Goal: Task Accomplishment & Management: Manage account settings

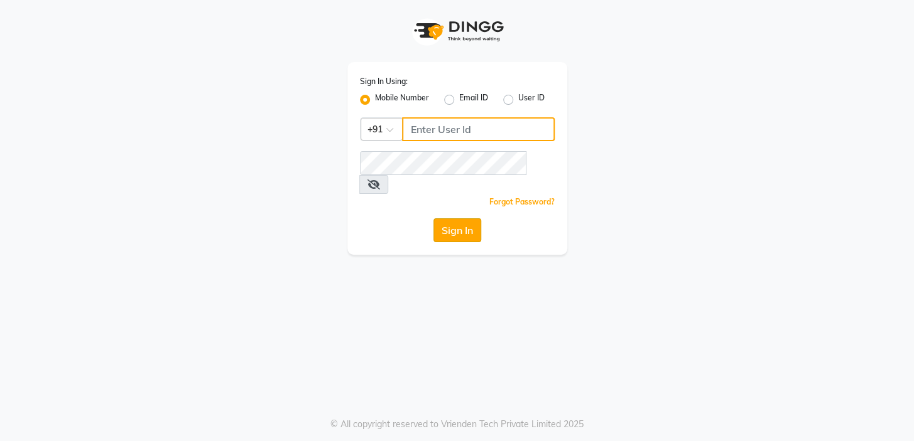
type input "7024791777"
drag, startPoint x: 456, startPoint y: 218, endPoint x: 409, endPoint y: 181, distance: 60.8
click at [457, 218] on button "Sign In" at bounding box center [457, 230] width 48 height 24
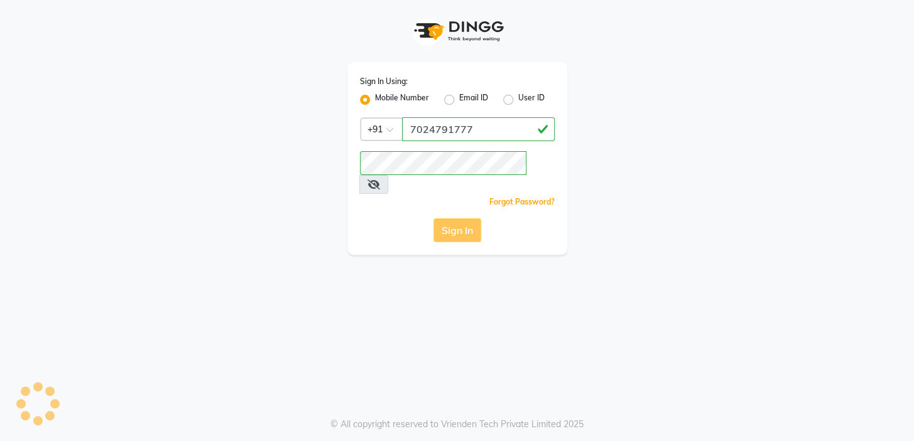
click at [460, 218] on div "Sign In" at bounding box center [457, 230] width 195 height 24
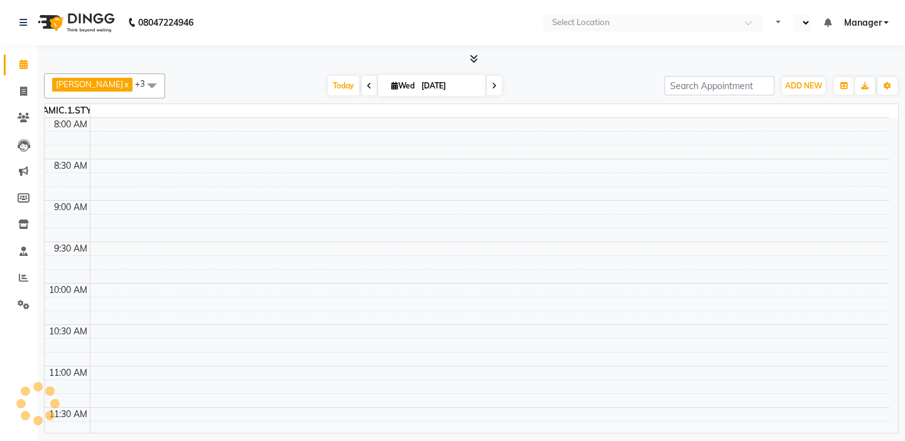
select select "en"
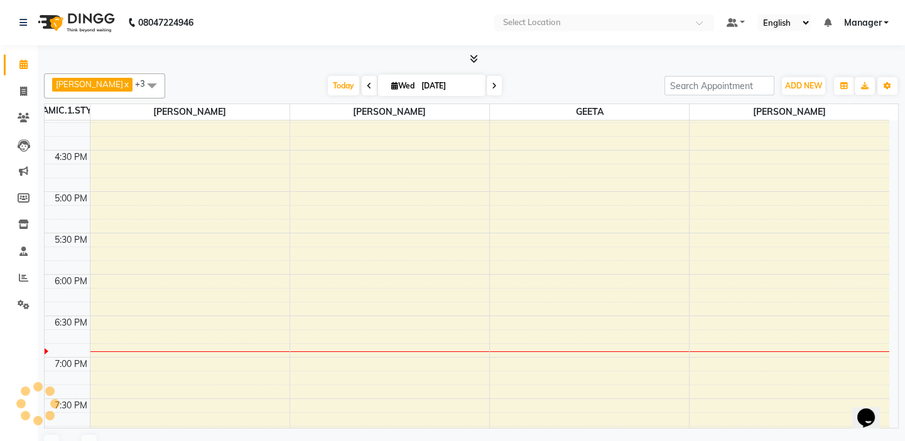
click at [482, 57] on div at bounding box center [471, 59] width 855 height 13
click at [477, 58] on icon at bounding box center [474, 58] width 8 height 9
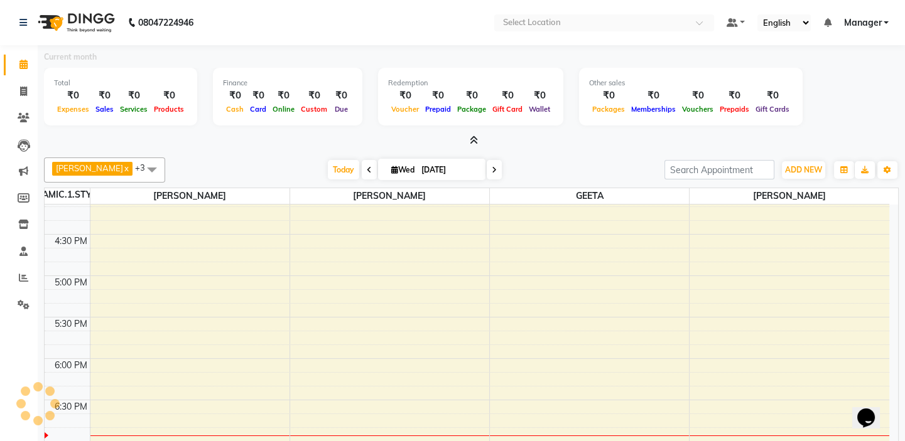
click at [474, 140] on icon at bounding box center [474, 140] width 8 height 9
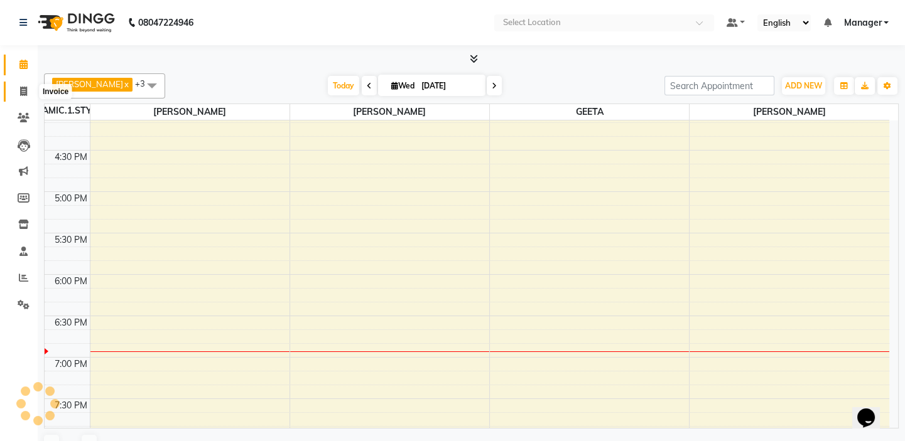
drag, startPoint x: 14, startPoint y: 86, endPoint x: 20, endPoint y: 62, distance: 24.5
click at [15, 86] on span at bounding box center [24, 92] width 22 height 14
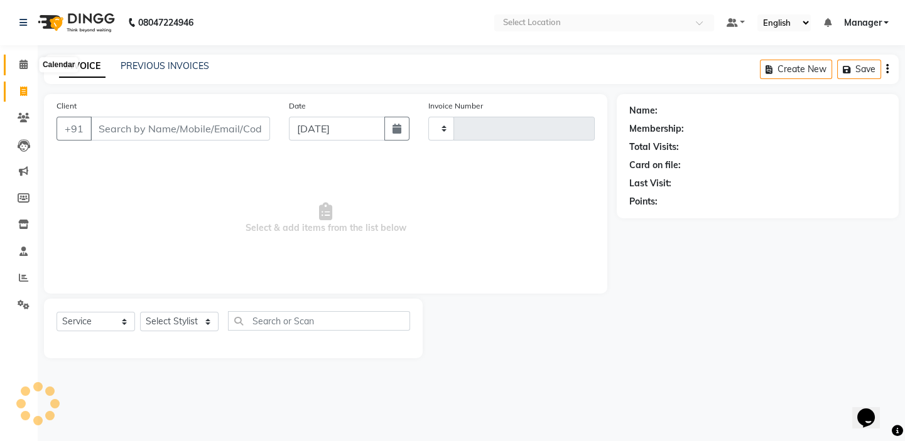
click at [20, 61] on icon at bounding box center [23, 64] width 8 height 9
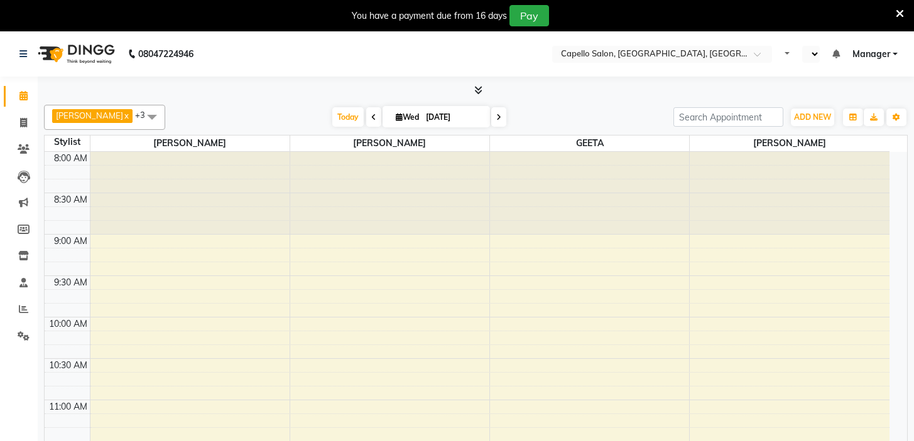
select select "en"
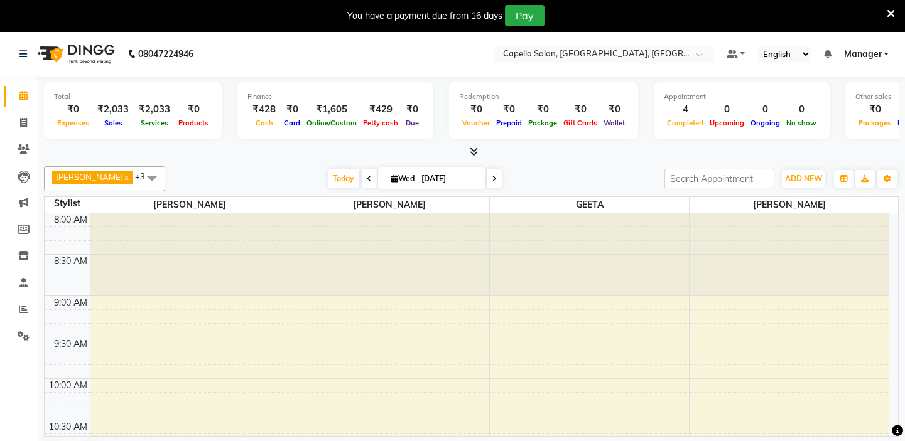
click at [890, 14] on span at bounding box center [891, 13] width 8 height 14
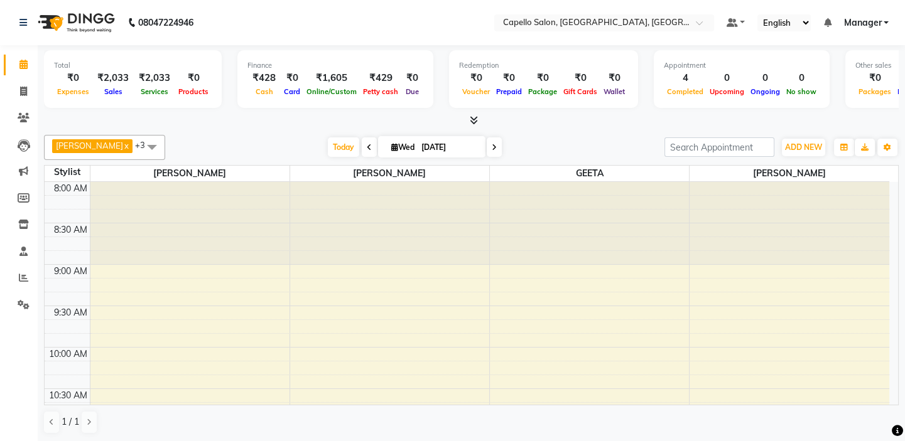
click at [890, 14] on ul "Default Panel My Panel English ENGLISH Español العربية मराठी हिंदी ગુજરાતી தமிழ…" at bounding box center [807, 22] width 175 height 17
click at [10, 88] on link "Invoice" at bounding box center [19, 92] width 30 height 21
select select "service"
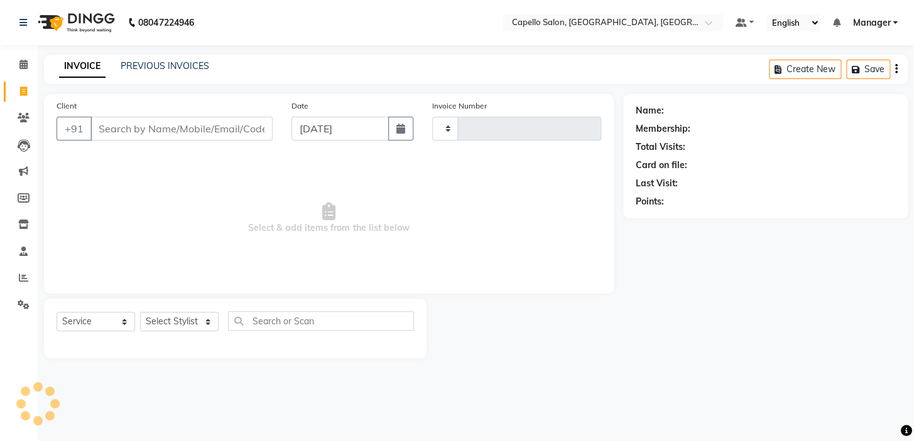
click at [175, 132] on input "Client" at bounding box center [181, 129] width 182 height 24
click at [187, 69] on link "PREVIOUS INVOICES" at bounding box center [165, 65] width 89 height 11
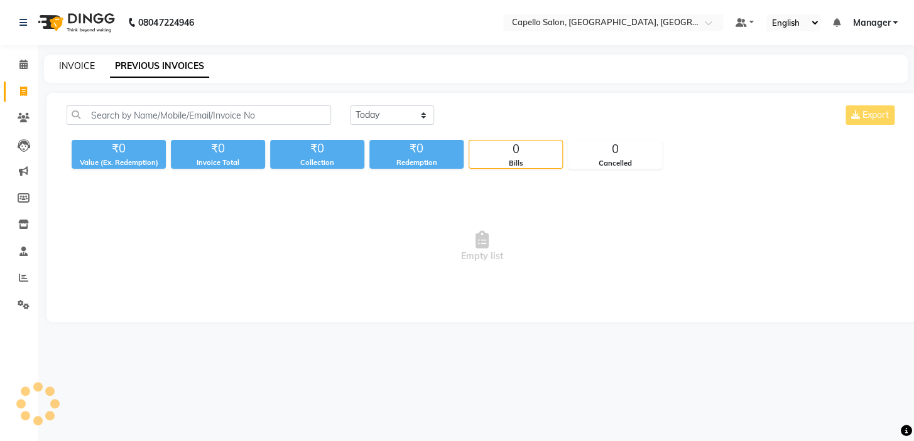
click at [69, 63] on link "INVOICE" at bounding box center [77, 65] width 36 height 11
select select "service"
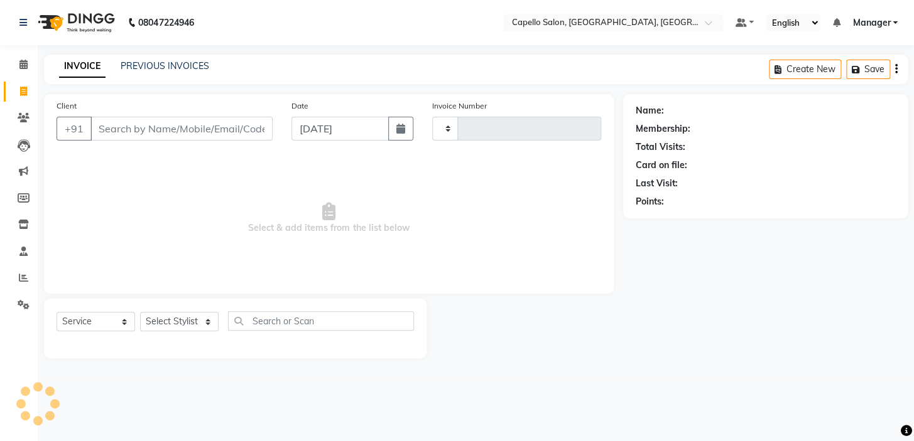
click at [195, 128] on input "Client" at bounding box center [181, 129] width 182 height 24
type input "1746"
select select "4763"
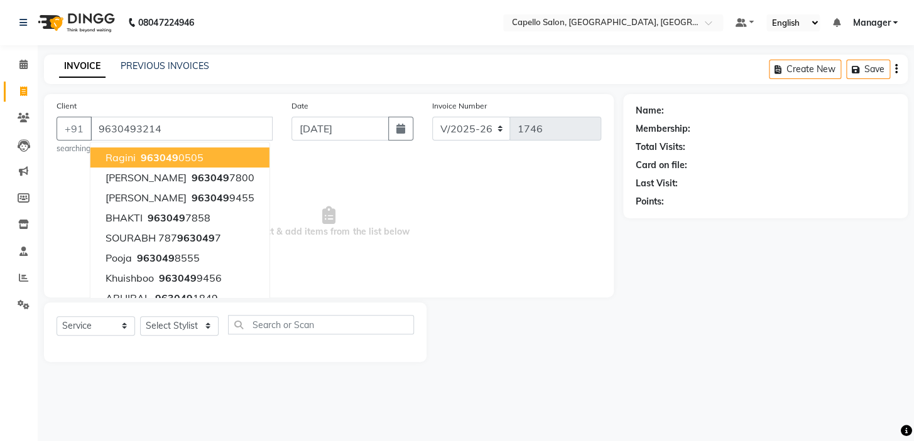
type input "9630493214"
drag, startPoint x: 455, startPoint y: 213, endPoint x: 380, endPoint y: 259, distance: 88.0
click at [455, 212] on span "Select & add items from the list below" at bounding box center [329, 222] width 544 height 126
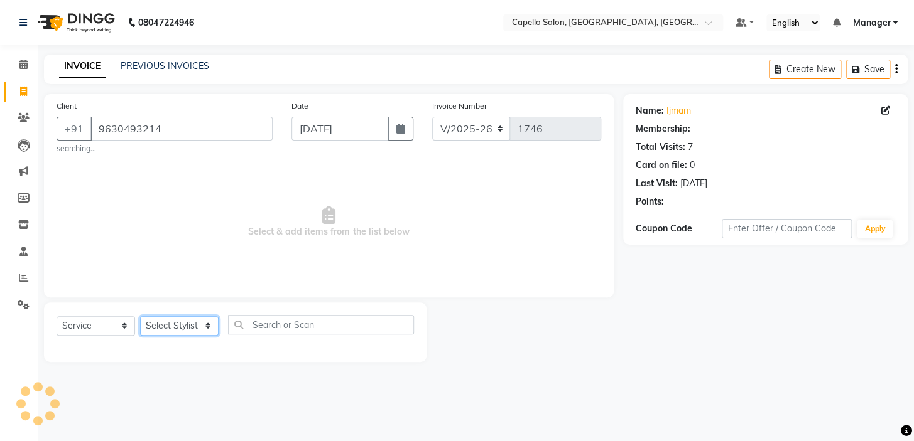
drag, startPoint x: 201, startPoint y: 328, endPoint x: 193, endPoint y: 318, distance: 13.1
click at [198, 326] on select "Select Stylist Admin anish shirwash ANJALI CHAKRDHARI Arvind Ankar GEETA KIRAN …" at bounding box center [179, 325] width 78 height 19
select select "65602"
click at [140, 316] on select "Select Stylist Admin anish shirwash ANJALI CHAKRDHARI Arvind Ankar GEETA KIRAN …" at bounding box center [179, 325] width 78 height 19
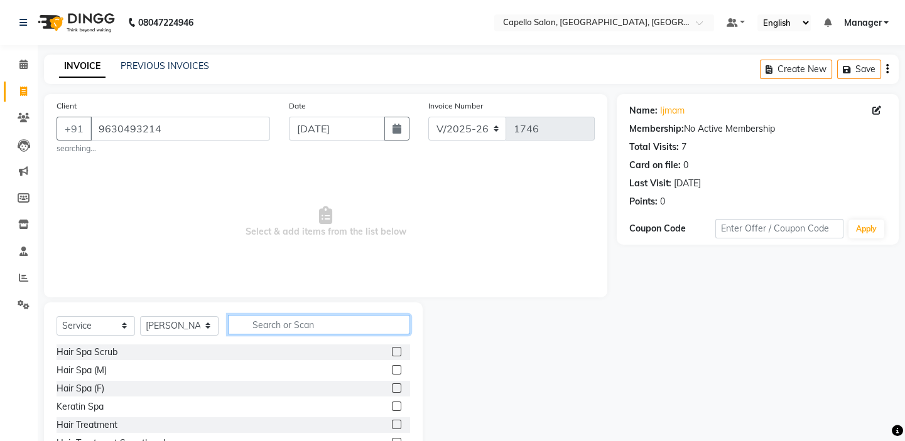
click at [306, 320] on input "text" at bounding box center [319, 324] width 182 height 19
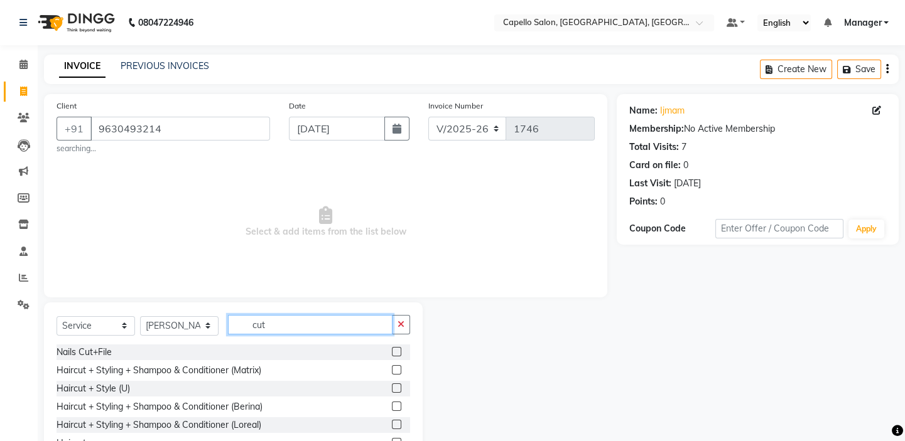
scroll to position [57, 0]
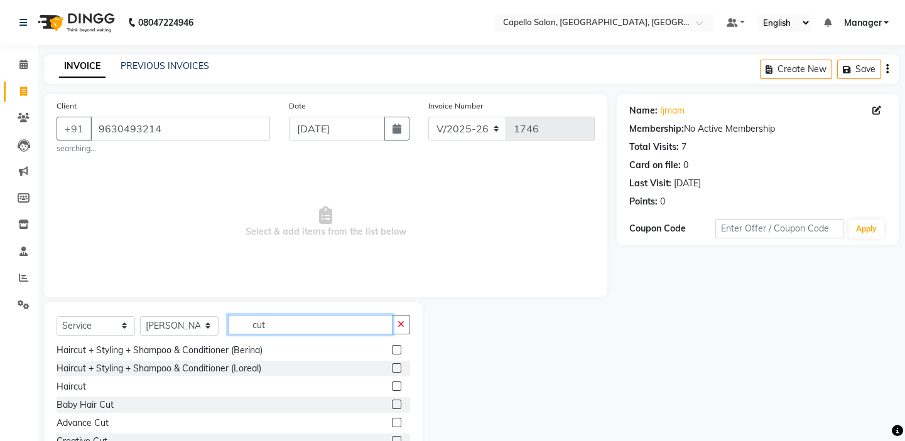
drag, startPoint x: 237, startPoint y: 330, endPoint x: 224, endPoint y: 335, distance: 14.9
click at [224, 335] on div "Select Service Product Membership Package Voucher Prepaid Gift Card Select Styl…" at bounding box center [233, 330] width 353 height 30
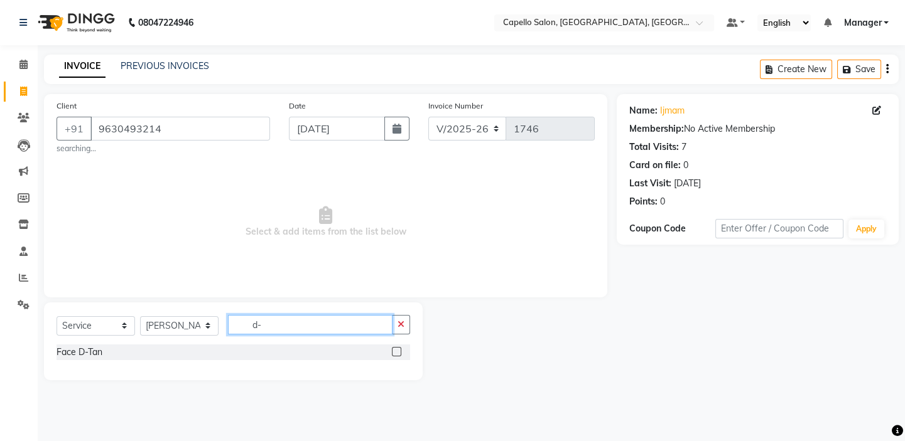
scroll to position [0, 0]
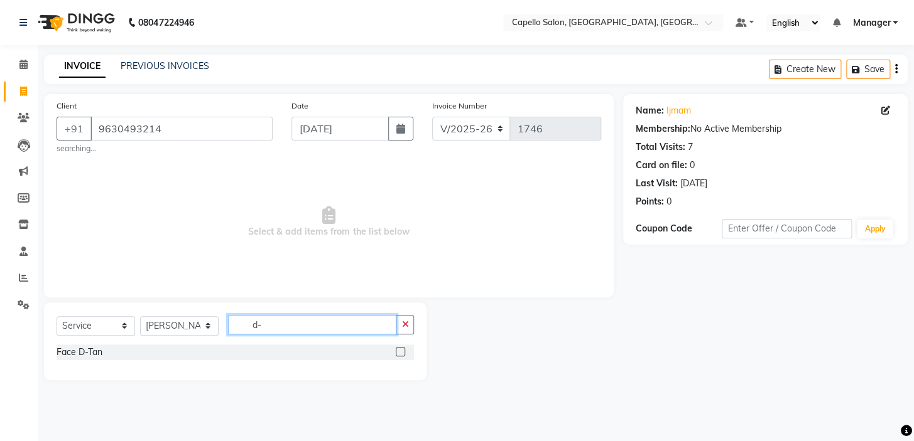
type input "d-"
click at [407, 352] on div at bounding box center [405, 353] width 18 height 16
click at [403, 352] on label at bounding box center [400, 351] width 9 height 9
click at [403, 352] on input "checkbox" at bounding box center [400, 352] width 8 height 8
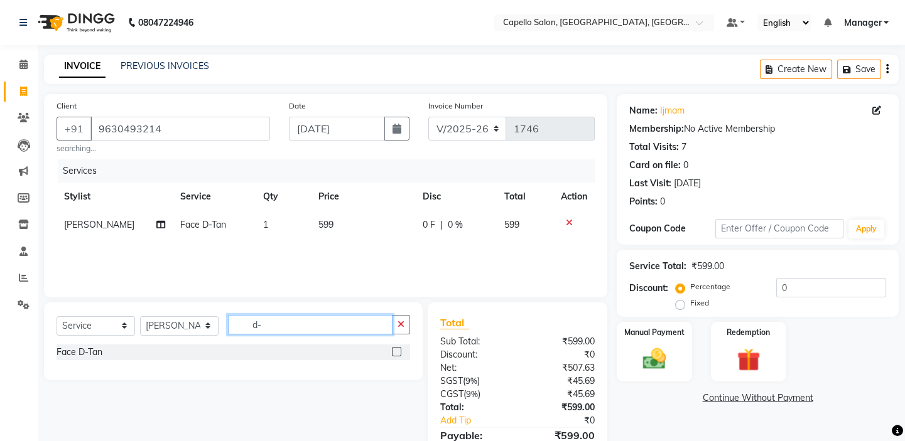
checkbox input "false"
drag, startPoint x: 234, startPoint y: 322, endPoint x: 195, endPoint y: 322, distance: 38.9
click at [195, 322] on div "Select Service Product Membership Package Voucher Prepaid Gift Card Select Styl…" at bounding box center [233, 330] width 353 height 30
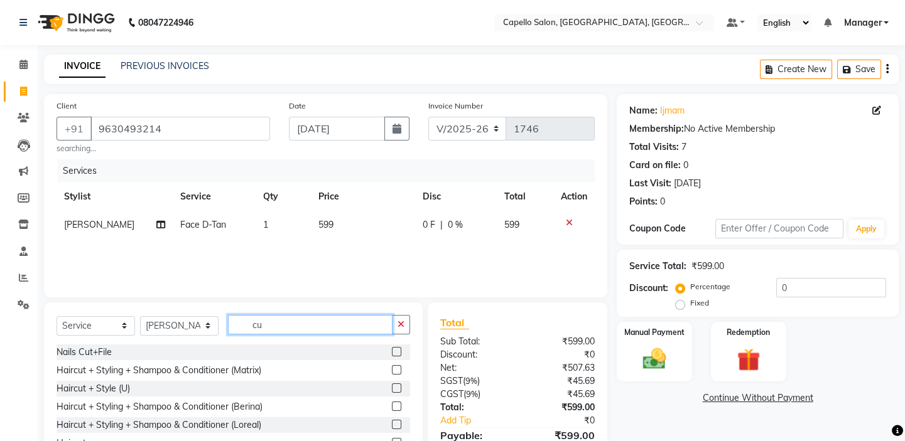
type input "c"
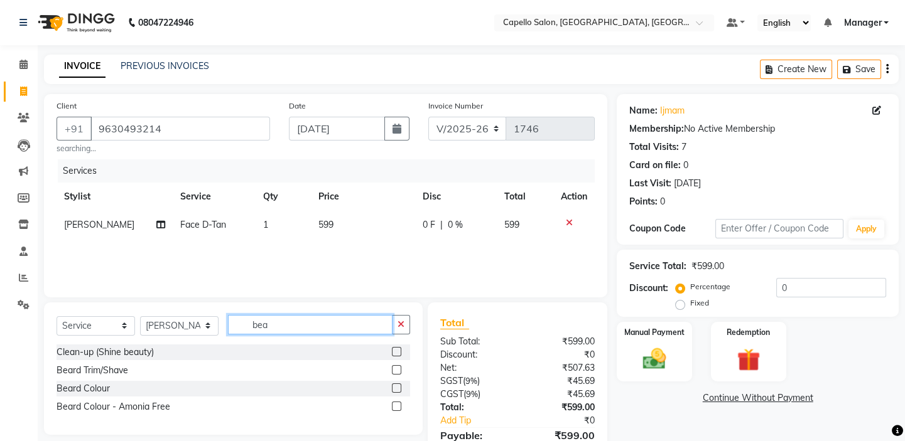
type input "bea"
click at [394, 350] on label at bounding box center [396, 351] width 9 height 9
click at [394, 350] on input "checkbox" at bounding box center [396, 352] width 8 height 8
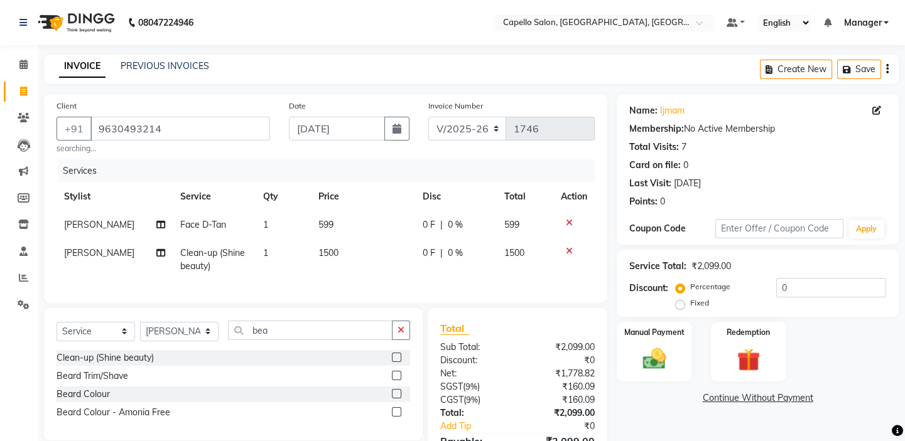
drag, startPoint x: 395, startPoint y: 367, endPoint x: 397, endPoint y: 358, distance: 9.1
click at [396, 362] on label at bounding box center [396, 357] width 9 height 9
click at [396, 362] on input "checkbox" at bounding box center [396, 358] width 8 height 8
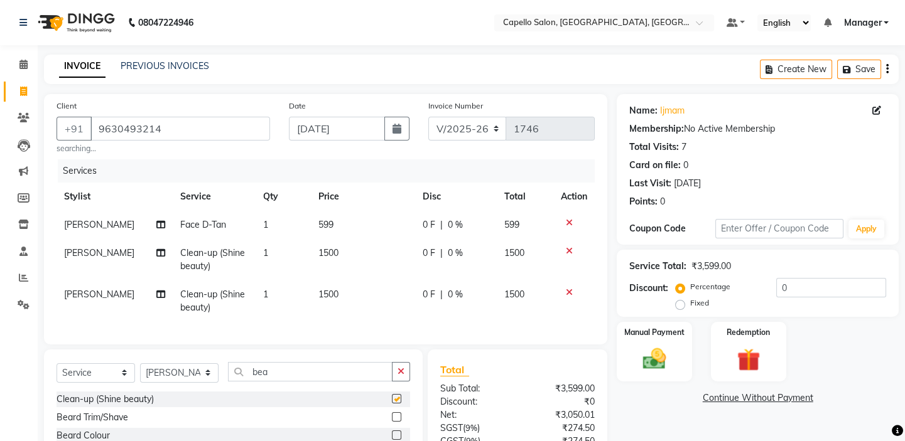
checkbox input "false"
drag, startPoint x: 569, startPoint y: 254, endPoint x: 500, endPoint y: 231, distance: 72.7
click at [569, 251] on icon at bounding box center [569, 251] width 7 height 9
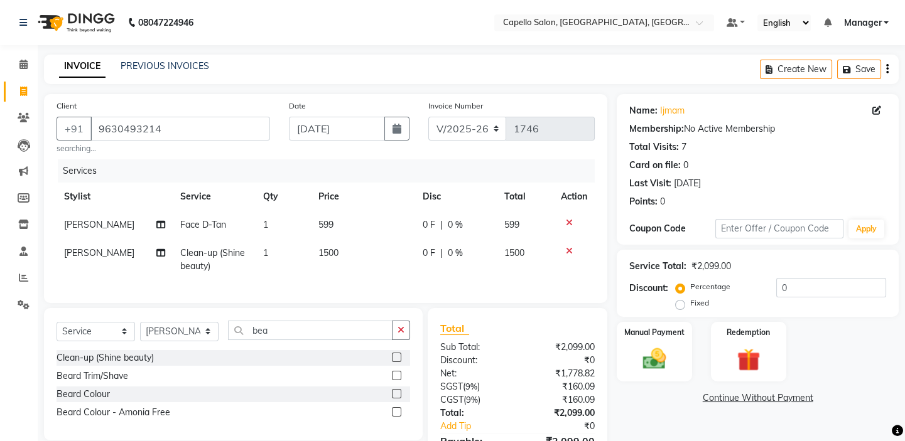
drag, startPoint x: 339, startPoint y: 200, endPoint x: 349, endPoint y: 215, distance: 18.6
click at [339, 200] on th "Price" at bounding box center [363, 197] width 105 height 28
click at [350, 218] on td "599" at bounding box center [363, 225] width 105 height 28
select select "65602"
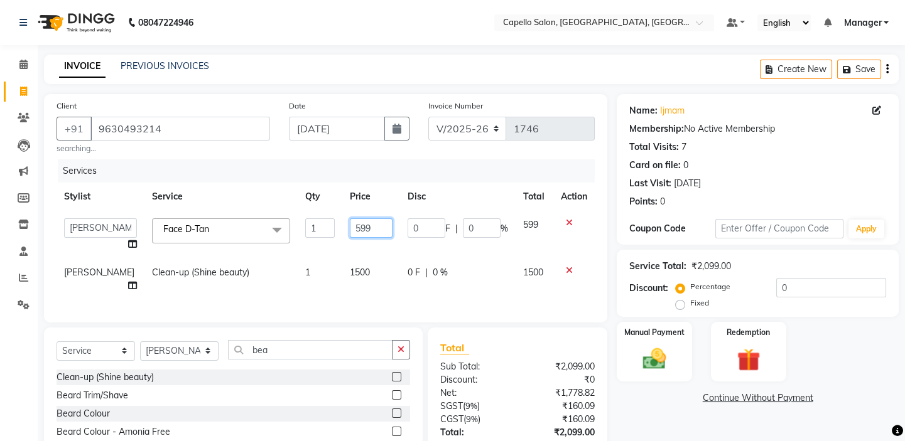
drag, startPoint x: 353, startPoint y: 226, endPoint x: 281, endPoint y: 226, distance: 72.2
click at [285, 227] on tr "Admin anish shirwash ANJALI CHAKRDHARI Arvind Ankar GEETA KIRAN SAHU KUSHAL Man…" at bounding box center [326, 235] width 538 height 48
type input "600"
click at [350, 269] on td "1500" at bounding box center [370, 279] width 57 height 41
select select "65602"
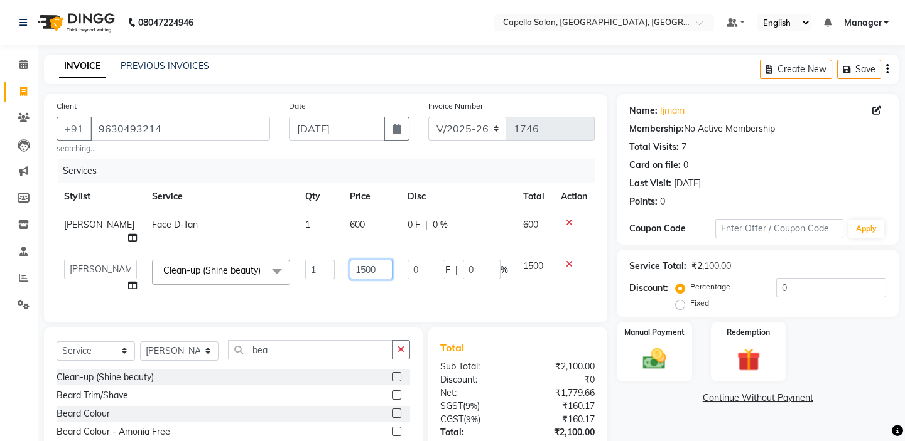
click at [362, 261] on input "1500" at bounding box center [371, 269] width 42 height 19
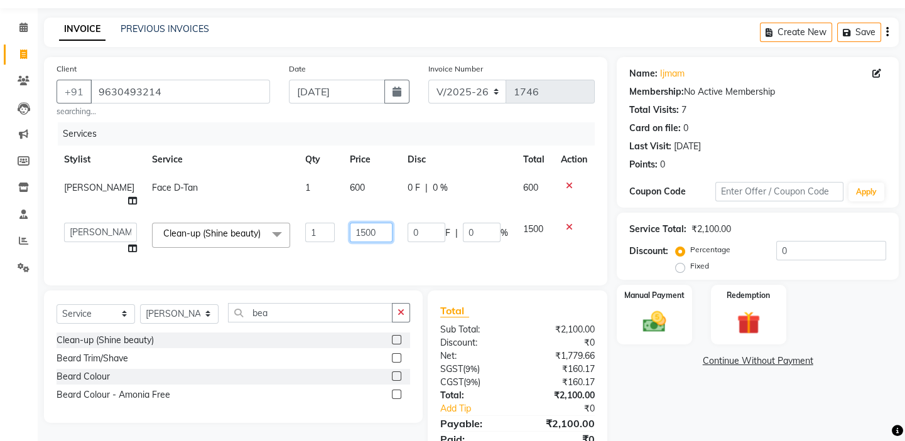
scroll to position [57, 0]
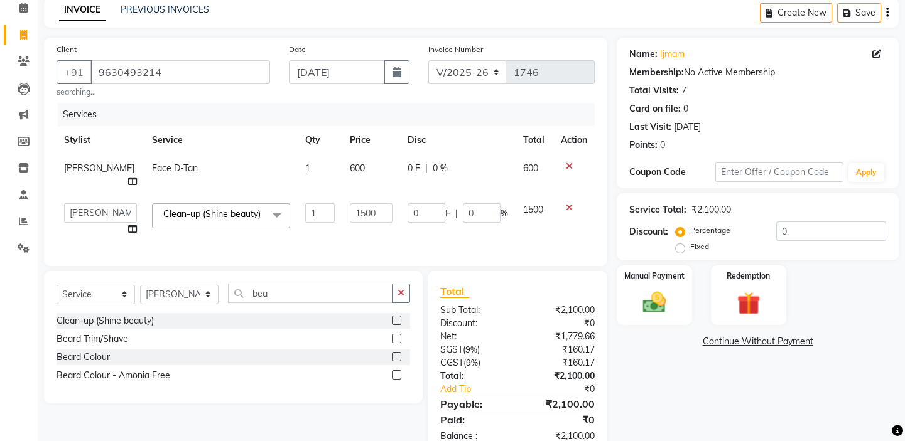
click at [396, 352] on div "Clean-up (Shine beauty) Beard Trim/Shave Beard Colour Beard Colour - Amonia Free" at bounding box center [233, 349] width 353 height 73
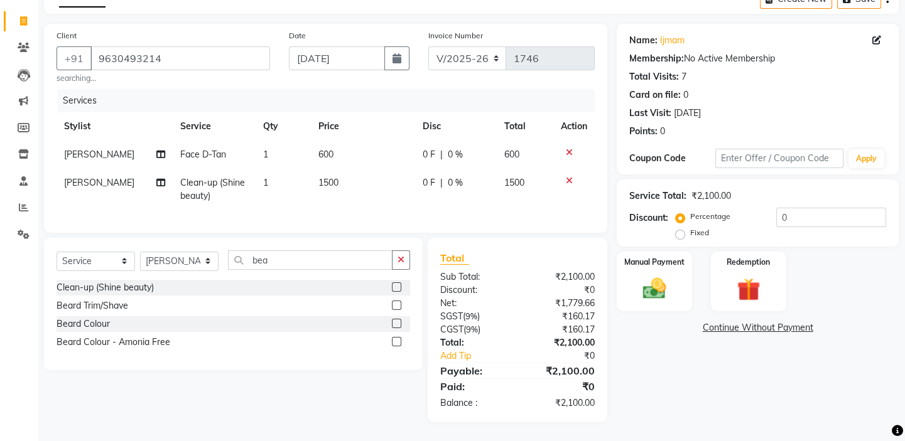
scroll to position [80, 0]
click at [566, 176] on icon at bounding box center [569, 180] width 7 height 9
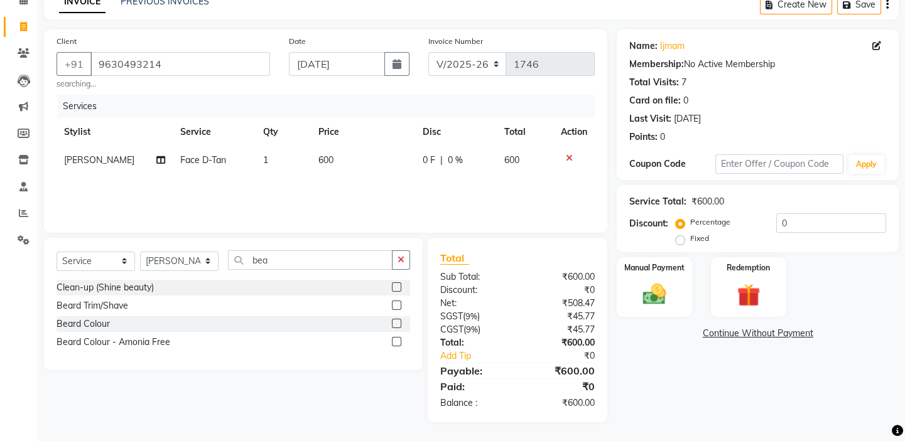
click at [396, 305] on label at bounding box center [396, 305] width 9 height 9
click at [396, 305] on input "checkbox" at bounding box center [396, 306] width 8 height 8
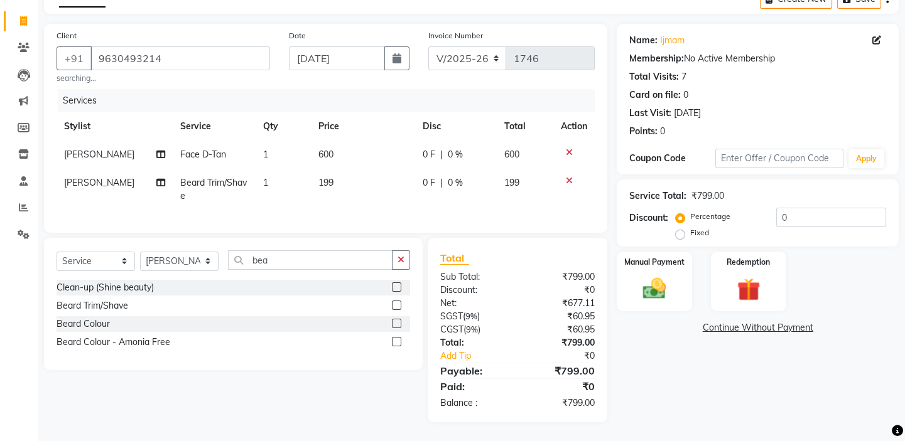
checkbox input "false"
click at [325, 177] on span "199" at bounding box center [325, 182] width 15 height 11
select select "65602"
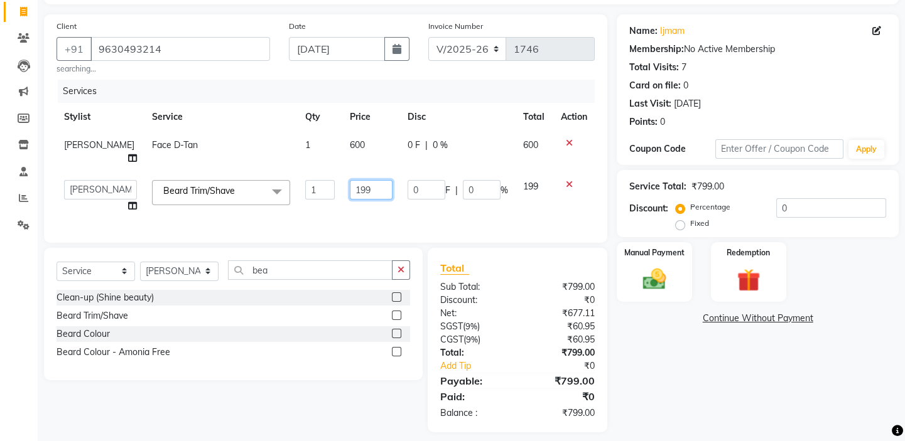
drag, startPoint x: 362, startPoint y: 181, endPoint x: 331, endPoint y: 187, distance: 31.3
click at [342, 187] on td "199" at bounding box center [370, 197] width 57 height 48
type input "200"
drag, startPoint x: 367, startPoint y: 209, endPoint x: 466, endPoint y: 242, distance: 104.0
click at [370, 210] on div "Services Stylist Service Qty Price Disc Total Action anish shirwash Face D-Tan …" at bounding box center [326, 155] width 538 height 151
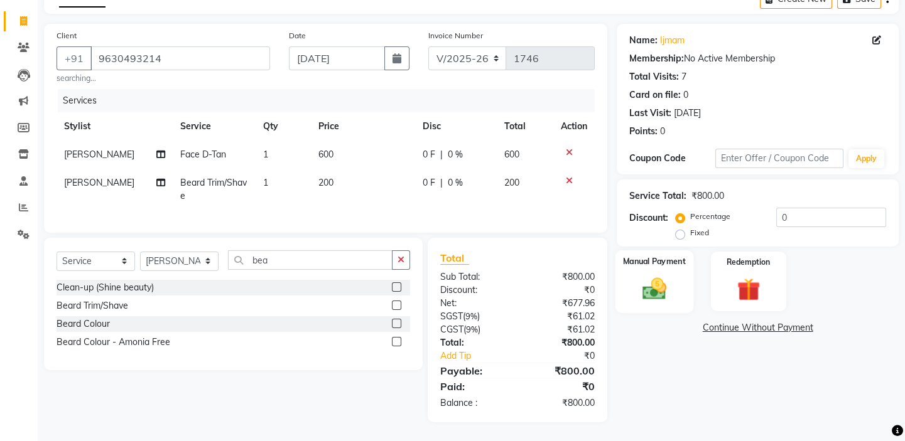
click at [669, 281] on img at bounding box center [654, 289] width 39 height 28
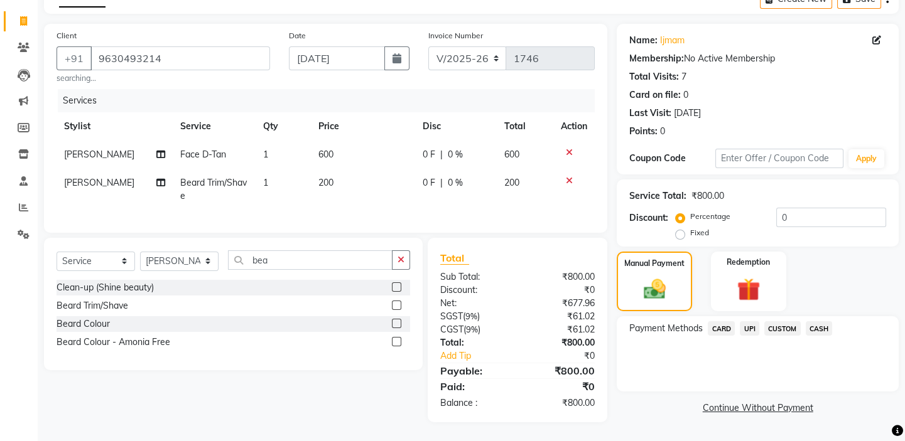
click at [743, 321] on span "UPI" at bounding box center [749, 328] width 19 height 14
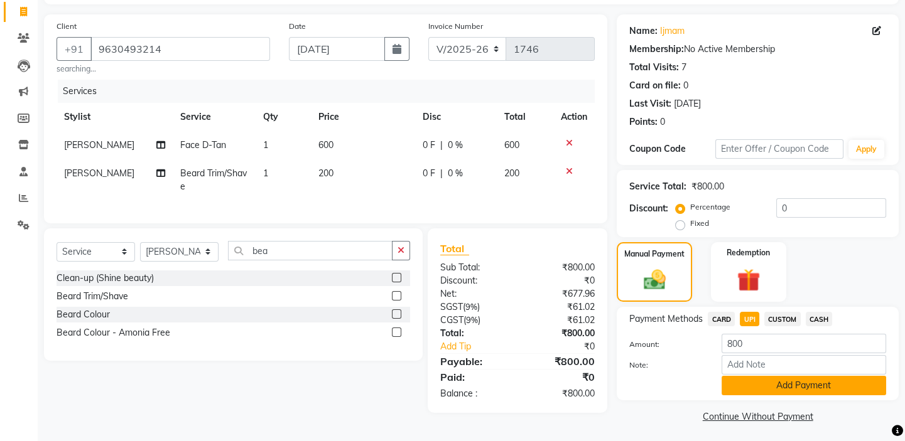
click at [805, 389] on button "Add Payment" at bounding box center [803, 385] width 164 height 19
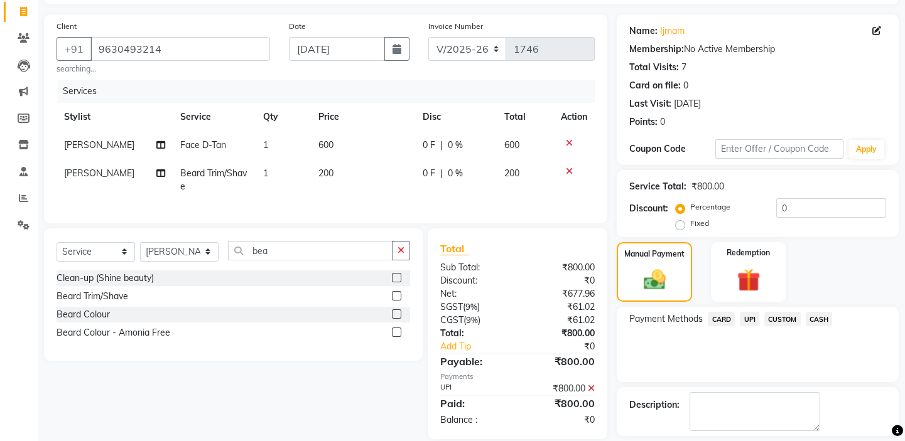
scroll to position [136, 0]
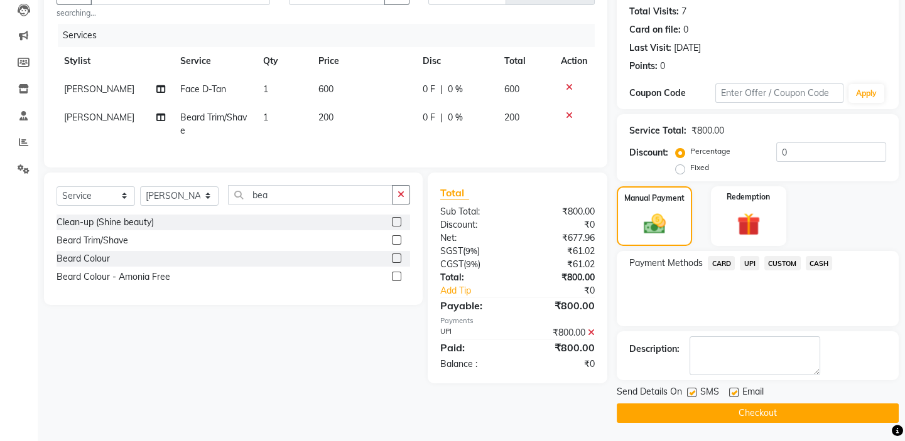
click at [760, 409] on button "Checkout" at bounding box center [758, 413] width 282 height 19
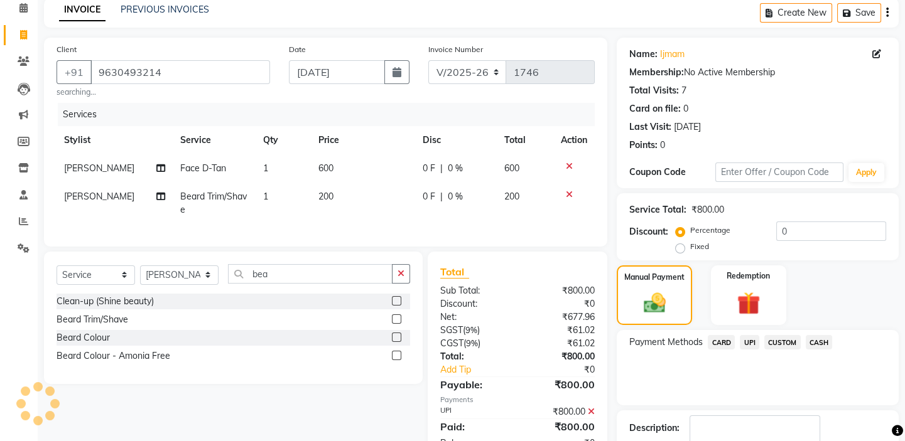
scroll to position [0, 0]
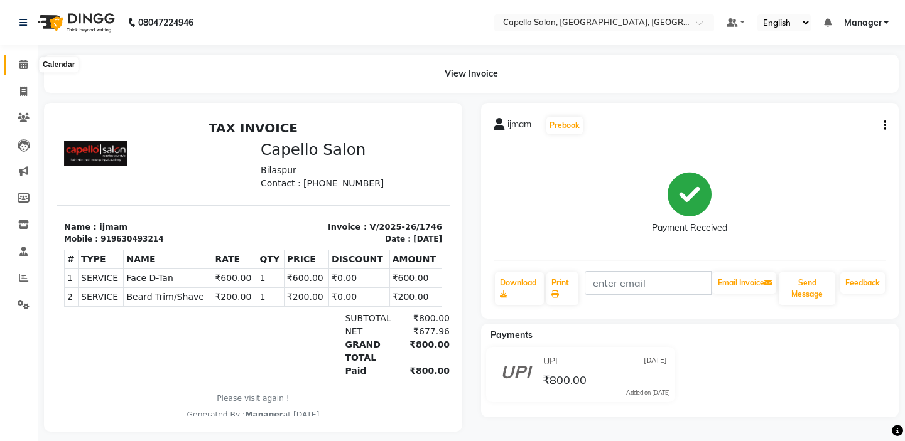
click at [19, 68] on icon at bounding box center [23, 64] width 8 height 9
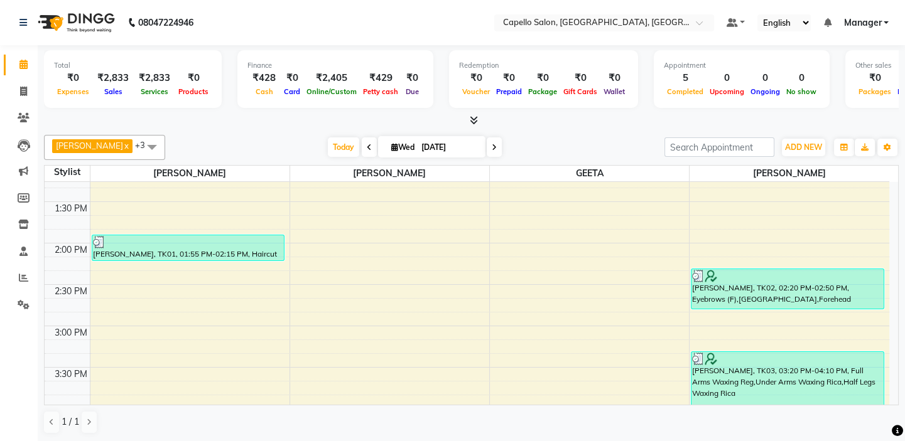
scroll to position [399, 0]
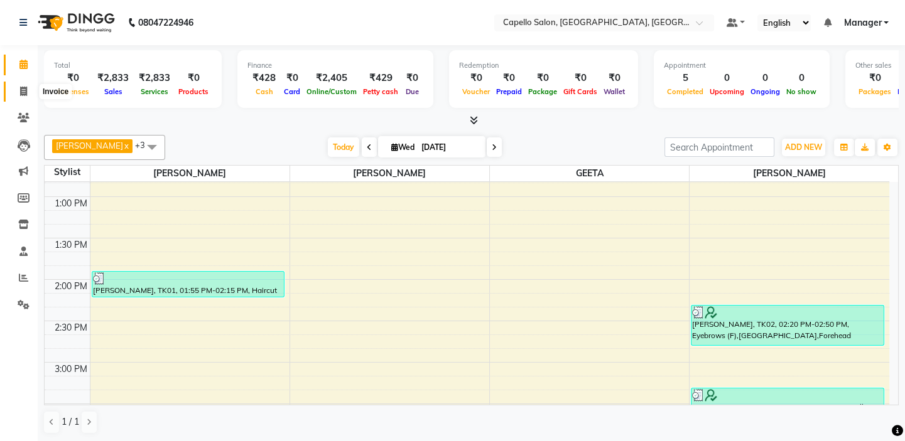
click at [20, 94] on icon at bounding box center [23, 91] width 7 height 9
select select "service"
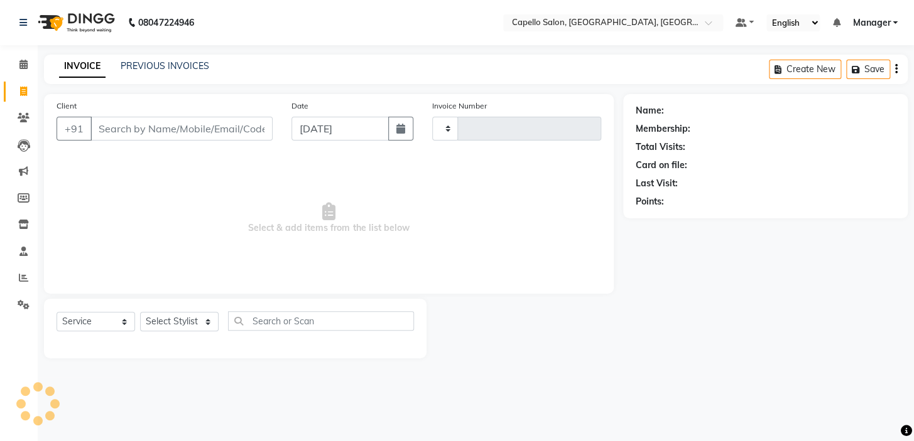
type input "1747"
select select "4763"
click at [206, 127] on input "Client" at bounding box center [181, 129] width 182 height 24
type input "9171686935"
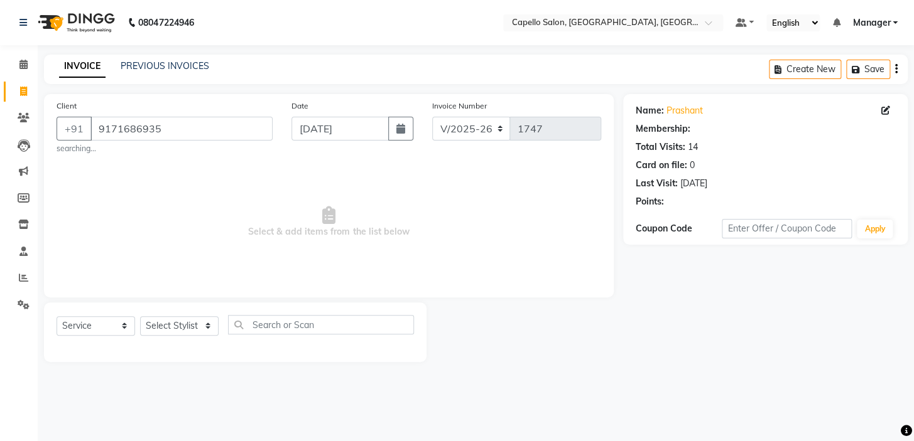
select select "1: Object"
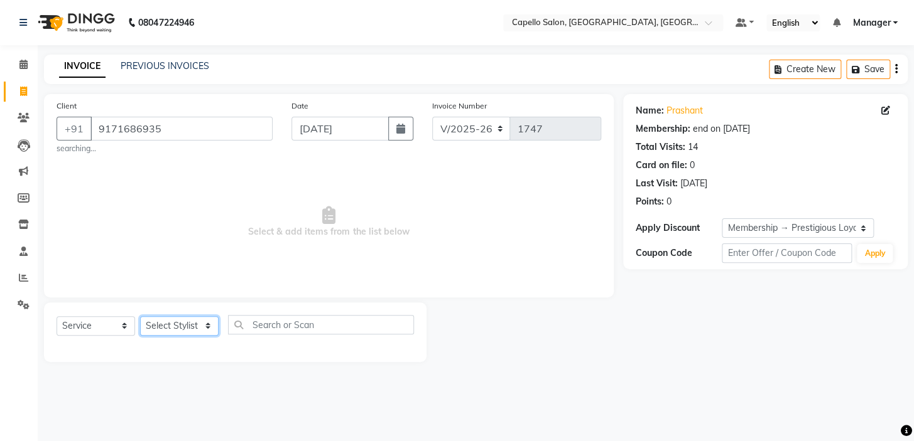
click at [189, 332] on select "Select Stylist Admin anish shirwash ANJALI CHAKRDHARI Arvind Ankar GEETA KIRAN …" at bounding box center [179, 325] width 78 height 19
click at [140, 316] on select "Select Stylist Admin anish shirwash ANJALI CHAKRDHARI Arvind Ankar GEETA KIRAN …" at bounding box center [179, 325] width 78 height 19
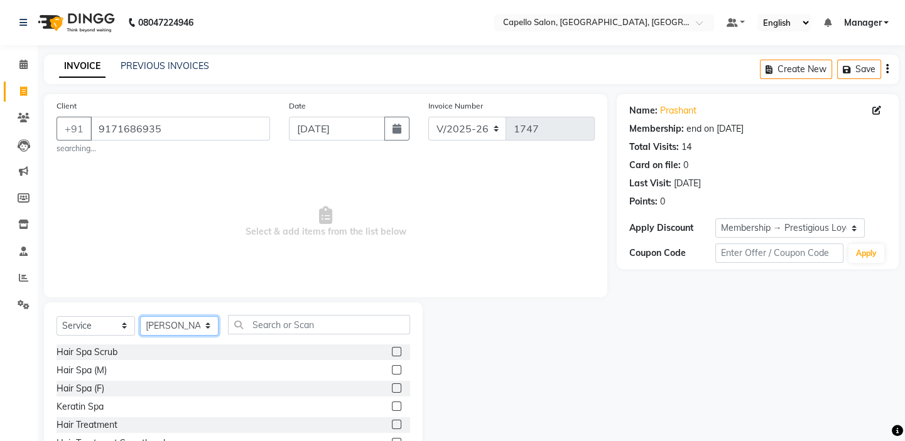
click at [194, 328] on select "Select Stylist Admin anish shirwash ANJALI CHAKRDHARI Arvind Ankar GEETA KIRAN …" at bounding box center [179, 325] width 78 height 19
select select "65602"
click at [140, 316] on select "Select Stylist Admin anish shirwash ANJALI CHAKRDHARI Arvind Ankar GEETA KIRAN …" at bounding box center [179, 325] width 78 height 19
click at [433, 249] on span "Select & add items from the list below" at bounding box center [326, 222] width 538 height 126
click at [278, 325] on input "text" at bounding box center [319, 324] width 182 height 19
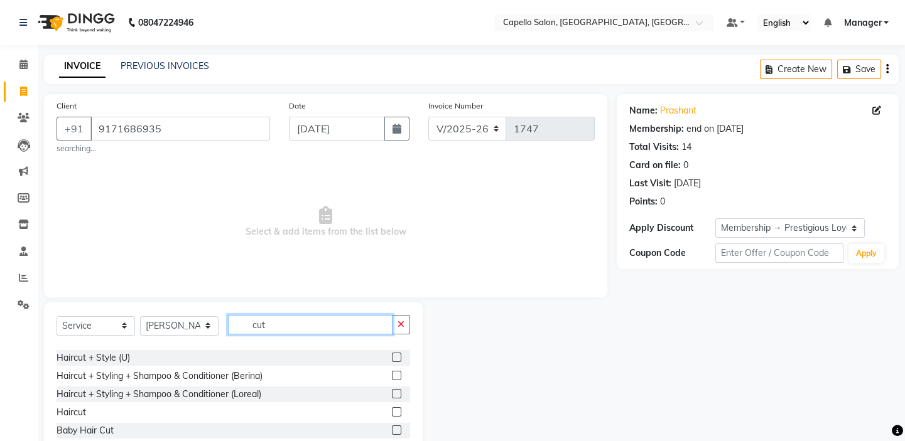
scroll to position [57, 0]
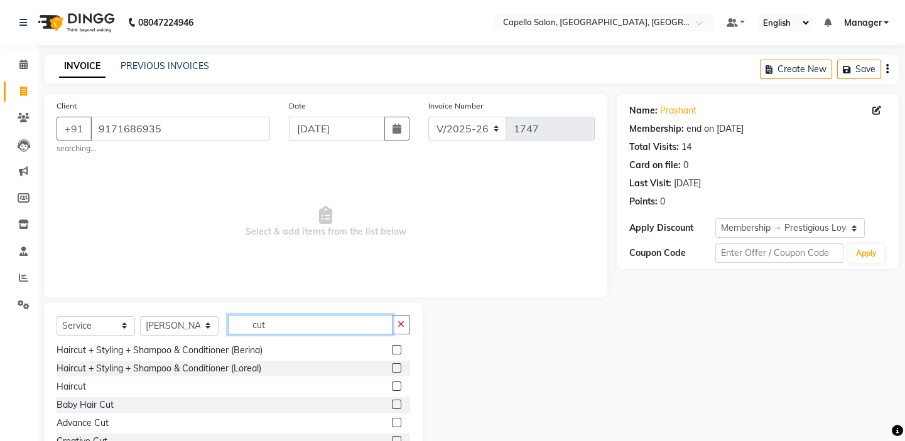
type input "cut"
click at [392, 384] on label at bounding box center [396, 386] width 9 height 9
click at [392, 384] on input "checkbox" at bounding box center [396, 387] width 8 height 8
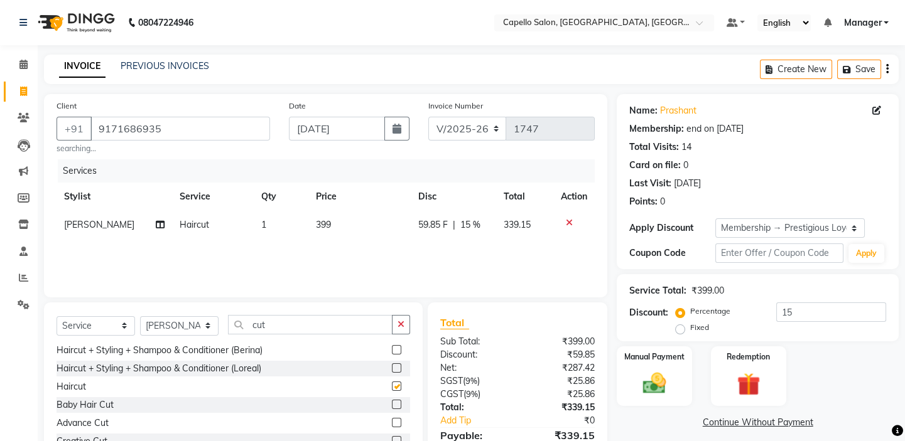
checkbox input "false"
drag, startPoint x: 339, startPoint y: 203, endPoint x: 348, endPoint y: 217, distance: 16.7
click at [343, 210] on th "Price" at bounding box center [359, 197] width 102 height 28
click at [352, 226] on td "399" at bounding box center [359, 225] width 102 height 28
select select "65602"
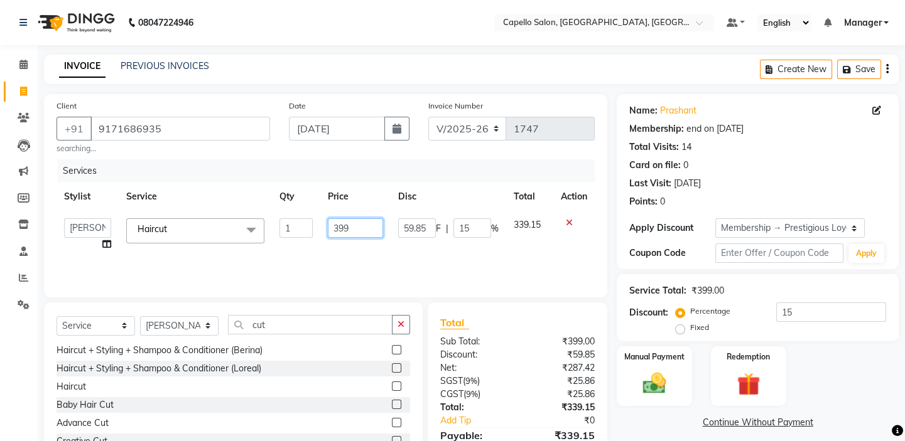
drag, startPoint x: 352, startPoint y: 226, endPoint x: 150, endPoint y: 193, distance: 204.3
click at [150, 193] on table "Stylist Service Qty Price Disc Total Action Admin anish shirwash ANJALI CHAKRDH…" at bounding box center [326, 221] width 538 height 76
click at [334, 227] on input "399" at bounding box center [356, 227] width 56 height 19
type input "300"
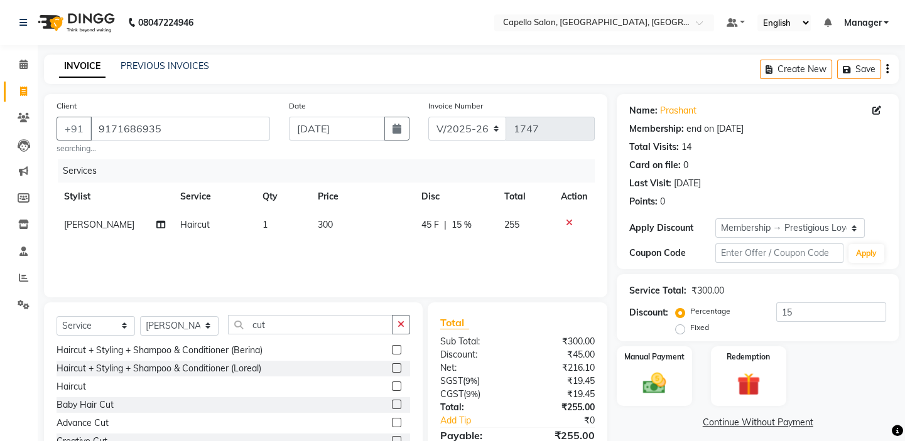
drag, startPoint x: 251, startPoint y: 247, endPoint x: 215, endPoint y: 311, distance: 73.1
click at [247, 257] on div "Services Stylist Service Qty Price Disc Total Action anish shirwash Haircut 1 3…" at bounding box center [326, 222] width 538 height 126
click at [276, 326] on input "cut" at bounding box center [310, 324] width 164 height 19
drag, startPoint x: 276, startPoint y: 326, endPoint x: 205, endPoint y: 316, distance: 71.7
click at [205, 316] on div "Select Service Product Membership Package Voucher Prepaid Gift Card Select Styl…" at bounding box center [233, 330] width 353 height 30
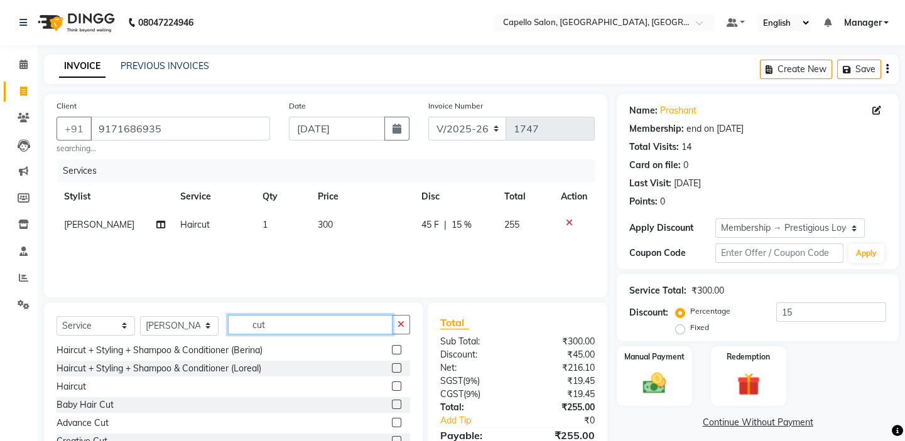
type input "c"
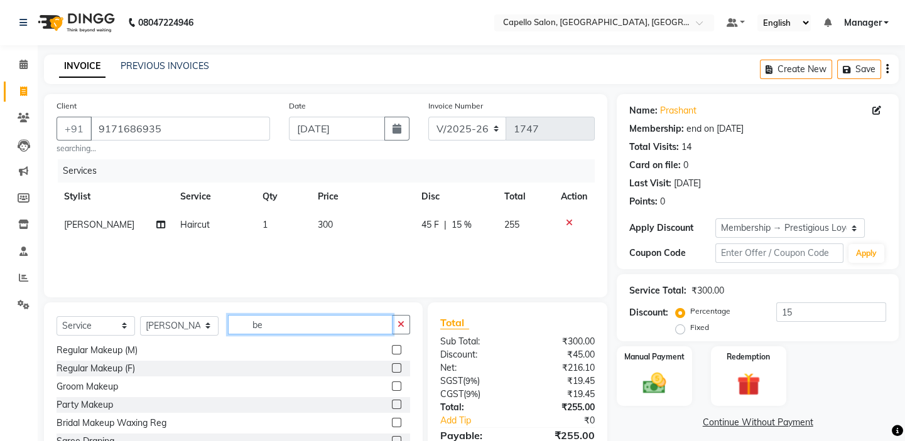
scroll to position [0, 0]
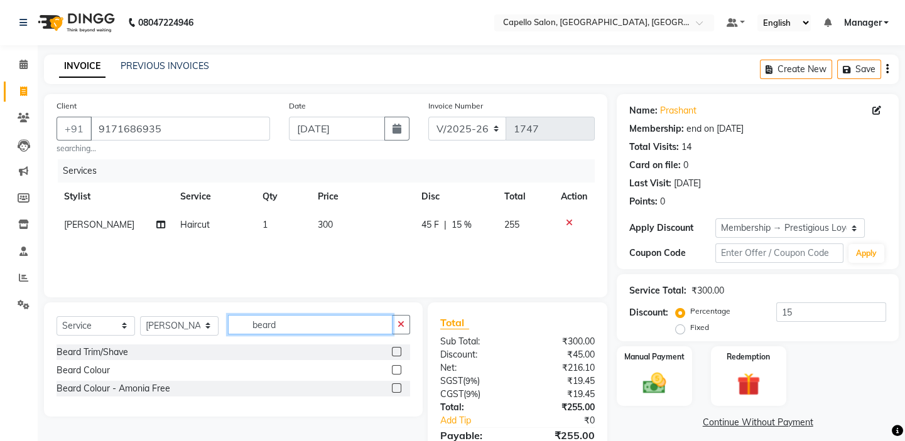
type input "beard"
click at [399, 352] on label at bounding box center [396, 351] width 9 height 9
click at [399, 352] on input "checkbox" at bounding box center [396, 352] width 8 height 8
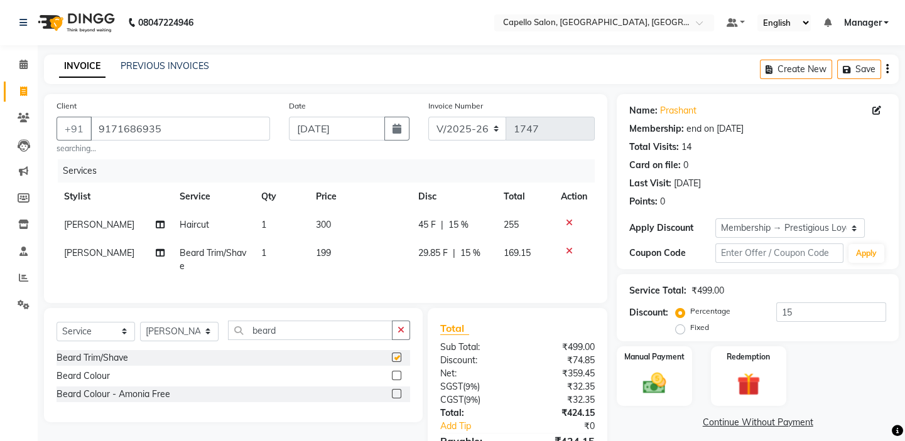
click at [362, 264] on td "199" at bounding box center [359, 259] width 102 height 41
checkbox input "false"
select select "65602"
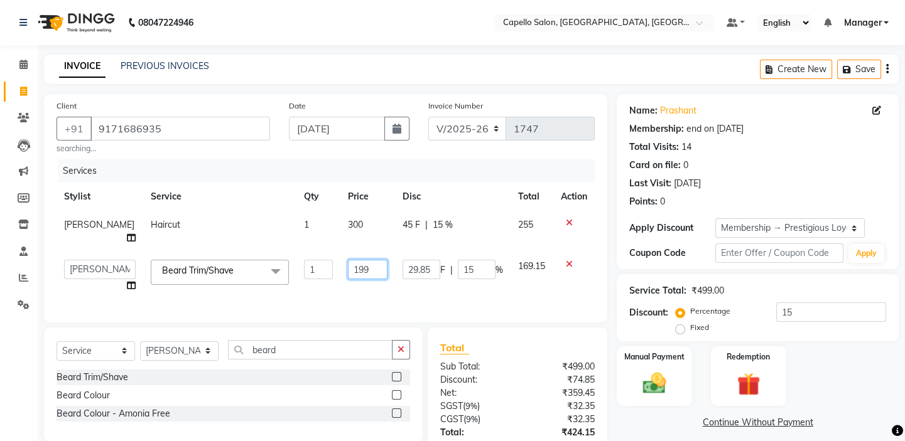
click at [353, 257] on td "199" at bounding box center [367, 276] width 55 height 48
drag, startPoint x: 355, startPoint y: 266, endPoint x: 249, endPoint y: 266, distance: 106.7
click at [261, 267] on tr "Admin anish shirwash ANJALI CHAKRDHARI Arvind Ankar GEETA KIRAN SAHU KUSHAL Man…" at bounding box center [326, 276] width 538 height 48
type input "200"
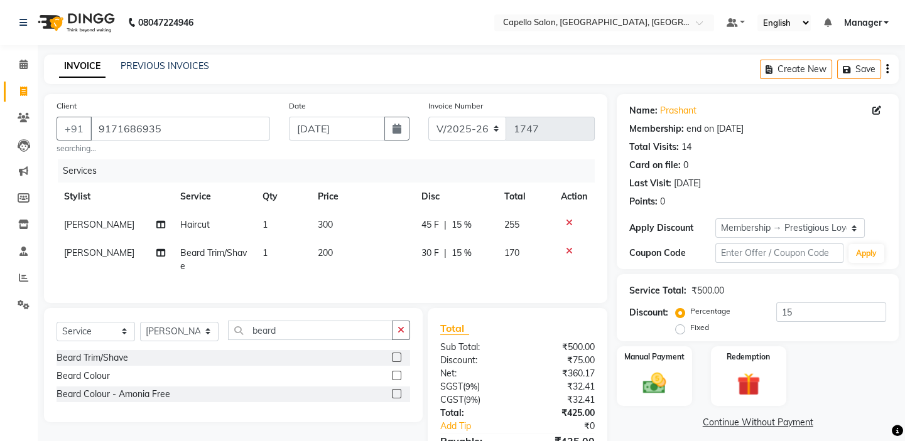
drag, startPoint x: 347, startPoint y: 283, endPoint x: 488, endPoint y: 315, distance: 144.9
click at [369, 291] on div "Services Stylist Service Qty Price Disc Total Action anish shirwash Haircut 1 3…" at bounding box center [326, 224] width 538 height 131
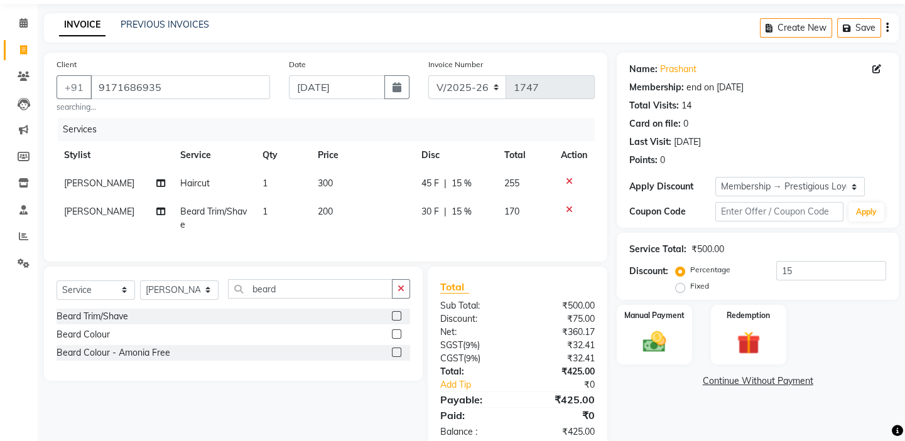
scroll to position [80, 0]
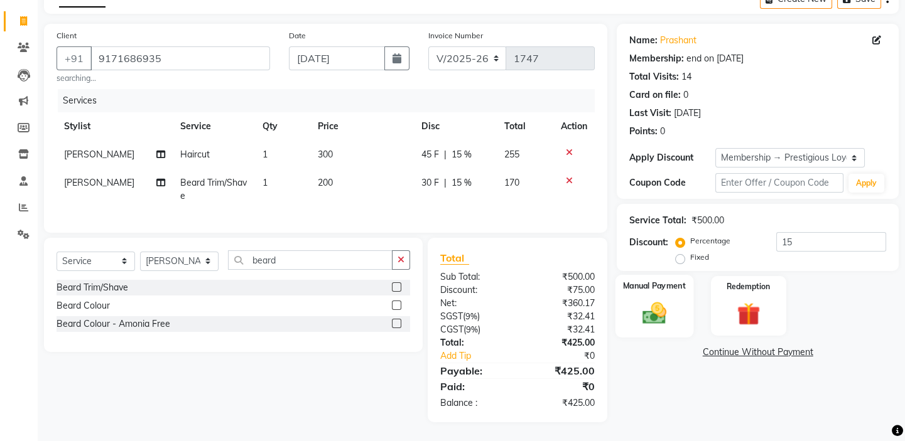
click at [652, 302] on img at bounding box center [654, 313] width 39 height 28
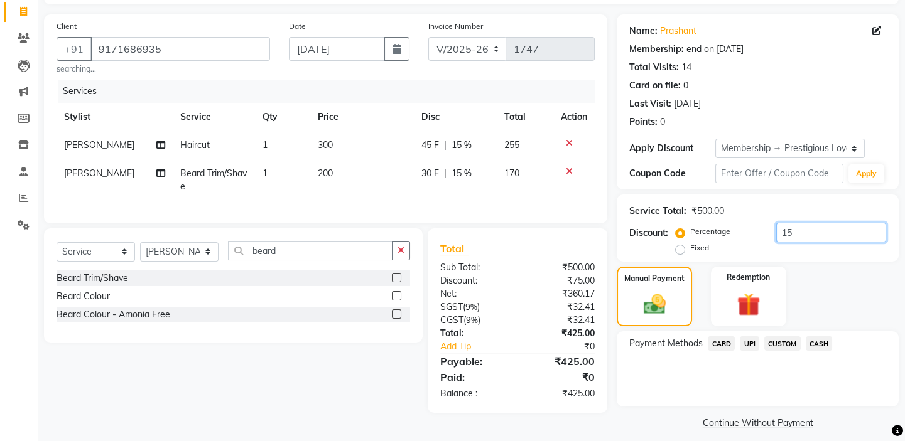
drag, startPoint x: 802, startPoint y: 226, endPoint x: 674, endPoint y: 221, distance: 127.6
click at [677, 221] on div "Service Total: ₹500.00 Discount: Percentage Fixed 15" at bounding box center [757, 228] width 257 height 57
type input "0"
click at [756, 343] on span "UPI" at bounding box center [749, 344] width 19 height 14
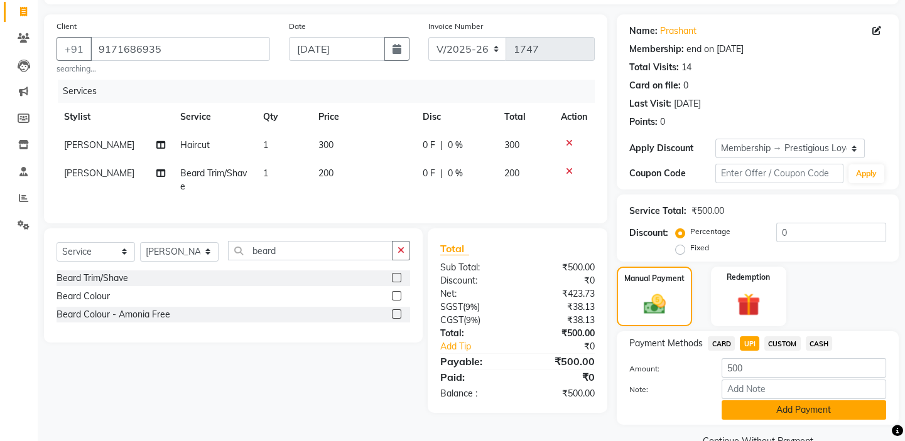
click at [782, 411] on button "Add Payment" at bounding box center [803, 410] width 164 height 19
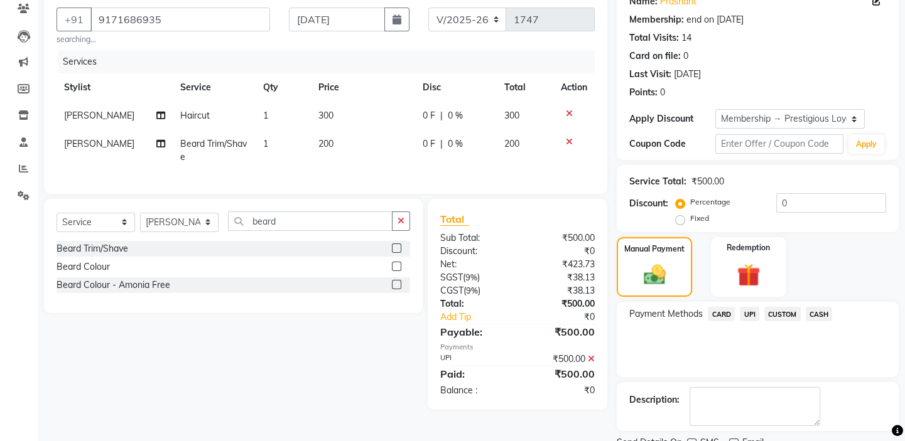
scroll to position [160, 0]
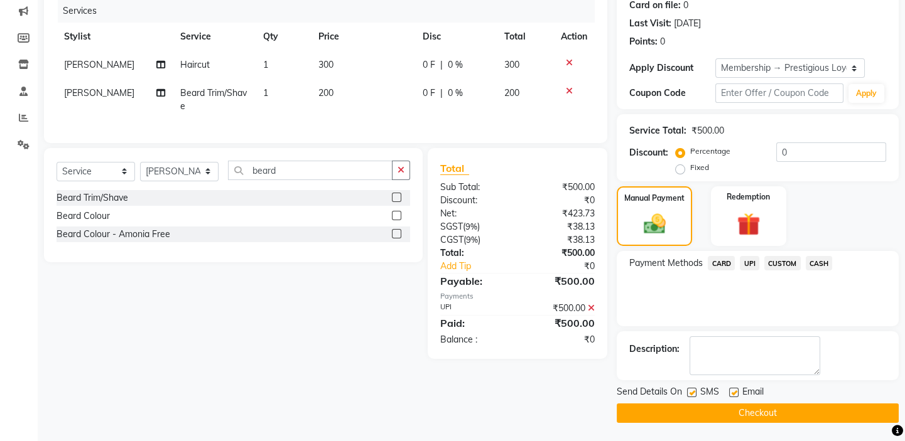
click at [777, 412] on button "Checkout" at bounding box center [758, 413] width 282 height 19
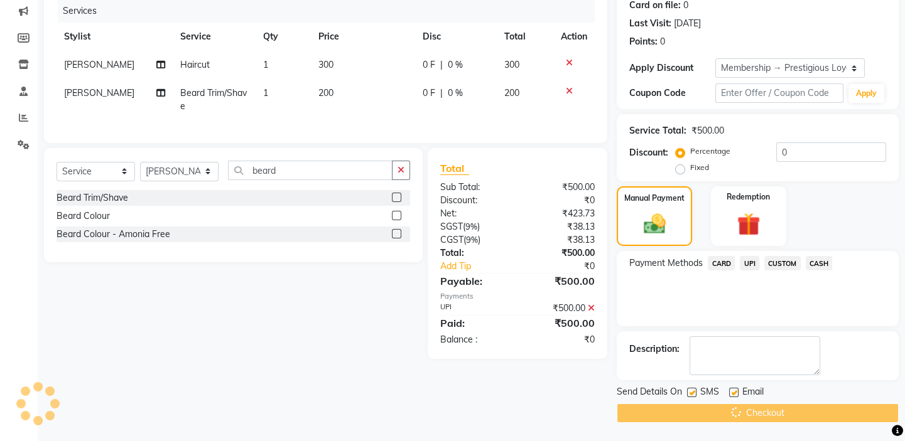
scroll to position [0, 0]
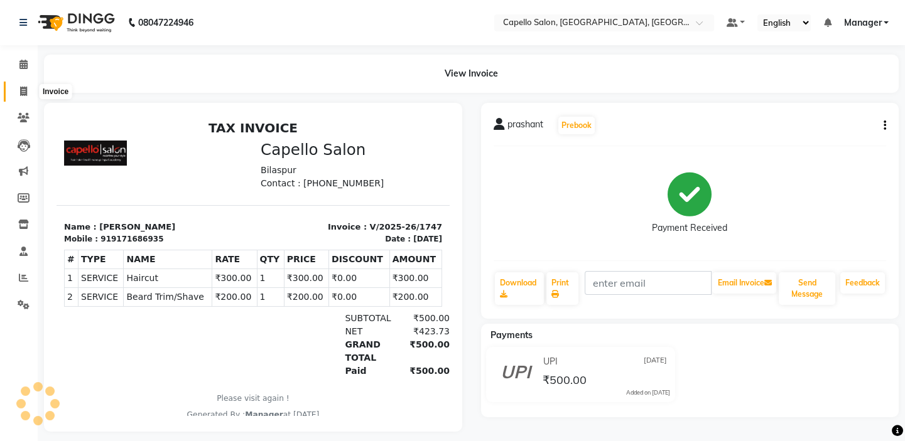
click at [21, 92] on icon at bounding box center [23, 91] width 7 height 9
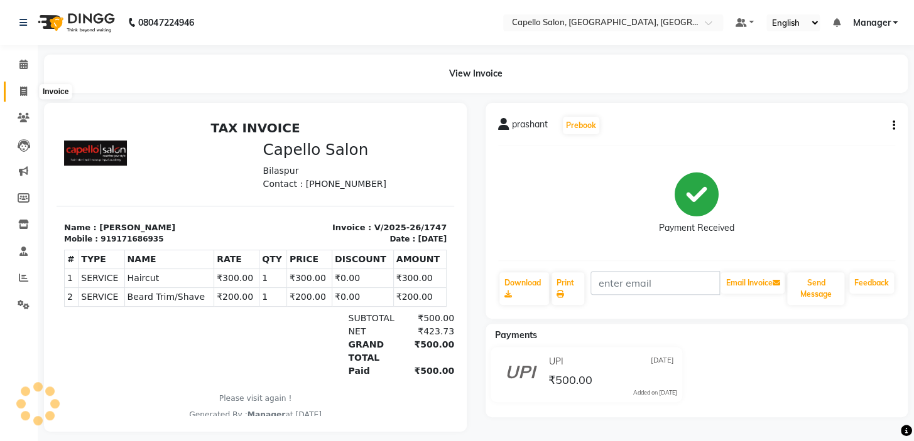
select select "service"
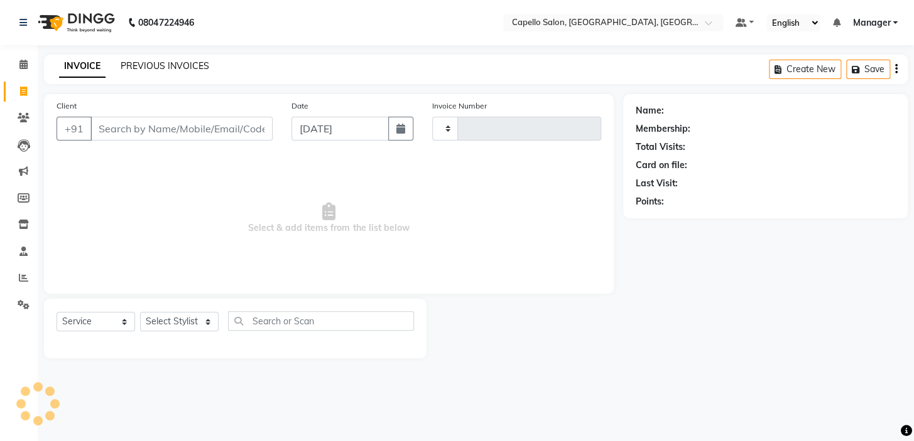
click at [188, 71] on div "PREVIOUS INVOICES" at bounding box center [165, 66] width 89 height 13
click at [188, 70] on link "PREVIOUS INVOICES" at bounding box center [165, 65] width 89 height 11
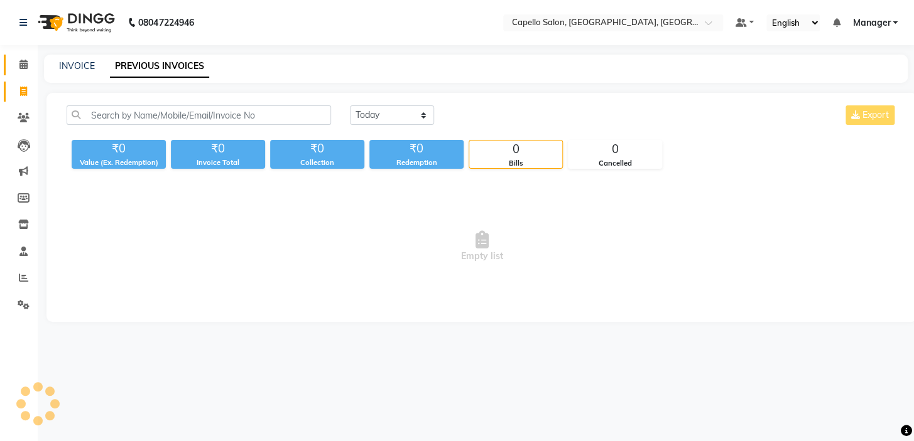
click at [16, 65] on span at bounding box center [24, 65] width 22 height 14
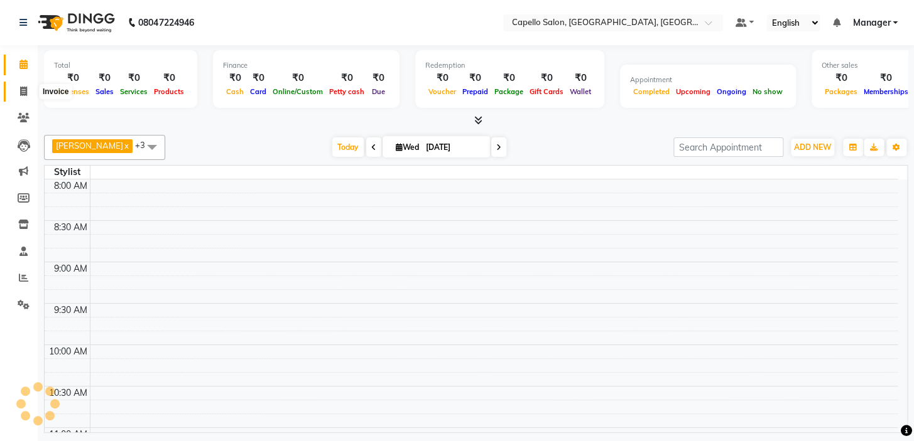
click at [20, 98] on span at bounding box center [24, 92] width 22 height 14
select select "service"
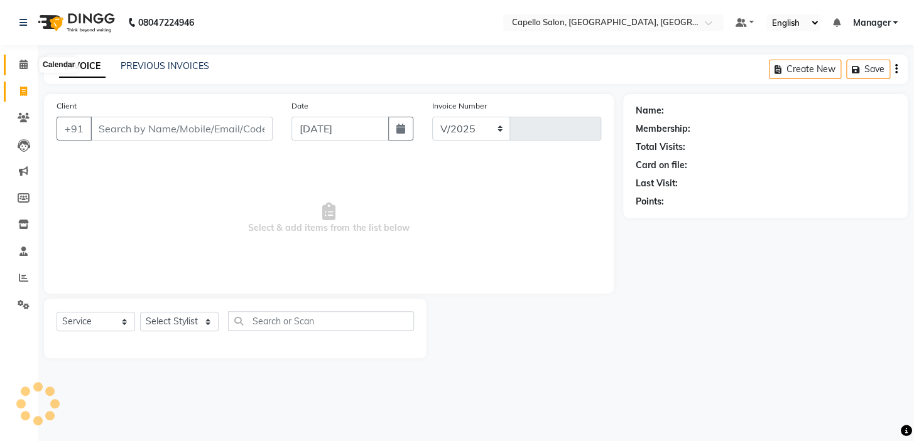
select select "4763"
type input "1748"
click at [143, 63] on link "PREVIOUS INVOICES" at bounding box center [165, 65] width 89 height 11
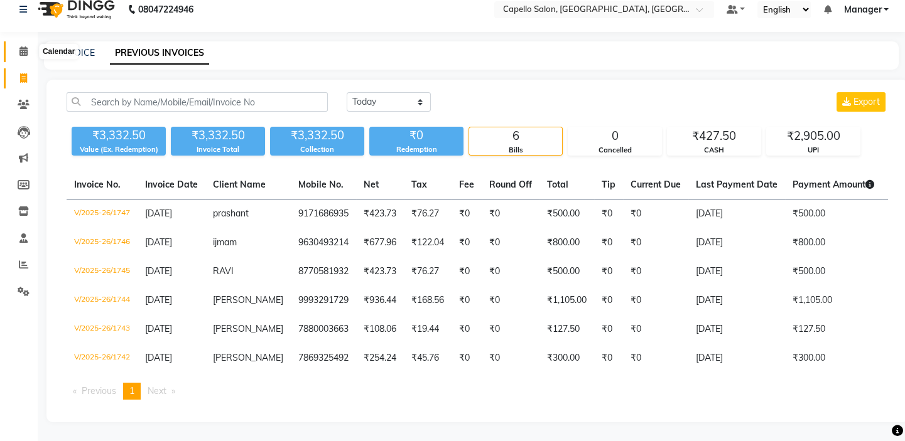
click at [19, 46] on icon at bounding box center [23, 50] width 8 height 9
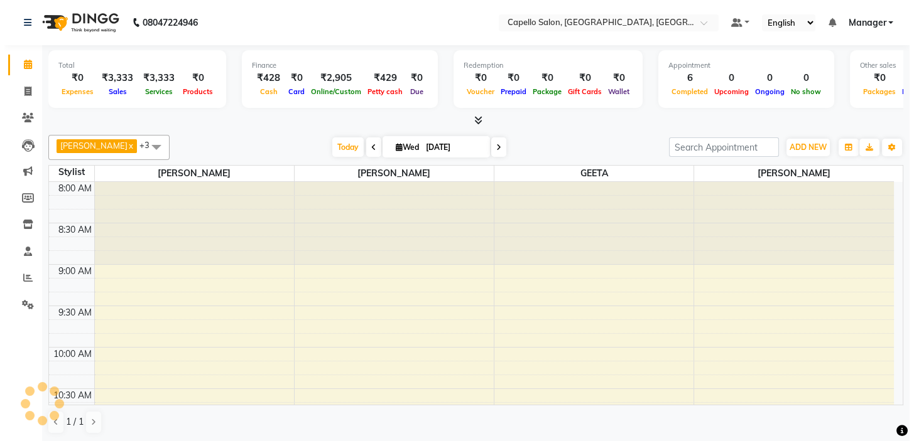
scroll to position [826, 0]
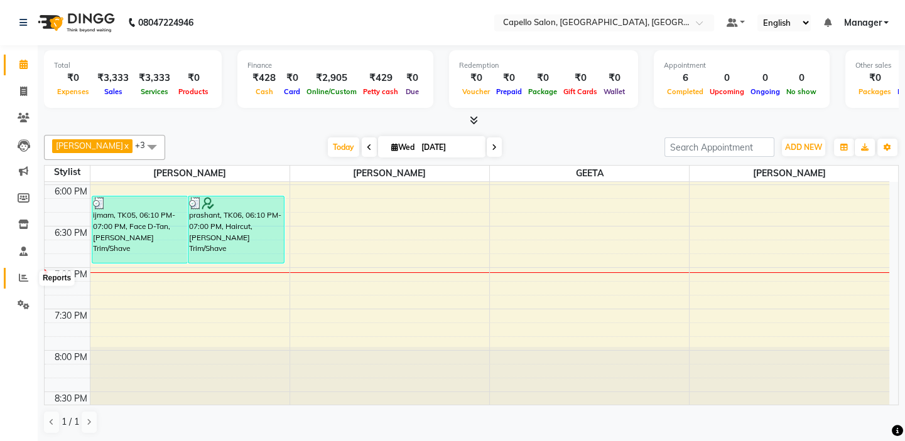
click at [23, 278] on icon at bounding box center [23, 277] width 9 height 9
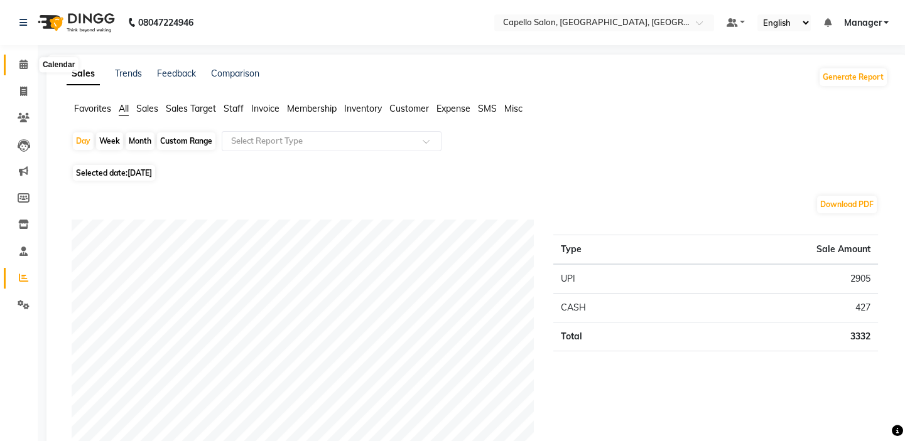
click at [19, 60] on icon at bounding box center [23, 64] width 8 height 9
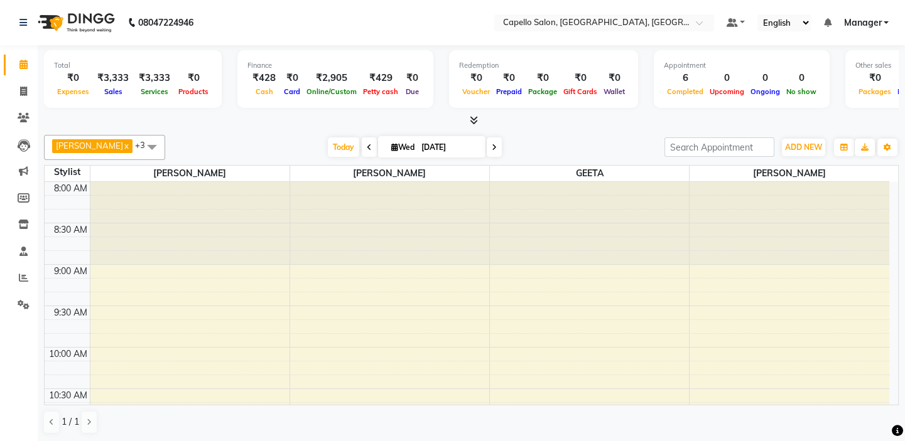
click at [333, 6] on nav "08047224946 Select Location × Capello Salon, Uslapur, Bilaspur Default Panel My…" at bounding box center [452, 22] width 905 height 45
click at [20, 92] on icon at bounding box center [23, 91] width 7 height 9
select select "service"
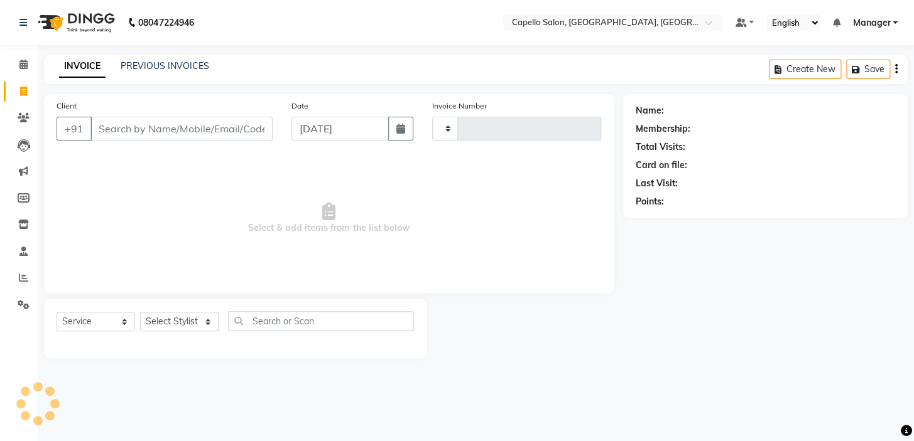
type input "1748"
select select "4763"
click at [178, 323] on select "Select Stylist" at bounding box center [179, 321] width 78 height 19
select select "28945"
click at [140, 312] on select "Select Stylist Admin anish shirwash ANJALI CHAKRDHARI Arvind Ankar GEETA KIRAN …" at bounding box center [179, 321] width 78 height 19
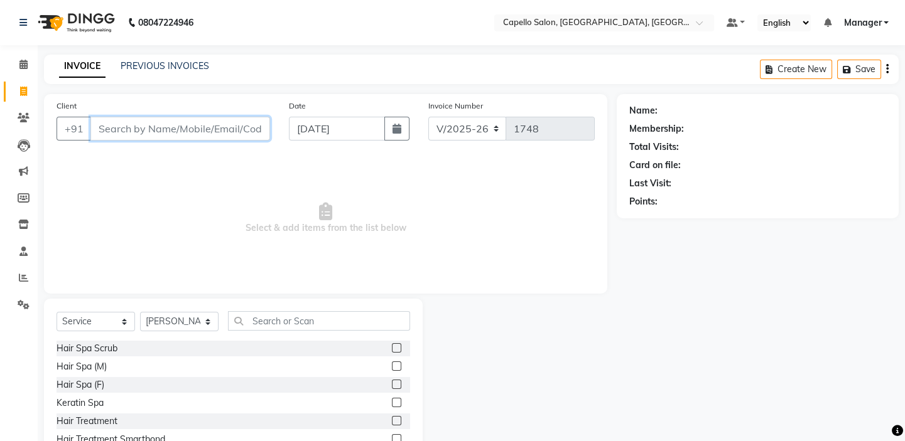
click at [198, 130] on input "Client" at bounding box center [180, 129] width 180 height 24
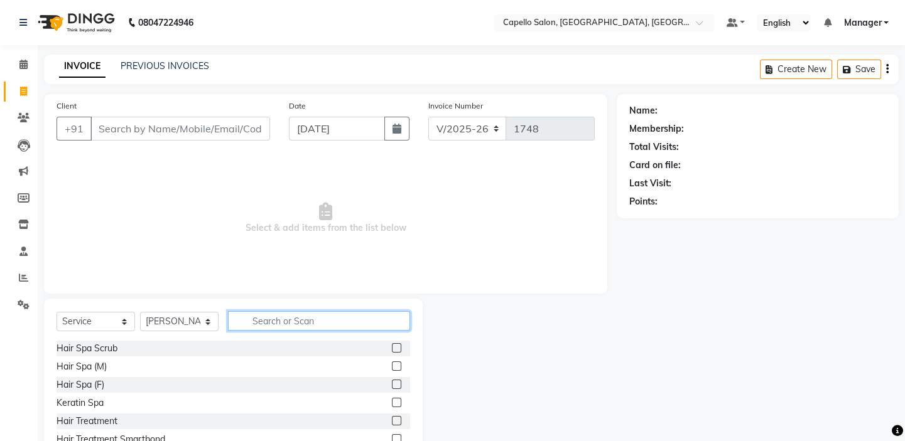
click at [254, 319] on input "text" at bounding box center [319, 320] width 182 height 19
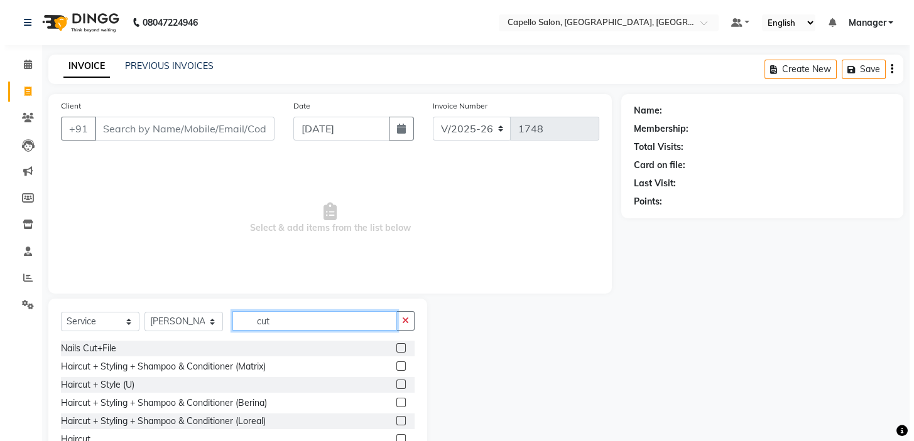
scroll to position [57, 0]
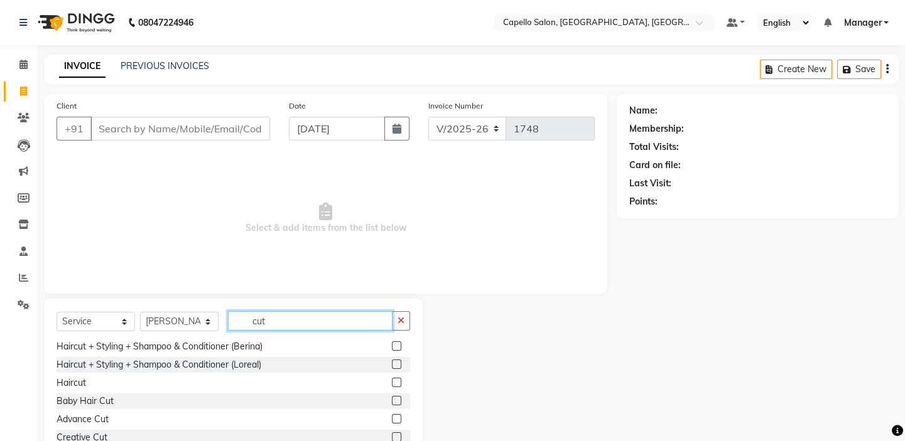
type input "cut"
click at [392, 380] on label at bounding box center [396, 382] width 9 height 9
click at [392, 380] on input "checkbox" at bounding box center [396, 383] width 8 height 8
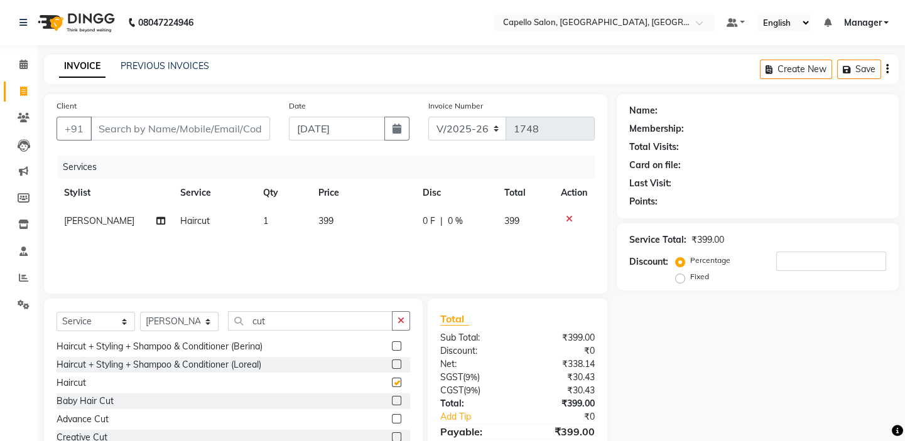
checkbox input "false"
click at [339, 233] on td "399" at bounding box center [363, 221] width 105 height 28
select select "28945"
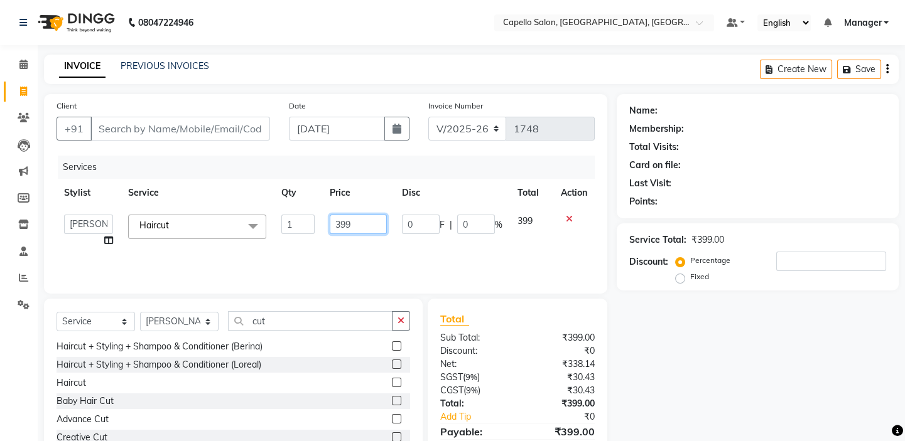
drag, startPoint x: 348, startPoint y: 227, endPoint x: 315, endPoint y: 221, distance: 34.5
click at [315, 224] on tr "Admin anish shirwash ANJALI CHAKRDHARI Arvind Ankar GEETA KIRAN SAHU KUSHAL Man…" at bounding box center [326, 231] width 538 height 48
type input "300"
click at [248, 129] on input "Client" at bounding box center [180, 129] width 180 height 24
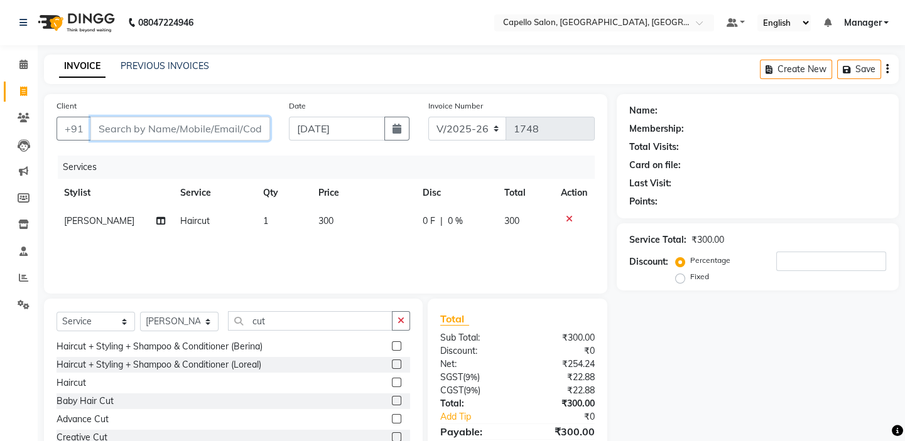
click at [155, 126] on input "Client" at bounding box center [180, 129] width 180 height 24
type input "8"
type input "0"
type input "8602055262"
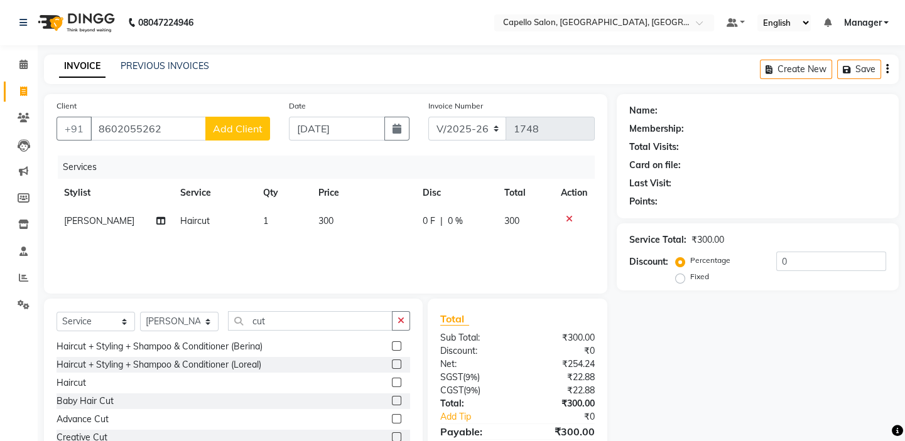
click at [240, 124] on span "Add Client" at bounding box center [238, 128] width 50 height 13
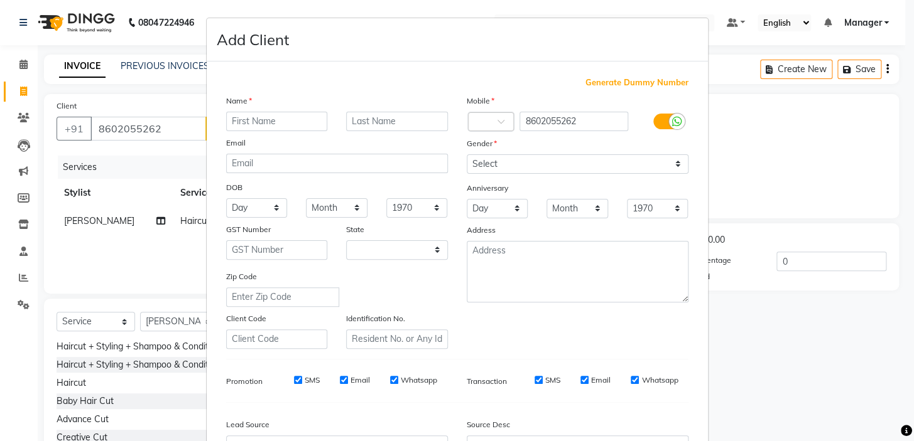
select select "22"
click at [281, 118] on input "text" at bounding box center [277, 121] width 102 height 19
drag, startPoint x: 273, startPoint y: 123, endPoint x: 148, endPoint y: 121, distance: 125.0
click at [148, 121] on ngb-modal-window "Add Client Generate Dummy Number Name kavesh Email DOB Day 01 02 03 04 05 06 07…" at bounding box center [457, 220] width 914 height 441
type input "bhavesh"
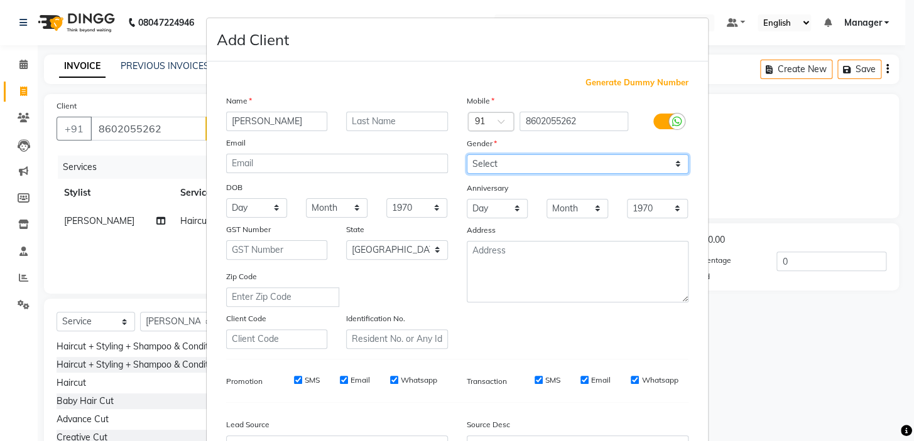
drag, startPoint x: 564, startPoint y: 155, endPoint x: 564, endPoint y: 171, distance: 16.3
click at [564, 156] on select "Select Male Female Other Prefer Not To Say" at bounding box center [577, 163] width 222 height 19
click at [466, 154] on select "Select Male Female Other Prefer Not To Say" at bounding box center [577, 163] width 222 height 19
click at [573, 163] on select "Select Male Female Other Prefer Not To Say" at bounding box center [577, 163] width 222 height 19
select select "male"
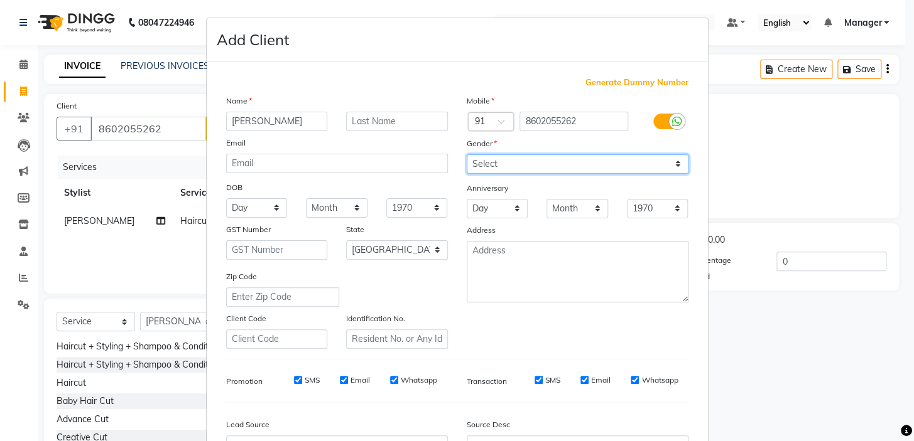
click at [466, 154] on select "Select Male Female Other Prefer Not To Say" at bounding box center [577, 163] width 222 height 19
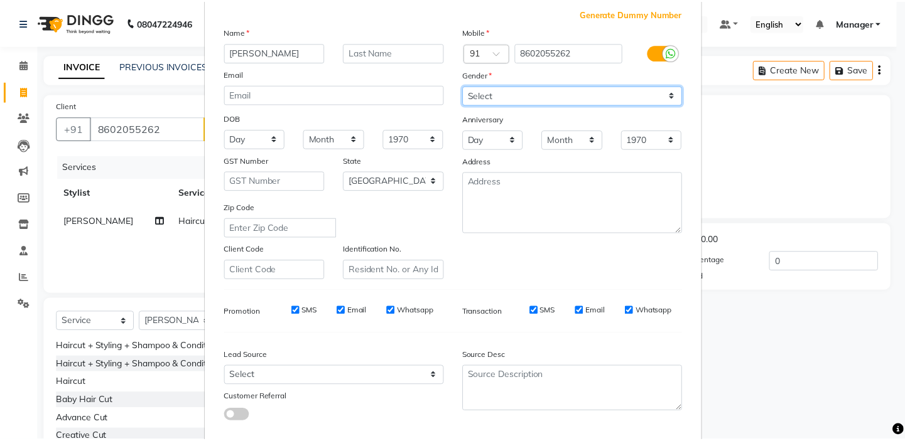
scroll to position [142, 0]
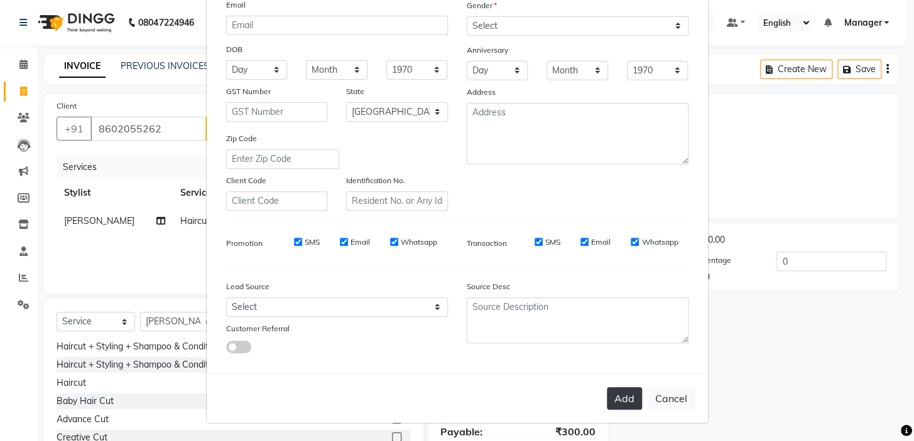
click at [609, 402] on button "Add" at bounding box center [624, 398] width 35 height 23
select select
select select "null"
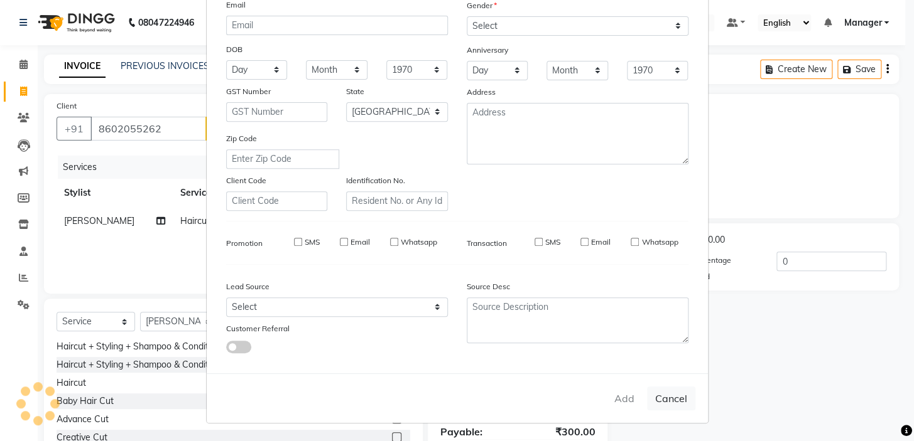
select select
checkbox input "false"
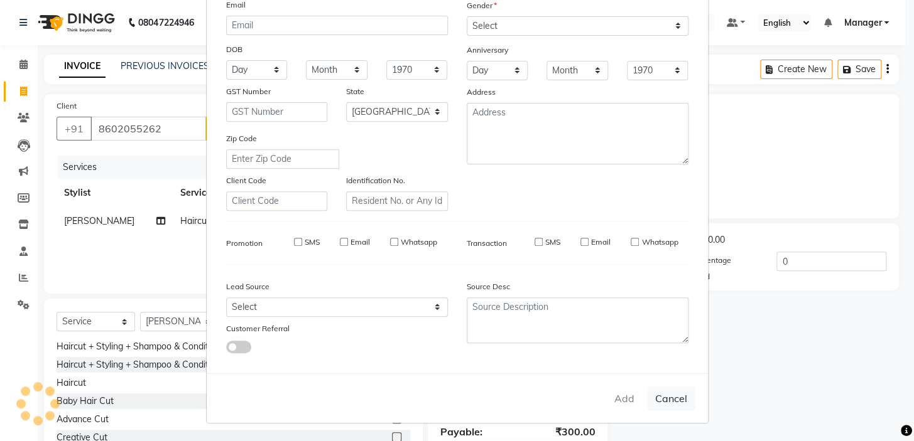
checkbox input "false"
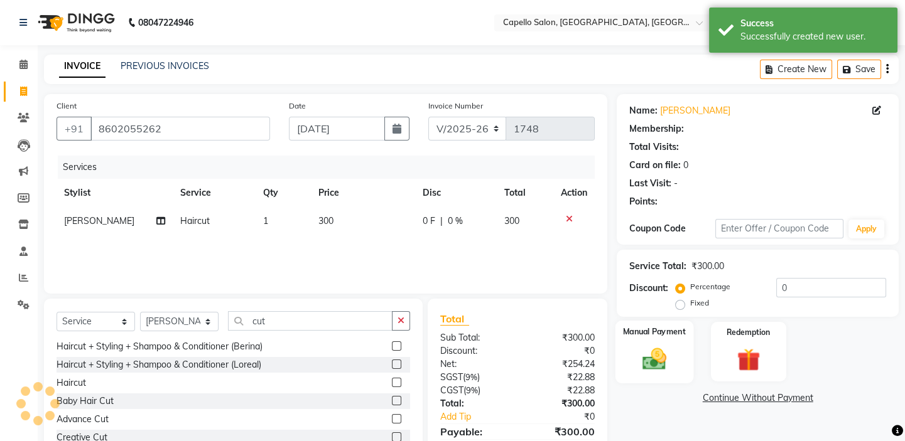
scroll to position [62, 0]
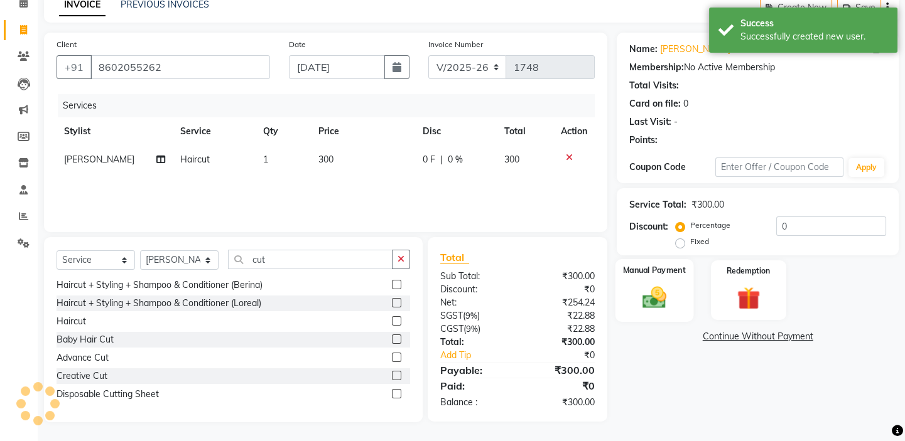
click at [654, 318] on div "Manual Payment" at bounding box center [654, 290] width 78 height 62
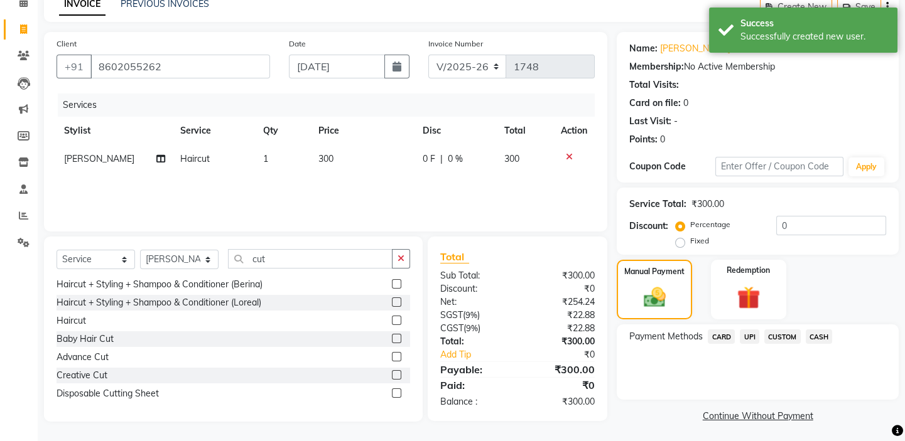
click at [824, 335] on span "CASH" at bounding box center [819, 337] width 27 height 14
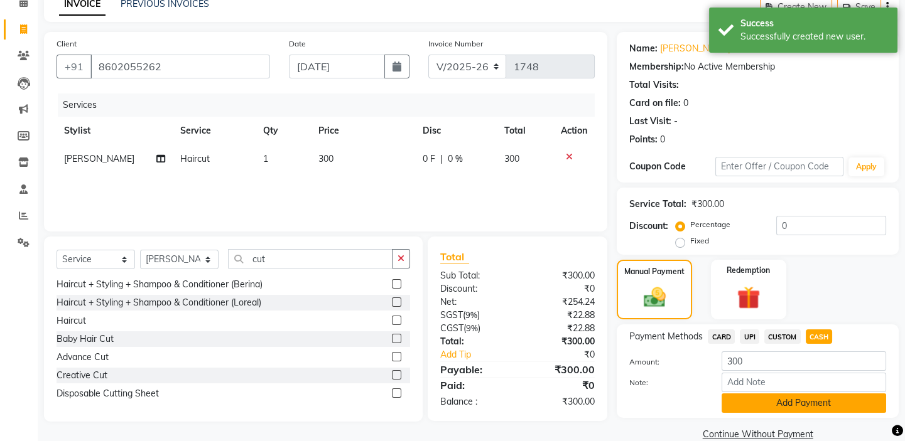
click at [787, 406] on button "Add Payment" at bounding box center [803, 403] width 164 height 19
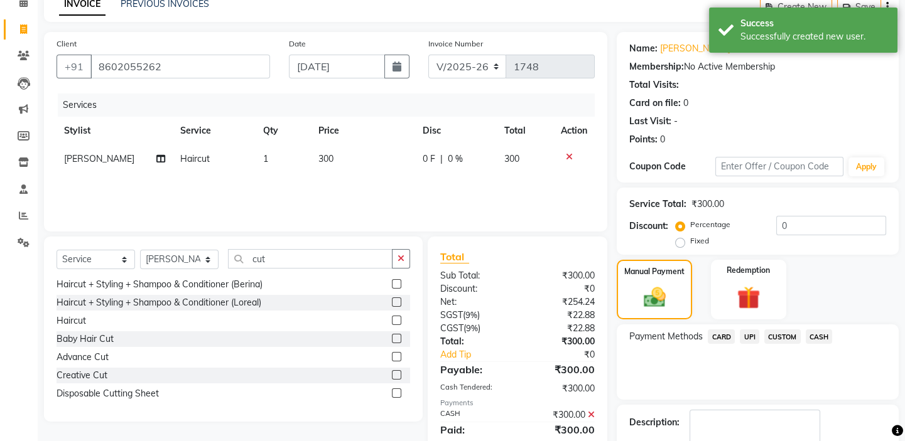
scroll to position [136, 0]
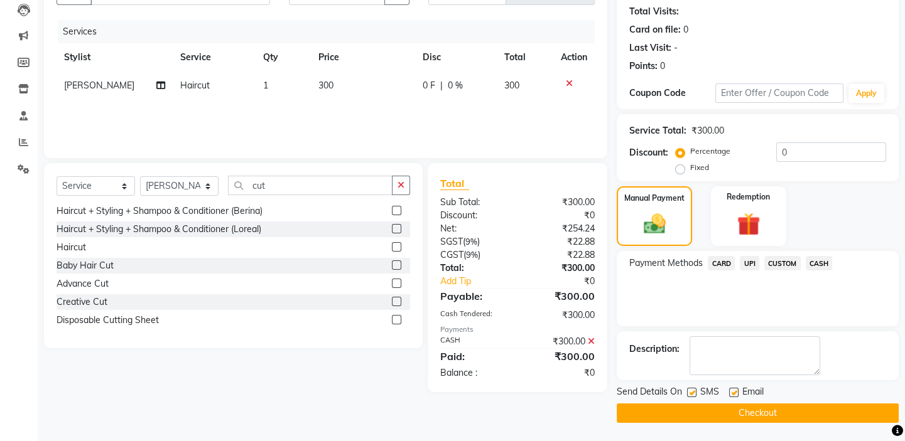
click at [722, 413] on button "Checkout" at bounding box center [758, 413] width 282 height 19
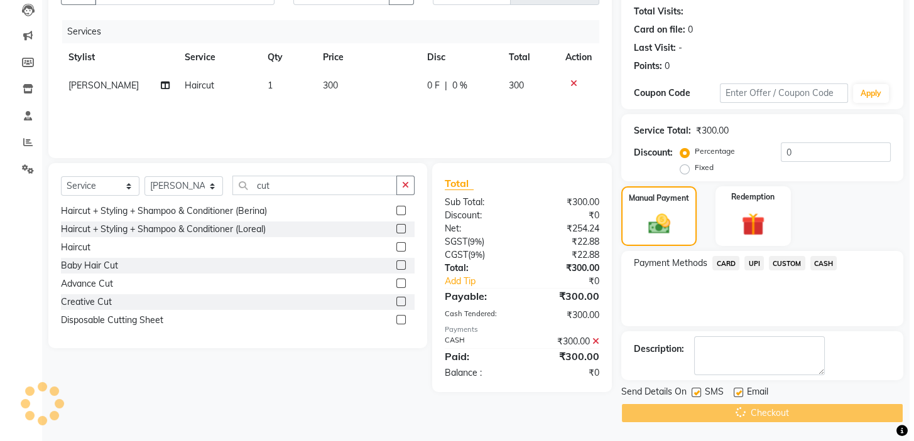
scroll to position [0, 0]
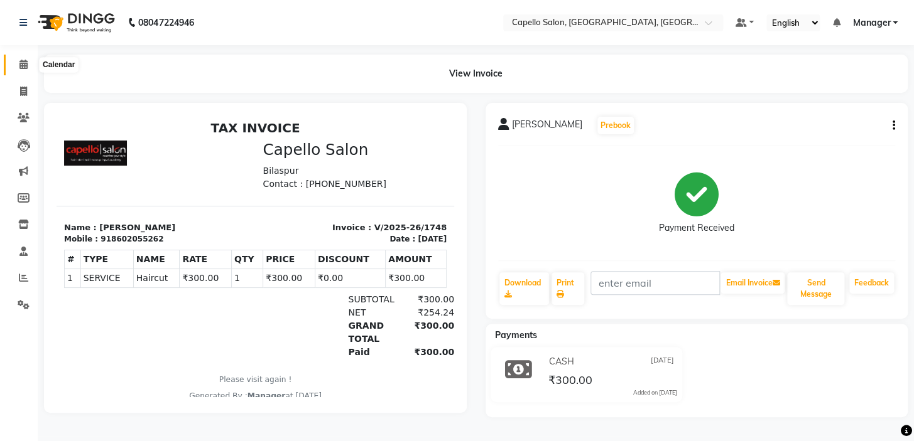
drag, startPoint x: 18, startPoint y: 58, endPoint x: 50, endPoint y: 75, distance: 36.5
click at [18, 60] on span at bounding box center [24, 65] width 22 height 14
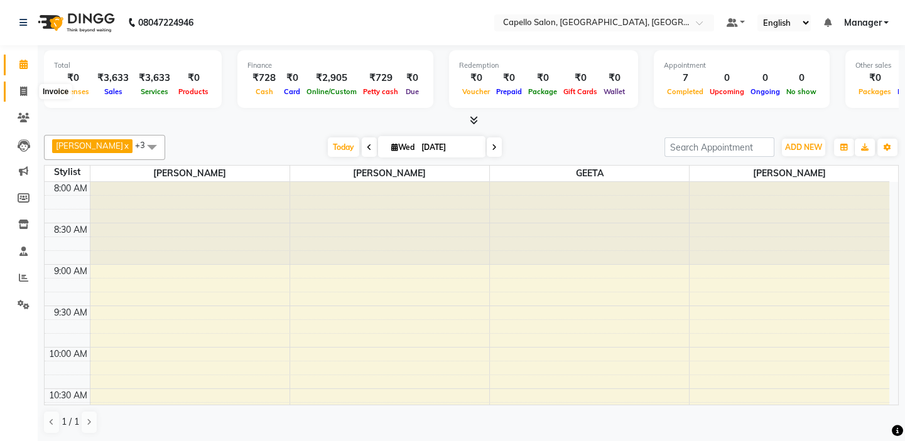
click at [16, 91] on span at bounding box center [24, 92] width 22 height 14
select select "service"
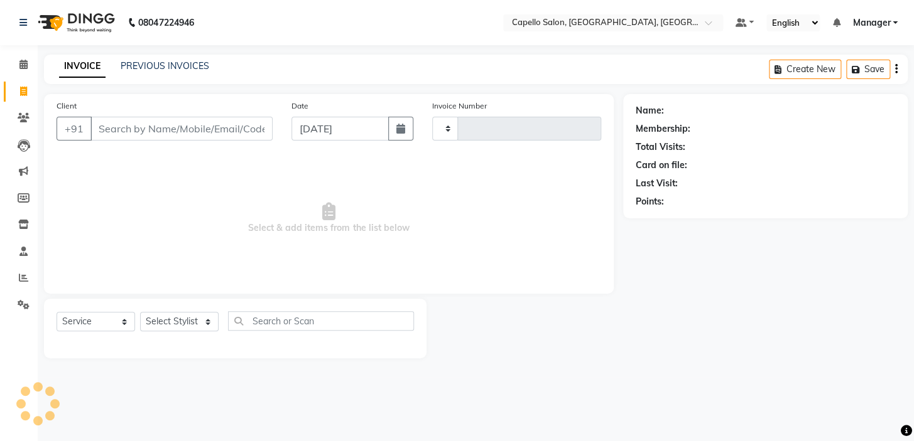
type input "1749"
select select "4763"
click at [196, 320] on select "Select Stylist" at bounding box center [179, 321] width 78 height 19
select select "66516"
click at [140, 312] on select "Select Stylist Admin anish shirwash ANJALI CHAKRDHARI Arvind Ankar GEETA KIRAN …" at bounding box center [179, 321] width 78 height 19
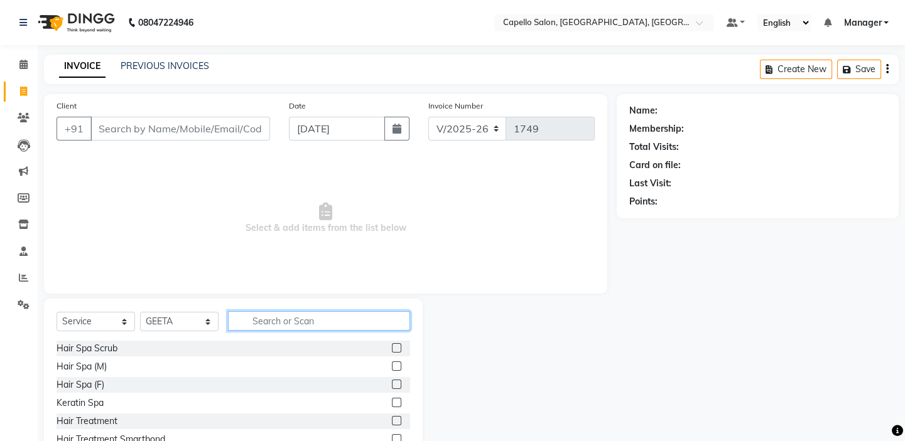
drag, startPoint x: 255, startPoint y: 314, endPoint x: 264, endPoint y: 311, distance: 9.7
click at [259, 314] on input "text" at bounding box center [319, 320] width 182 height 19
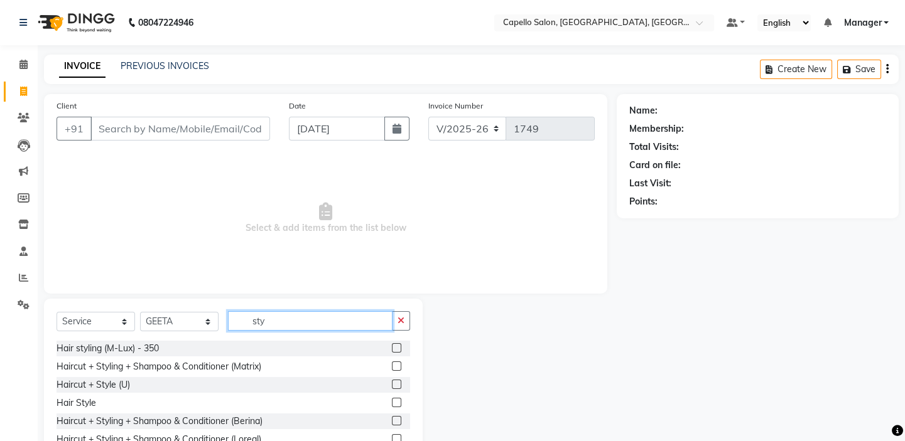
type input "sty"
click at [393, 402] on div "Hair Style" at bounding box center [233, 404] width 353 height 16
click at [393, 402] on label at bounding box center [396, 402] width 9 height 9
click at [393, 402] on input "checkbox" at bounding box center [396, 403] width 8 height 8
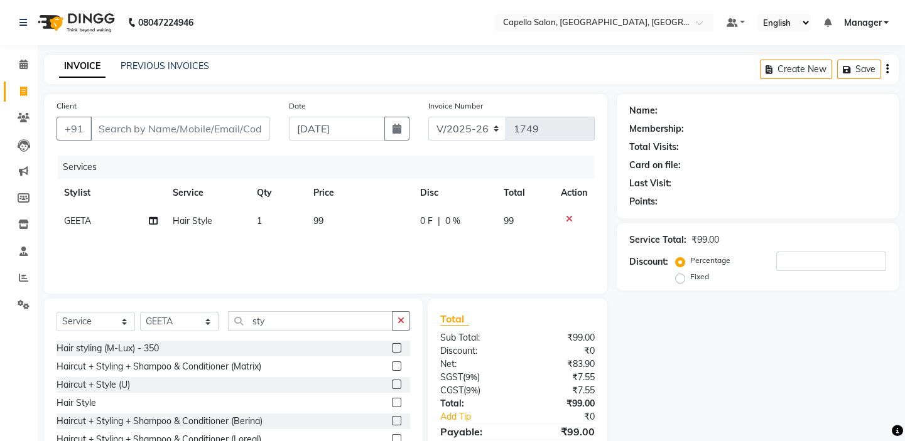
checkbox input "false"
click at [368, 216] on td "99" at bounding box center [359, 221] width 107 height 28
select select "66516"
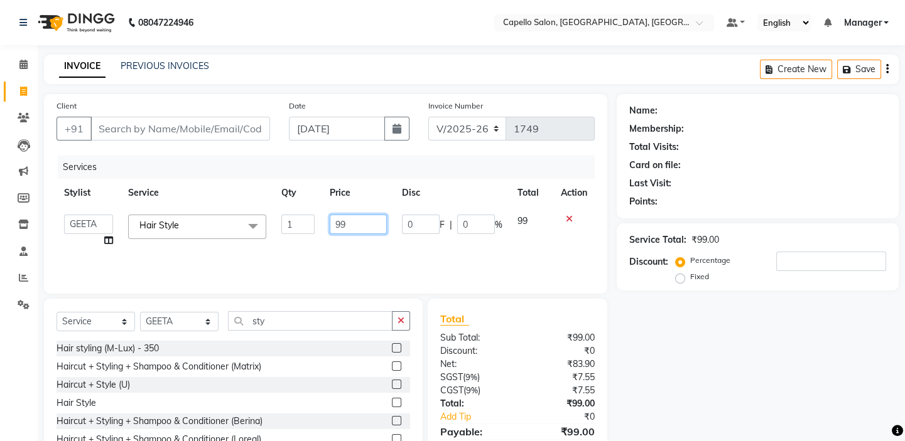
drag, startPoint x: 369, startPoint y: 226, endPoint x: 235, endPoint y: 202, distance: 135.3
click at [235, 202] on table "Stylist Service Qty Price Disc Total Action Admin anish shirwash ANJALI CHAKRDH…" at bounding box center [326, 217] width 538 height 76
type input "200"
click at [326, 148] on div "Date 03-09-2025" at bounding box center [348, 124] width 139 height 51
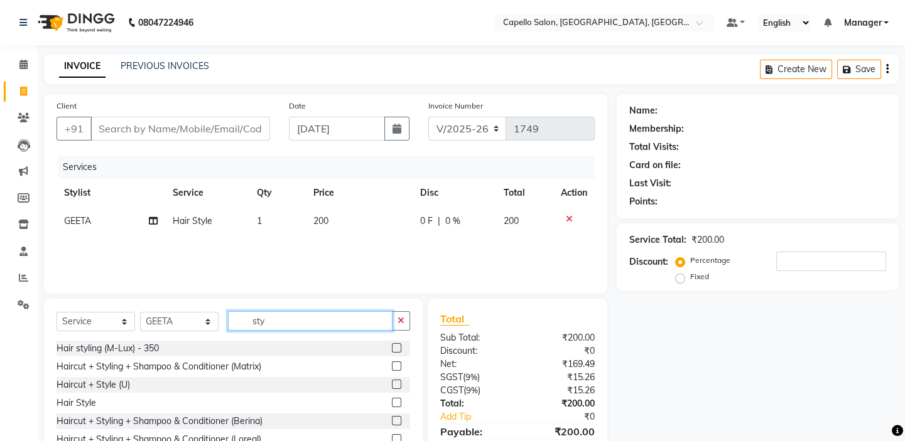
drag, startPoint x: 276, startPoint y: 320, endPoint x: 200, endPoint y: 311, distance: 76.4
click at [202, 313] on div "Select Service Product Membership Package Voucher Prepaid Gift Card Select Styl…" at bounding box center [233, 326] width 353 height 30
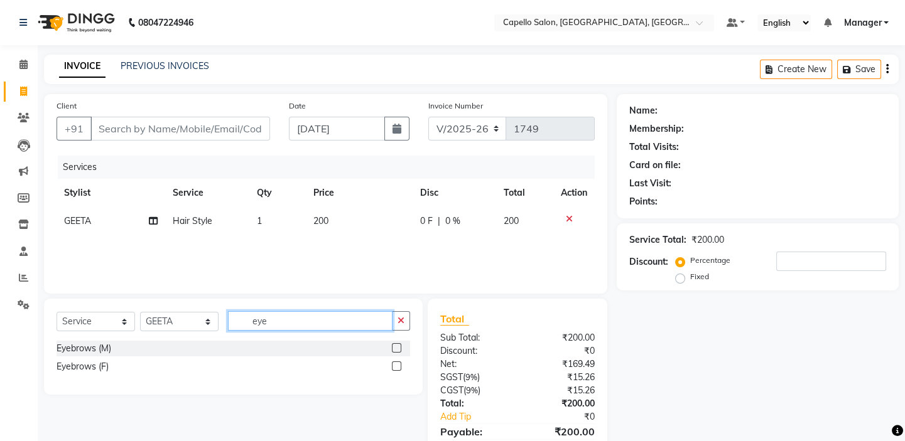
type input "eye"
click at [400, 369] on label at bounding box center [396, 366] width 9 height 9
click at [400, 369] on input "checkbox" at bounding box center [396, 367] width 8 height 8
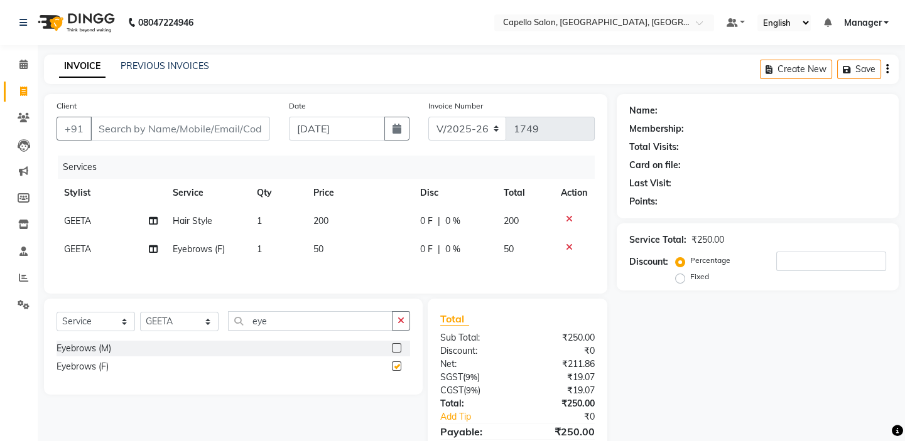
checkbox input "false"
click at [244, 132] on input "Client" at bounding box center [180, 129] width 180 height 24
type input "6"
type input "0"
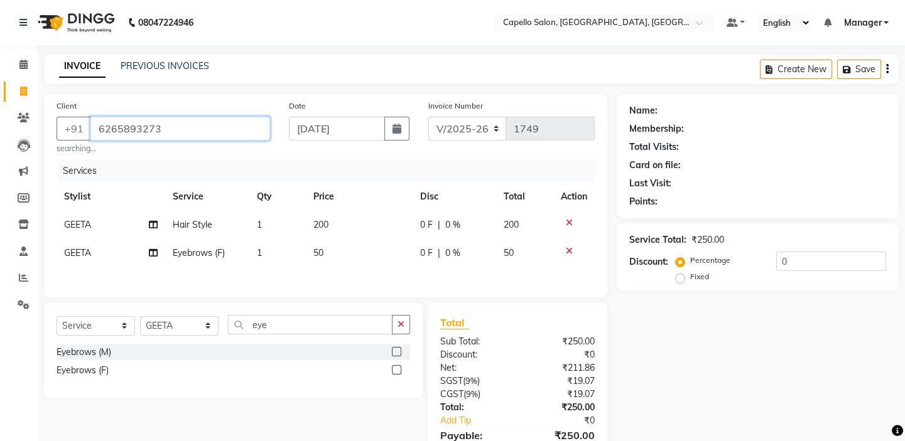
type input "6265893273"
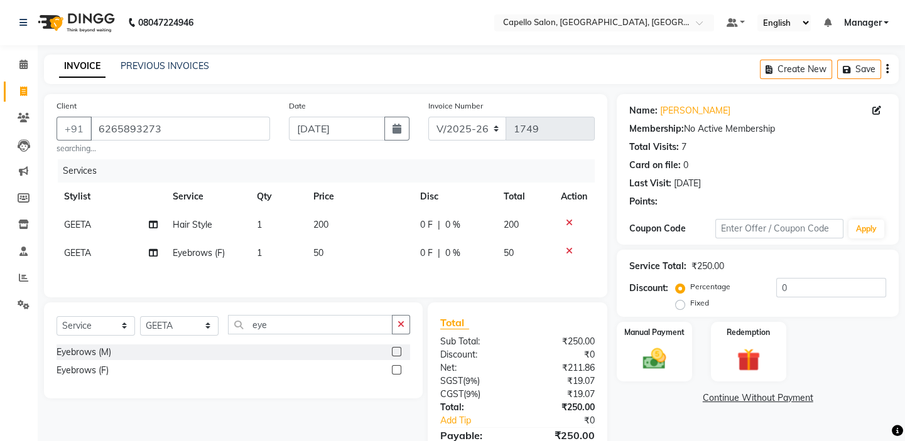
scroll to position [67, 0]
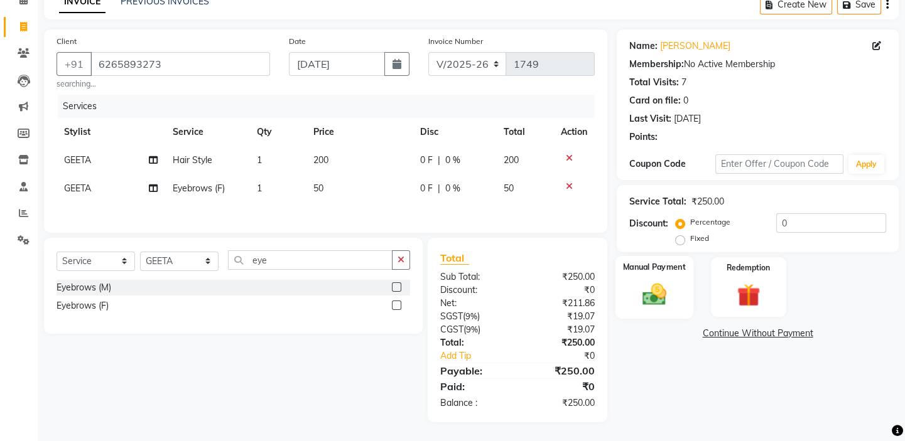
click at [657, 288] on img at bounding box center [654, 295] width 39 height 28
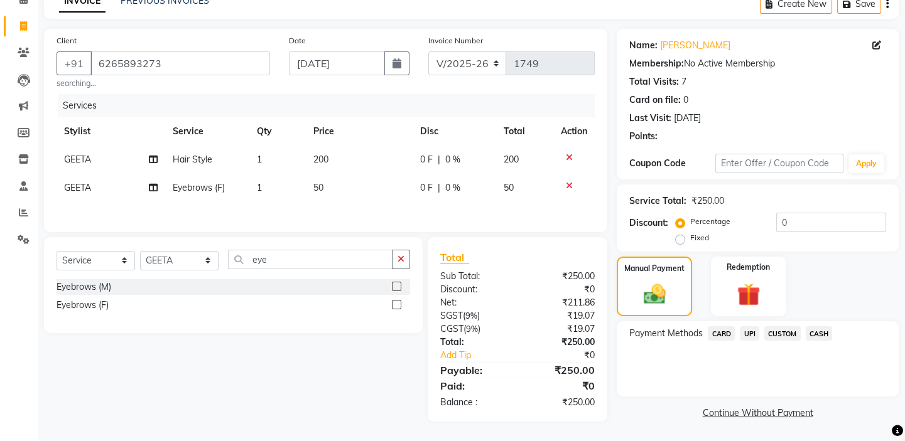
drag, startPoint x: 746, startPoint y: 330, endPoint x: 752, endPoint y: 339, distance: 11.3
click at [747, 330] on span "UPI" at bounding box center [749, 333] width 19 height 14
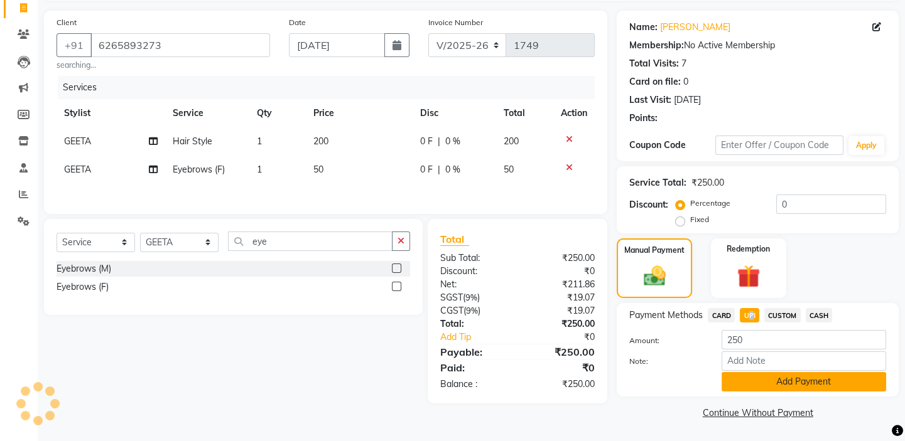
click at [774, 383] on button "Add Payment" at bounding box center [803, 381] width 164 height 19
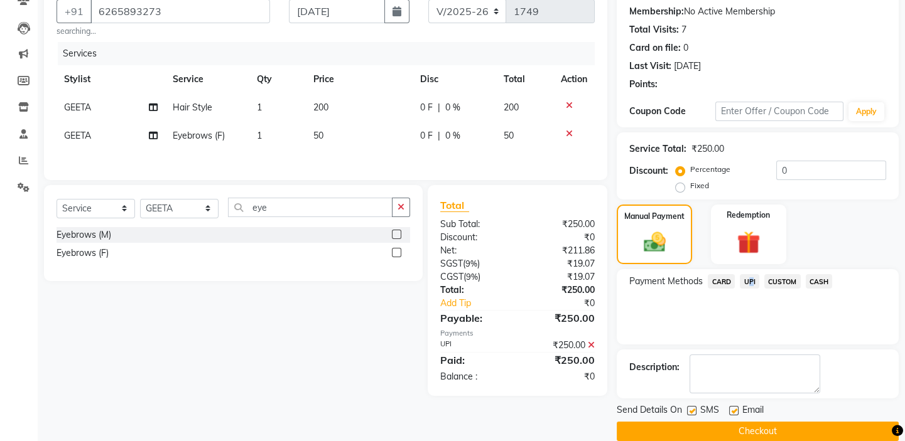
scroll to position [136, 0]
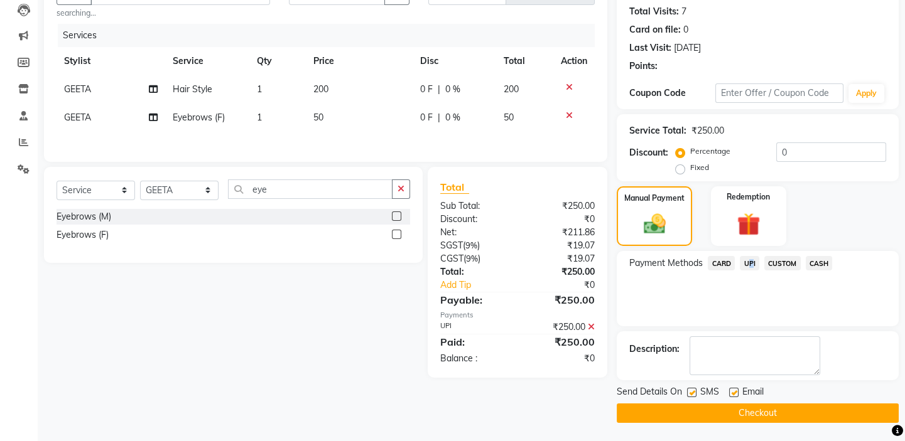
click at [698, 413] on button "Checkout" at bounding box center [758, 413] width 282 height 19
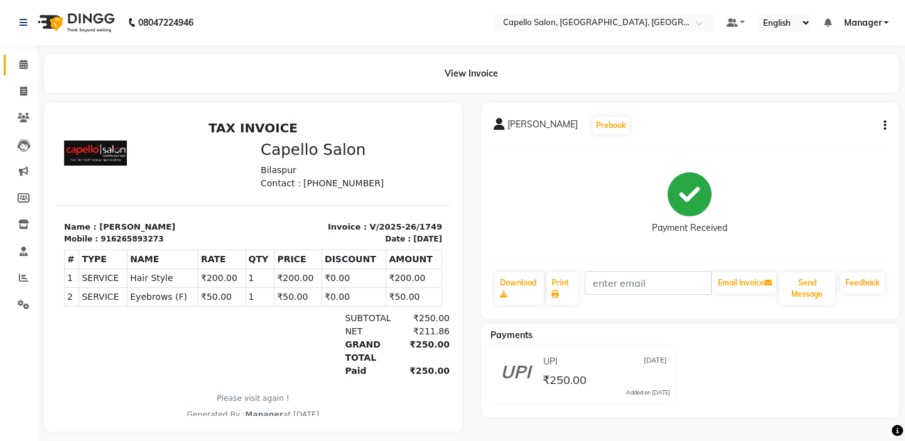
click at [18, 57] on link "Calendar" at bounding box center [19, 65] width 30 height 21
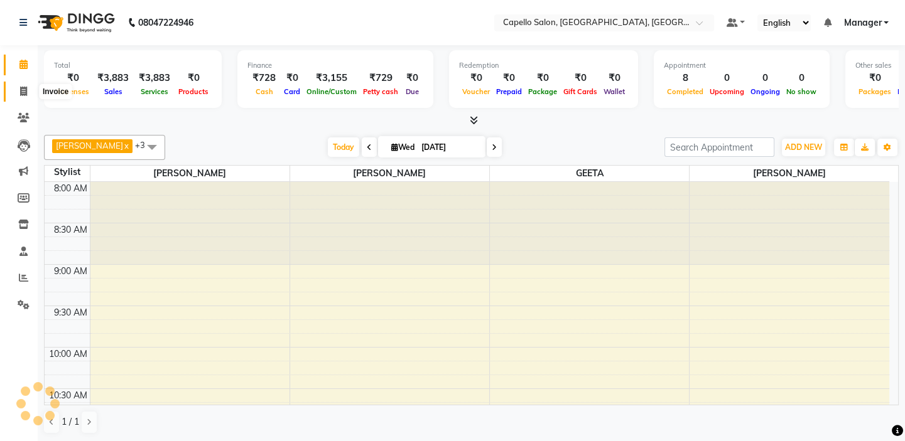
click at [20, 94] on icon at bounding box center [23, 91] width 7 height 9
select select "service"
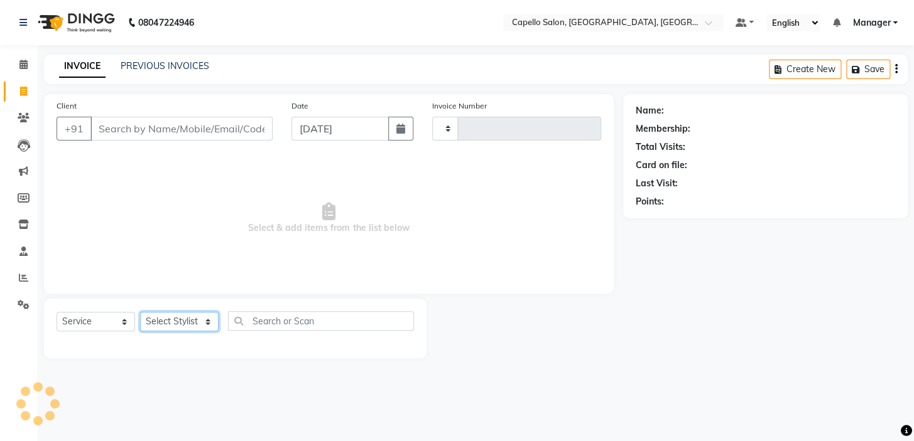
click at [176, 325] on select "Select Stylist" at bounding box center [179, 321] width 78 height 19
click at [95, 326] on select "Select Service Product Membership Package Voucher Prepaid Gift Card" at bounding box center [96, 321] width 78 height 19
drag, startPoint x: 95, startPoint y: 326, endPoint x: 130, endPoint y: 323, distance: 34.7
click at [95, 325] on select "Select Service Product Membership Package Voucher Prepaid Gift Card" at bounding box center [96, 321] width 78 height 19
click at [163, 321] on select "Select Stylist" at bounding box center [179, 321] width 78 height 19
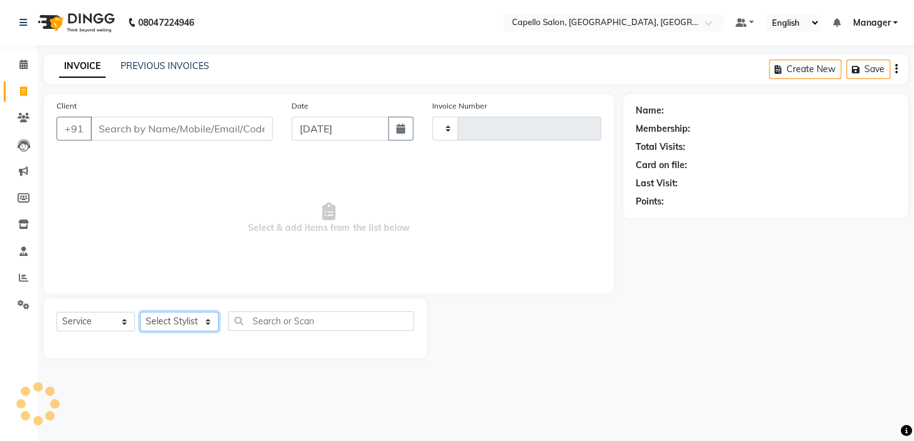
click at [182, 317] on select "Select Stylist" at bounding box center [179, 321] width 78 height 19
click at [183, 317] on select "Select Stylist" at bounding box center [179, 321] width 78 height 19
click at [186, 316] on select "Select Stylist" at bounding box center [179, 321] width 78 height 19
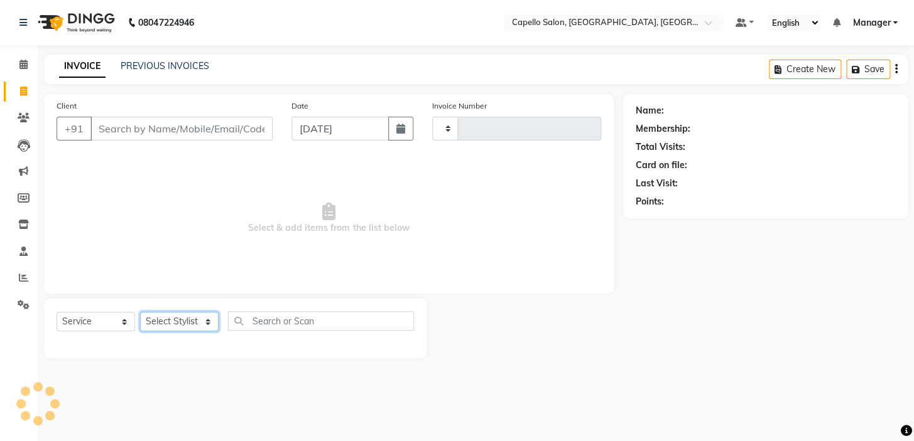
click at [186, 316] on select "Select Stylist" at bounding box center [179, 321] width 78 height 19
click at [186, 315] on select "Select Stylist" at bounding box center [179, 321] width 78 height 19
click at [174, 323] on select "Select Stylist" at bounding box center [179, 321] width 78 height 19
click at [176, 323] on select "Select Stylist" at bounding box center [179, 321] width 78 height 19
click at [178, 321] on select "Select Stylist" at bounding box center [179, 321] width 78 height 19
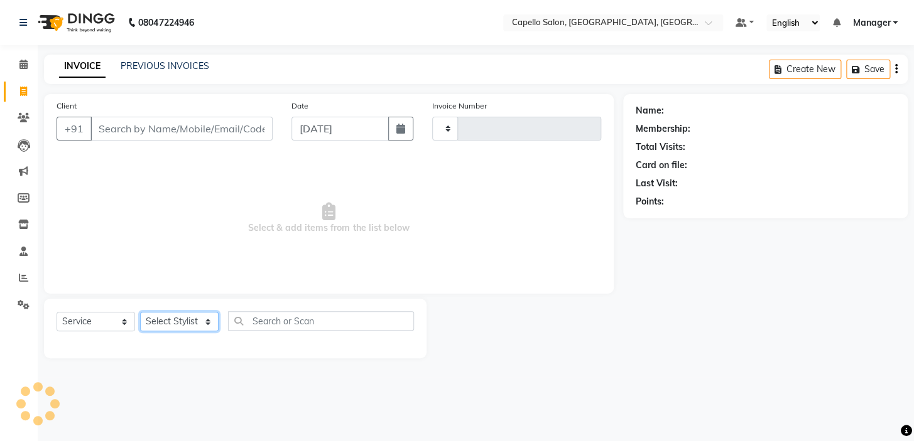
click at [178, 321] on select "Select Stylist" at bounding box center [179, 321] width 78 height 19
click at [180, 320] on select "Select Stylist" at bounding box center [179, 321] width 78 height 19
click at [185, 320] on select "Select Stylist" at bounding box center [179, 321] width 78 height 19
click at [186, 320] on select "Select Stylist" at bounding box center [179, 321] width 78 height 19
click at [187, 320] on select "Select Stylist" at bounding box center [179, 321] width 78 height 19
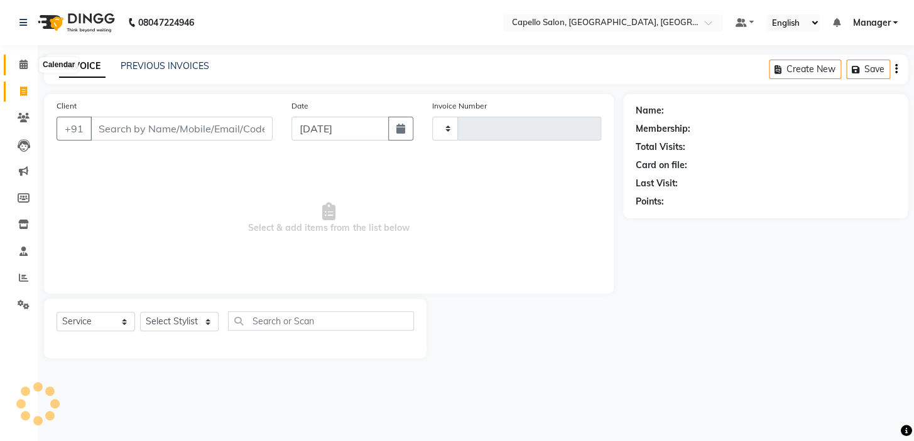
click at [23, 58] on span at bounding box center [24, 65] width 22 height 14
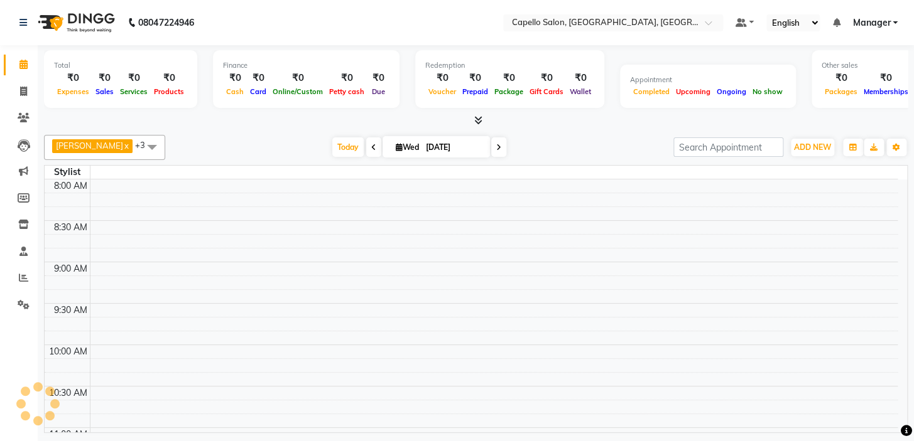
drag, startPoint x: 240, startPoint y: 326, endPoint x: 306, endPoint y: 451, distance: 141.3
click at [306, 441] on html "08047224946 Select Location × Capello Salon, Uslapur, Bilaspur Default Panel My…" at bounding box center [457, 220] width 914 height 441
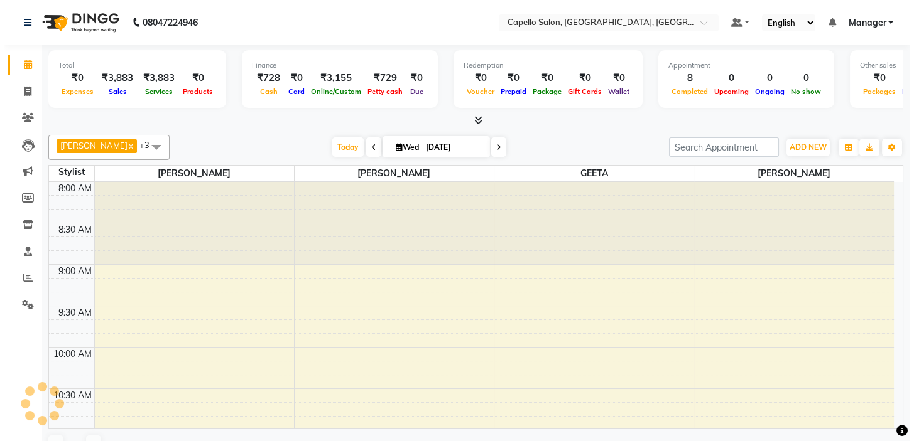
scroll to position [820, 0]
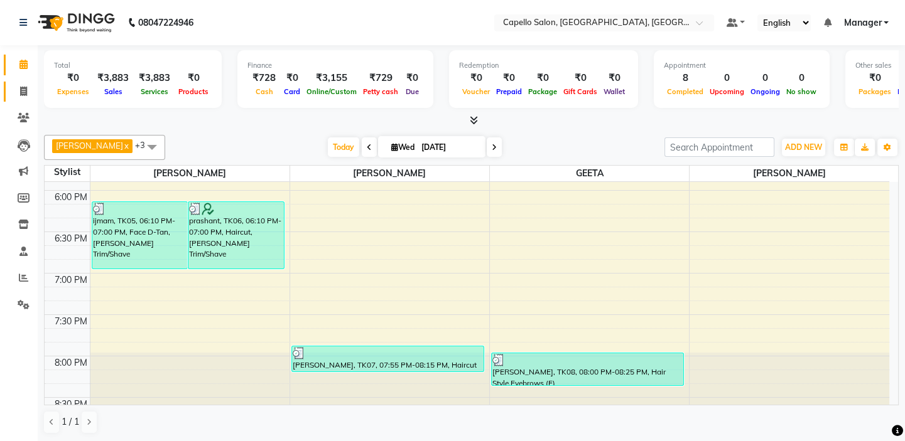
click at [21, 94] on icon at bounding box center [23, 91] width 7 height 9
select select "service"
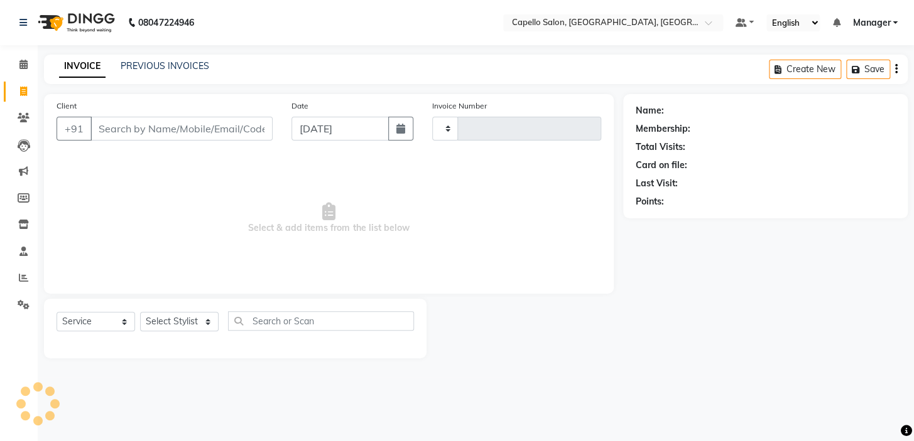
click at [239, 131] on input "Client" at bounding box center [181, 129] width 182 height 24
type input "93409"
type input "1750"
select select "4763"
type input "9340967889"
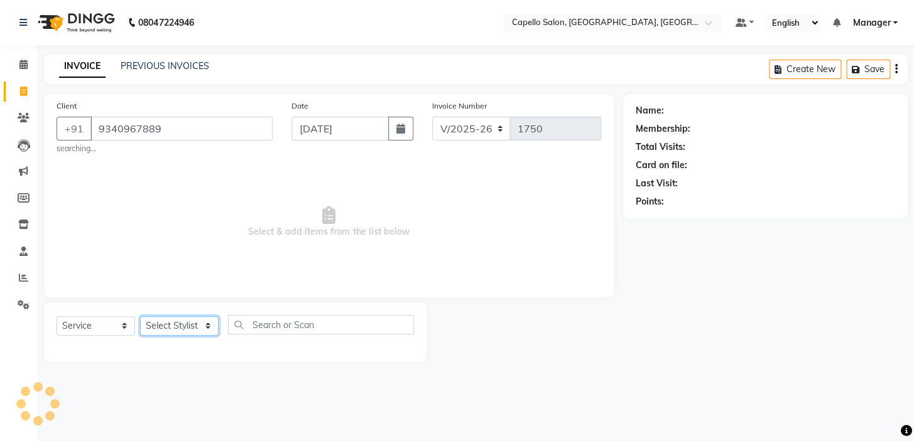
click at [207, 324] on select "Select Stylist" at bounding box center [179, 325] width 78 height 19
click at [185, 322] on select "Select Stylist" at bounding box center [179, 325] width 78 height 19
click at [186, 322] on select "Select Stylist" at bounding box center [179, 325] width 78 height 19
drag, startPoint x: 190, startPoint y: 312, endPoint x: 192, endPoint y: 301, distance: 11.5
click at [191, 312] on div "Select Service Product Membership Package Voucher Prepaid Gift Card Select Styl…" at bounding box center [235, 333] width 382 height 60
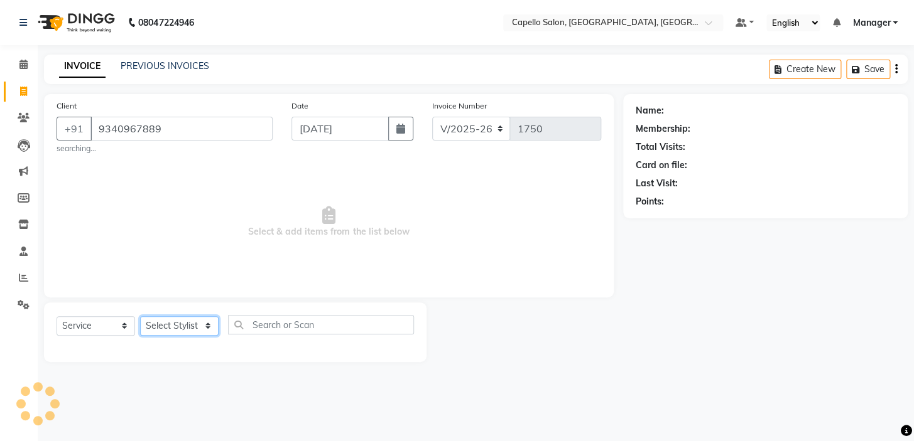
drag, startPoint x: 188, startPoint y: 333, endPoint x: 191, endPoint y: 327, distance: 7.0
click at [188, 333] on select "Select Stylist" at bounding box center [179, 325] width 78 height 19
click at [191, 282] on span "Select & add items from the list below" at bounding box center [329, 222] width 544 height 126
click at [188, 328] on select "Select Stylist" at bounding box center [179, 325] width 78 height 19
drag, startPoint x: 200, startPoint y: 246, endPoint x: 198, endPoint y: 301, distance: 55.3
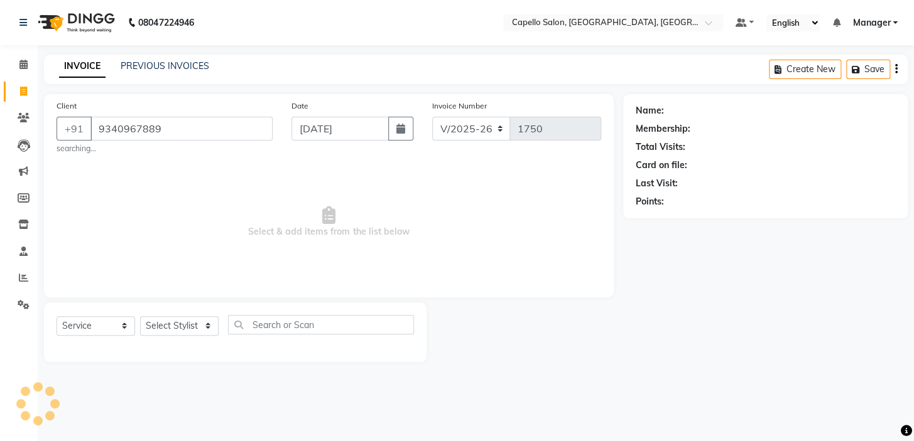
click at [200, 250] on span "Select & add items from the list below" at bounding box center [329, 222] width 544 height 126
click at [193, 317] on select "Select Stylist" at bounding box center [179, 325] width 78 height 19
click at [206, 240] on span "Select & add items from the list below" at bounding box center [329, 222] width 544 height 126
drag, startPoint x: 198, startPoint y: 329, endPoint x: 207, endPoint y: 293, distance: 37.5
click at [198, 329] on select "Select Stylist" at bounding box center [179, 325] width 78 height 19
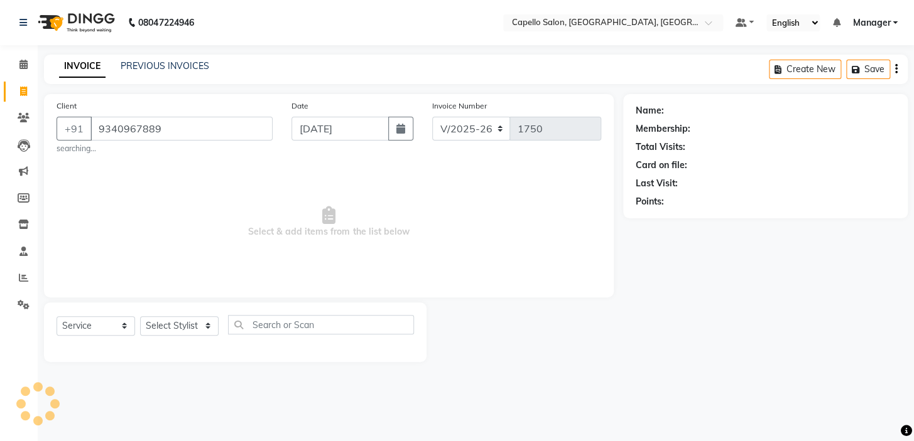
click at [215, 245] on span "Select & add items from the list below" at bounding box center [329, 222] width 544 height 126
click at [195, 326] on select "Select Stylist" at bounding box center [179, 325] width 78 height 19
drag, startPoint x: 184, startPoint y: 123, endPoint x: 77, endPoint y: 133, distance: 107.2
click at [77, 133] on div "+91 9340967889" at bounding box center [165, 129] width 216 height 24
click at [206, 173] on span "Select & add items from the list below" at bounding box center [329, 222] width 544 height 126
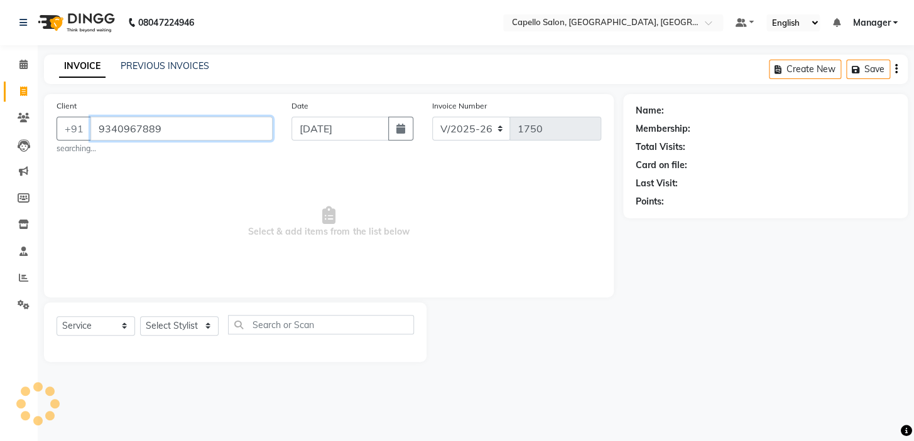
drag, startPoint x: 184, startPoint y: 129, endPoint x: 89, endPoint y: 125, distance: 94.9
click at [100, 126] on input "9340967889" at bounding box center [181, 129] width 182 height 24
click at [199, 216] on span "Select & add items from the list below" at bounding box center [329, 222] width 544 height 126
click at [364, 271] on span "Select & add items from the list below" at bounding box center [329, 222] width 544 height 126
drag, startPoint x: 176, startPoint y: 126, endPoint x: 55, endPoint y: 130, distance: 121.3
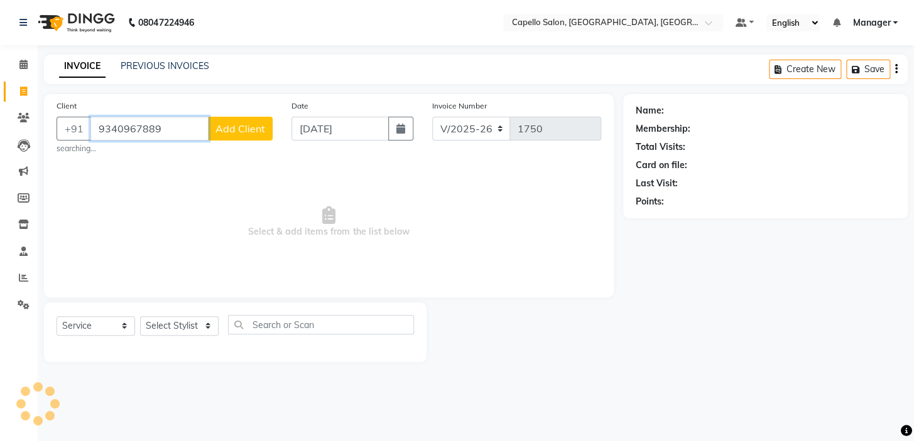
click at [55, 130] on div "Client +91 9340967889 Add Client searching..." at bounding box center [164, 126] width 235 height 55
click at [18, 64] on span at bounding box center [24, 65] width 22 height 14
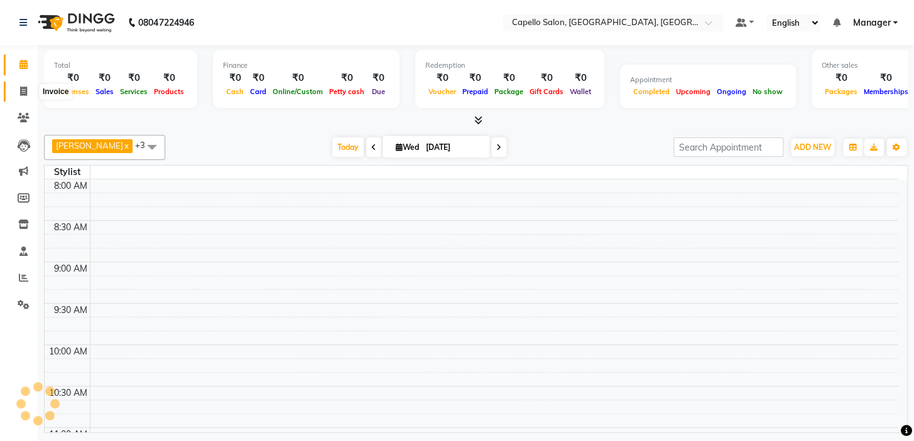
drag, startPoint x: 15, startPoint y: 88, endPoint x: 36, endPoint y: 100, distance: 24.2
click at [16, 88] on span at bounding box center [24, 92] width 22 height 14
select select "service"
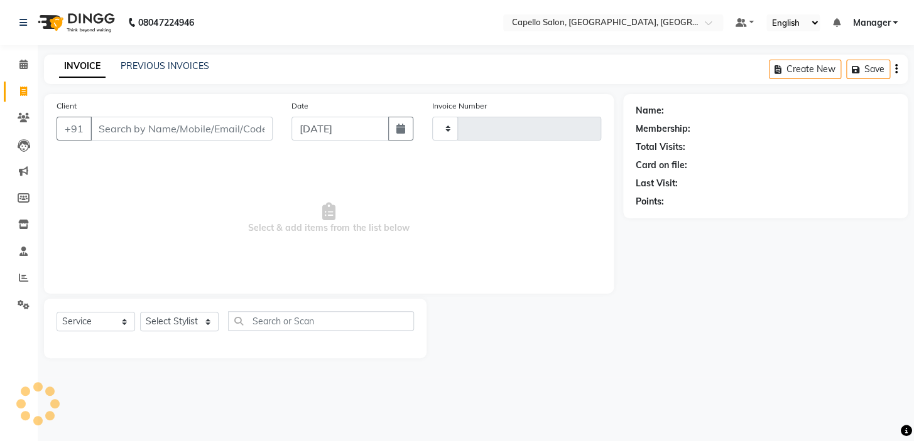
click at [165, 134] on input "Client" at bounding box center [181, 129] width 182 height 24
drag, startPoint x: 176, startPoint y: 136, endPoint x: 0, endPoint y: 109, distance: 178.4
click at [0, 109] on app-home "08047224946 Select Location × Capello Salon, Uslapur, Bilaspur Default Panel My…" at bounding box center [457, 188] width 914 height 377
type input "9340967889"
click at [21, 74] on link "Calendar" at bounding box center [19, 65] width 30 height 21
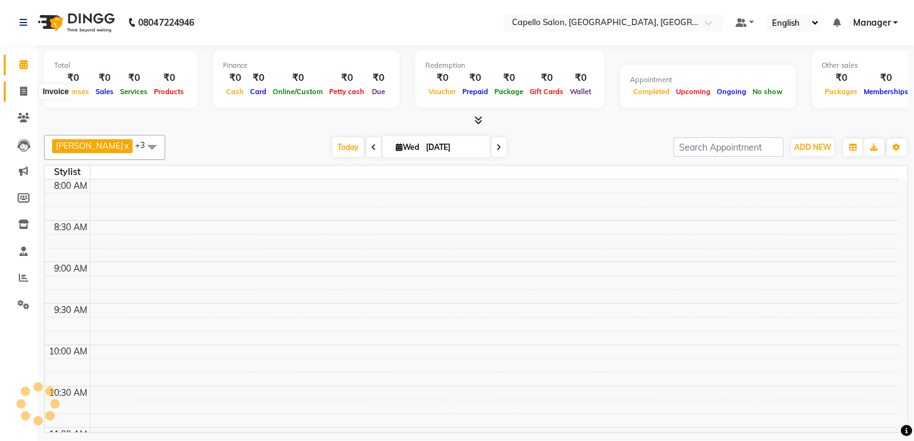
click at [22, 90] on icon at bounding box center [23, 91] width 7 height 9
select select "service"
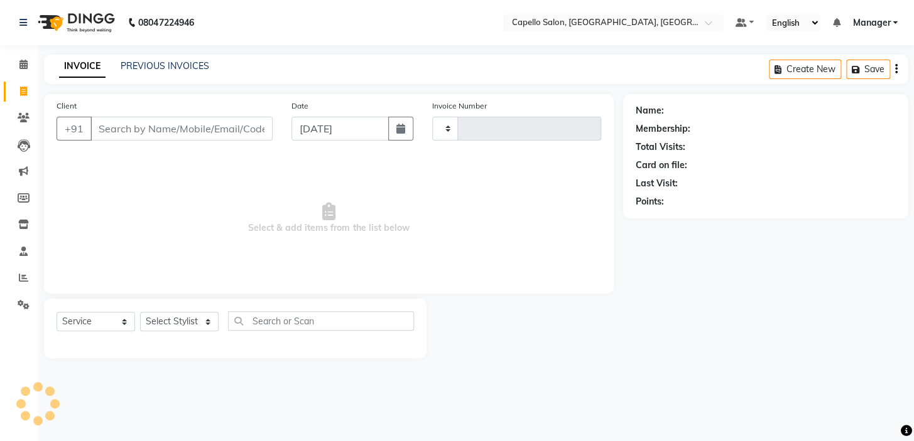
click at [235, 132] on input "Client" at bounding box center [181, 129] width 182 height 24
type input "9340967889"
click at [626, 357] on div "Name: Membership: Total Visits: Card on file: Last Visit: Points:" at bounding box center [770, 228] width 294 height 268
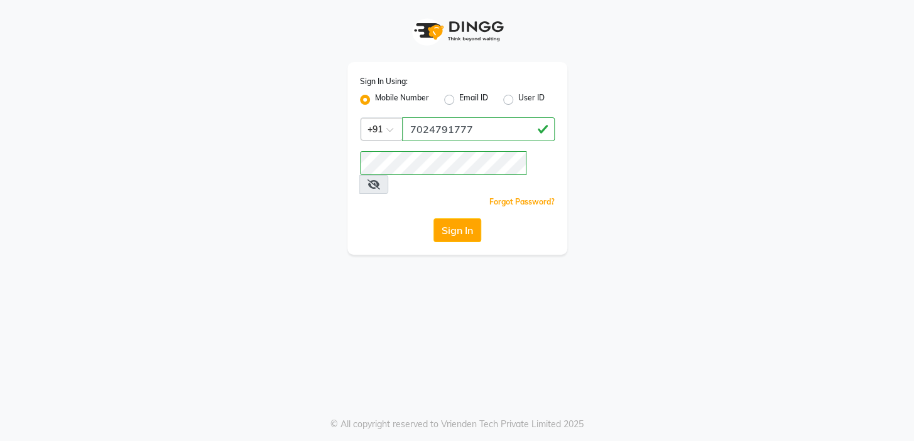
click at [448, 195] on div "Sign In Using: Mobile Number Email ID User ID Country Code × +91 7024791777 Rem…" at bounding box center [457, 158] width 220 height 193
click at [448, 218] on button "Sign In" at bounding box center [457, 230] width 48 height 24
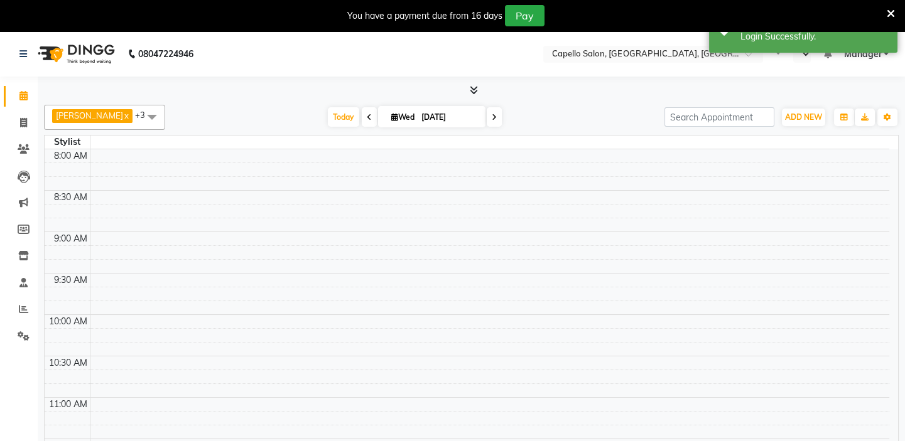
click at [892, 11] on icon at bounding box center [891, 13] width 8 height 11
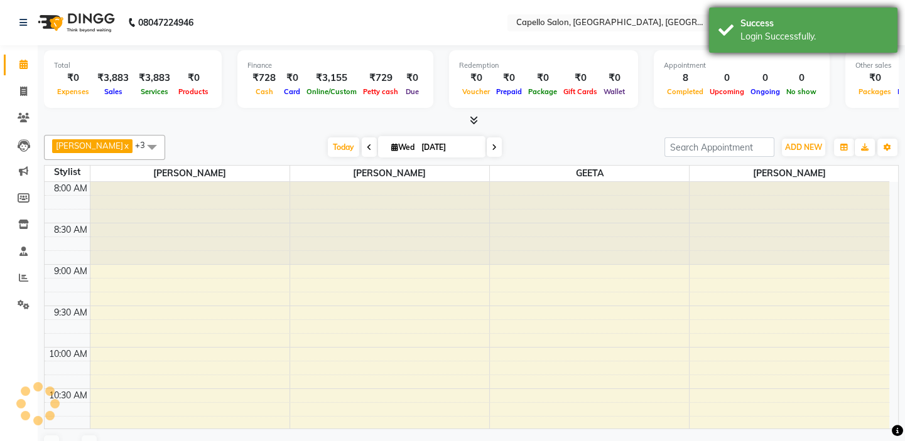
select select "en"
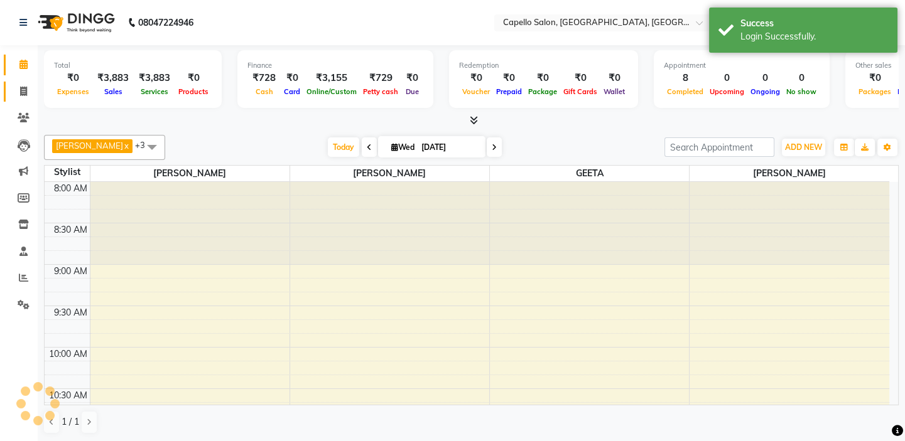
click at [14, 100] on link "Invoice" at bounding box center [19, 92] width 30 height 21
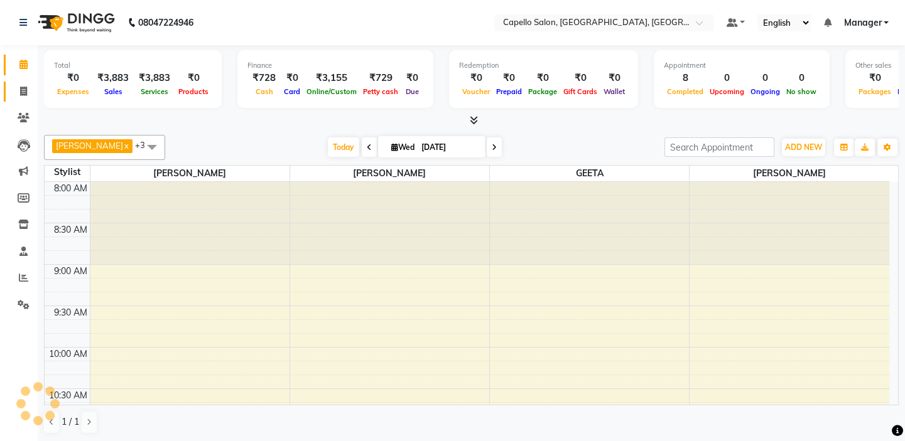
select select "service"
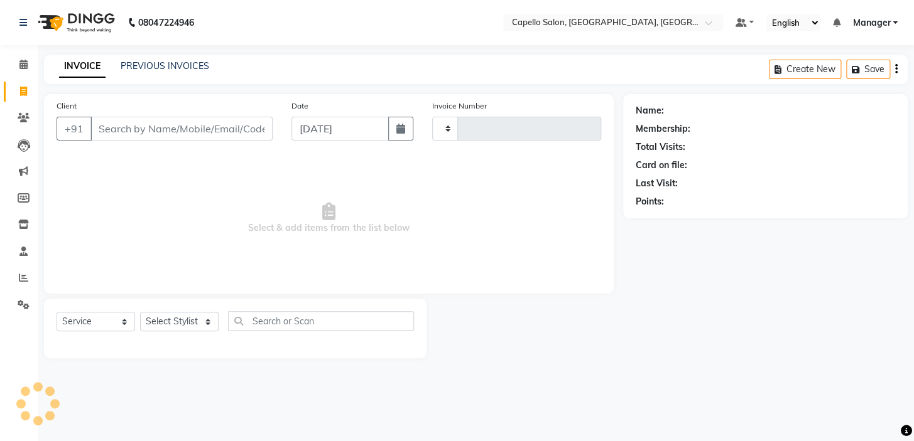
click at [155, 131] on input "Client" at bounding box center [181, 129] width 182 height 24
type input "9340967889"
click at [163, 327] on select "Select Stylist" at bounding box center [179, 325] width 78 height 19
drag, startPoint x: 203, startPoint y: 303, endPoint x: 199, endPoint y: 316, distance: 13.9
click at [203, 308] on div "Select Service Product Membership Package Voucher Prepaid Gift Card Select Styl…" at bounding box center [235, 333] width 382 height 60
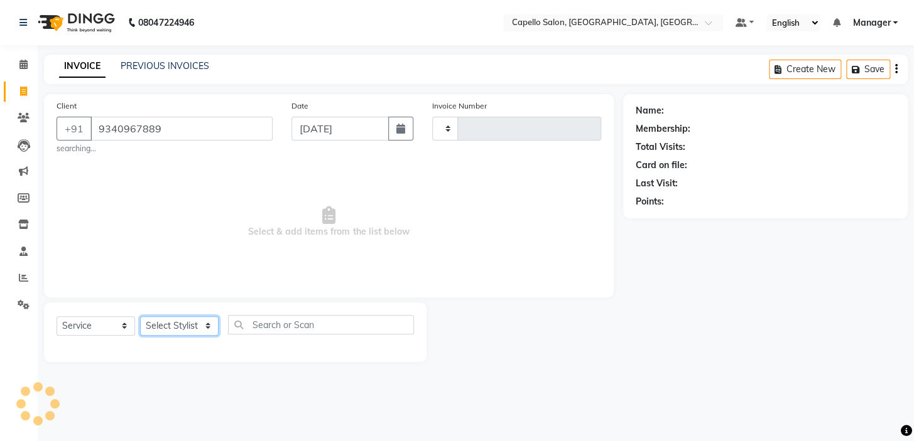
click at [194, 323] on select "Select Stylist" at bounding box center [179, 325] width 78 height 19
type input "1750"
select select "4763"
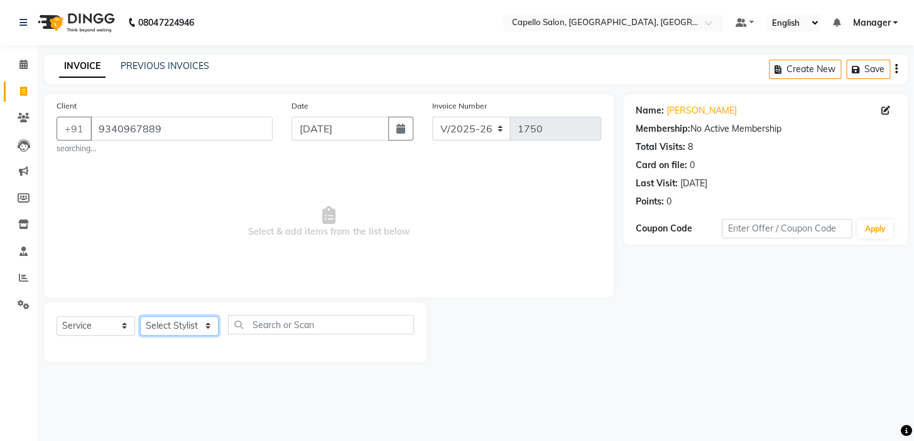
select select "65602"
click at [140, 316] on select "Select Stylist Admin anish shirwash ANJALI CHAKRDHARI Arvind Ankar GEETA KIRAN …" at bounding box center [179, 325] width 78 height 19
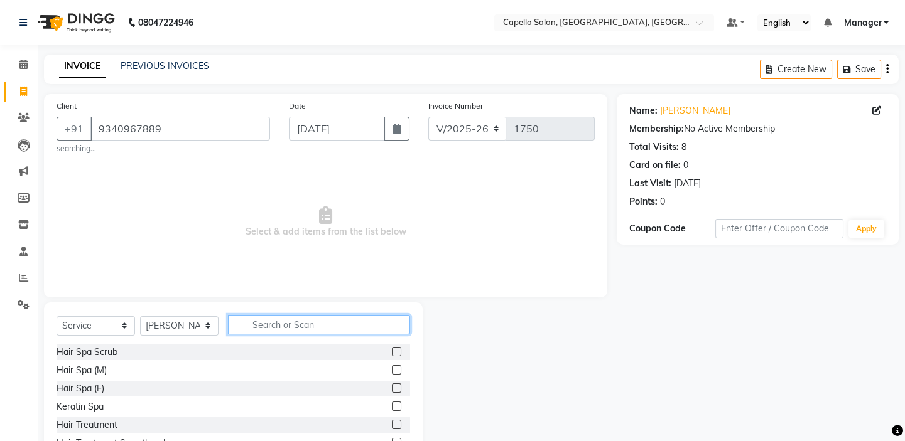
click at [294, 316] on input "text" at bounding box center [319, 324] width 182 height 19
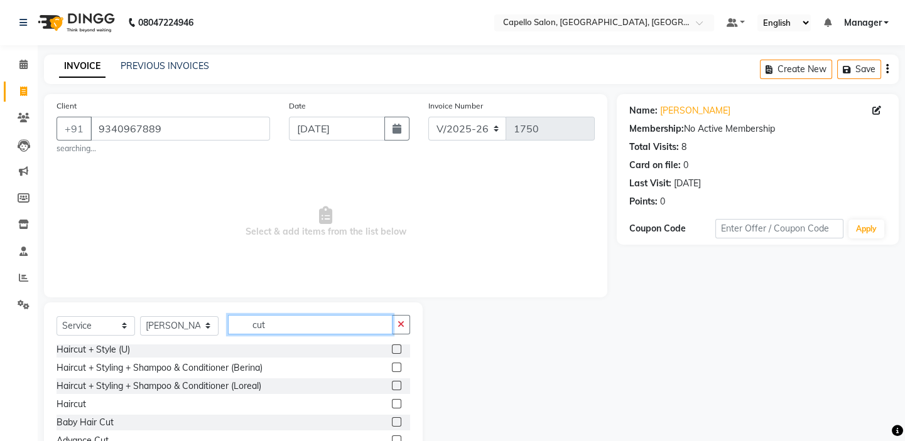
scroll to position [57, 0]
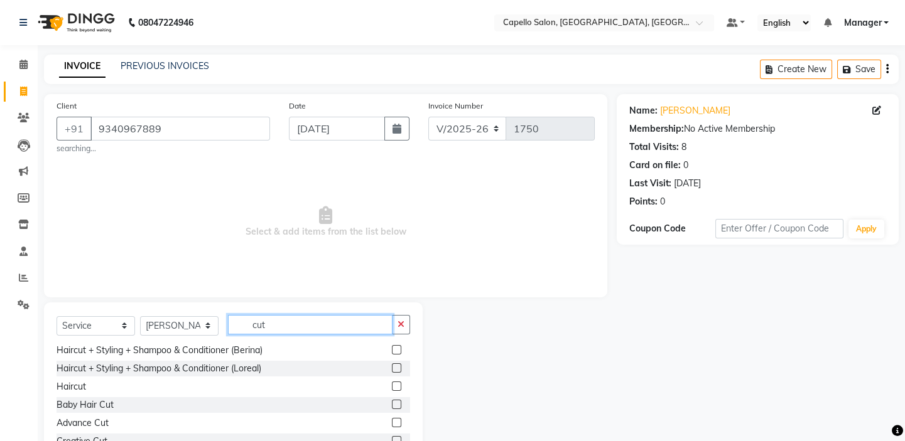
type input "cut"
click at [392, 388] on label at bounding box center [396, 386] width 9 height 9
click at [392, 388] on input "checkbox" at bounding box center [396, 387] width 8 height 8
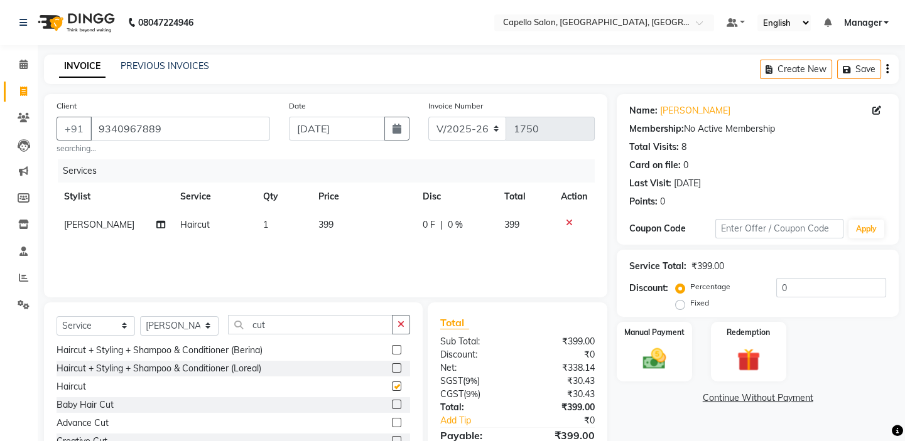
checkbox input "false"
click at [370, 227] on td "399" at bounding box center [363, 225] width 105 height 28
select select "65602"
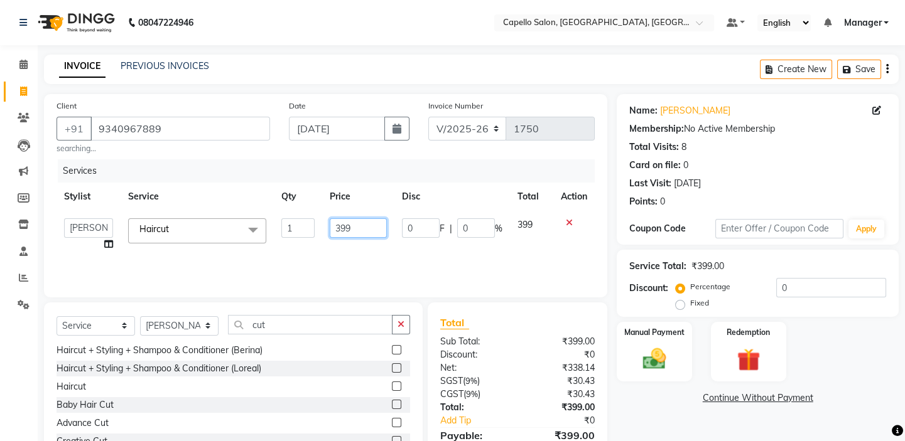
drag, startPoint x: 366, startPoint y: 222, endPoint x: 262, endPoint y: 218, distance: 103.6
click at [266, 220] on tr "Admin anish shirwash ANJALI CHAKRDHARI Arvind Ankar GEETA KIRAN SAHU KUSHAL Man…" at bounding box center [326, 235] width 538 height 48
type input "300"
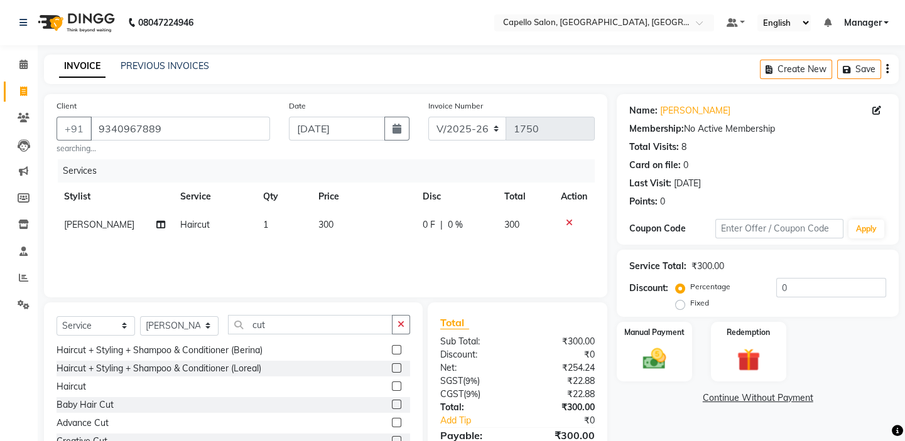
drag, startPoint x: 396, startPoint y: 267, endPoint x: 653, endPoint y: 313, distance: 261.5
click at [400, 266] on div "Services Stylist Service Qty Price Disc Total Action anish shirwash Haircut 1 3…" at bounding box center [326, 222] width 538 height 126
click at [637, 350] on img at bounding box center [654, 359] width 39 height 28
drag, startPoint x: 824, startPoint y: 402, endPoint x: 816, endPoint y: 404, distance: 9.1
click at [823, 401] on span "CASH" at bounding box center [819, 399] width 27 height 14
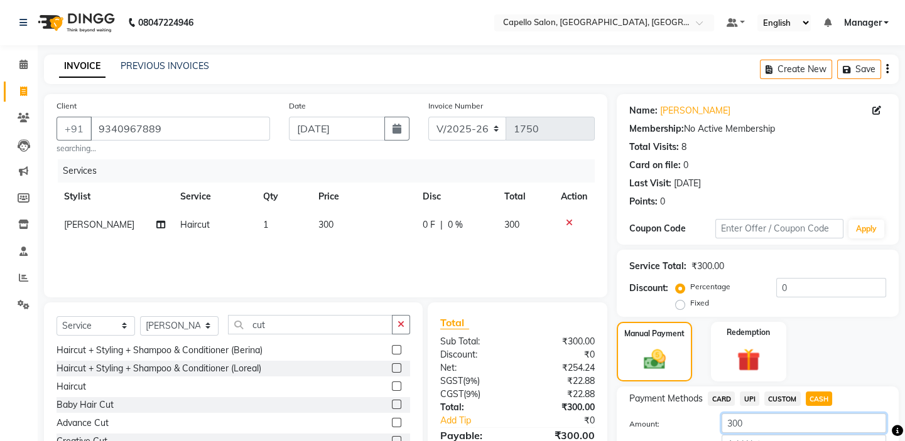
drag, startPoint x: 800, startPoint y: 414, endPoint x: 674, endPoint y: 422, distance: 125.8
click at [676, 422] on div "Amount: 300" at bounding box center [758, 424] width 276 height 21
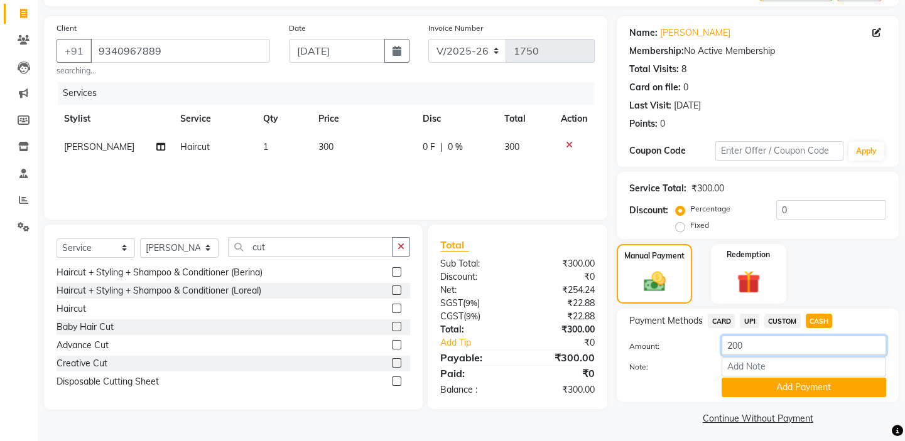
scroll to position [84, 0]
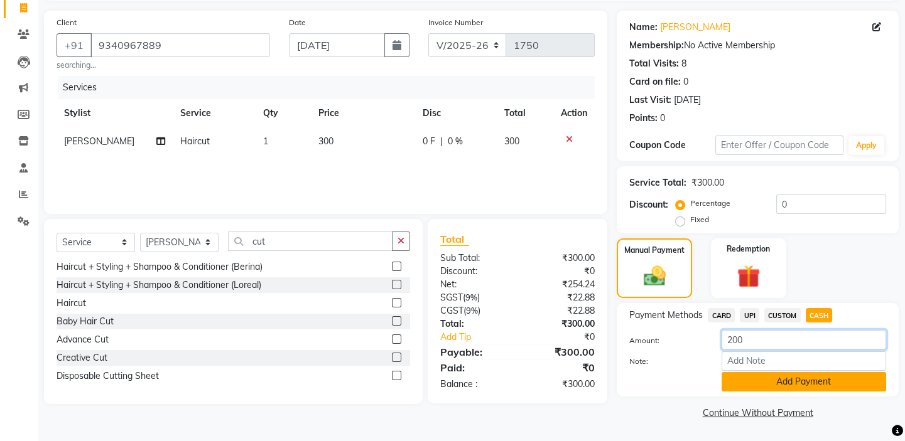
type input "200"
click at [765, 390] on button "Add Payment" at bounding box center [803, 381] width 164 height 19
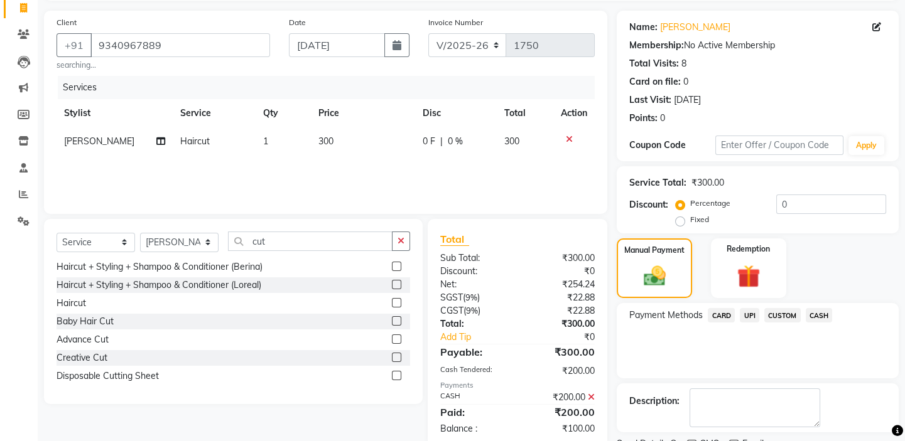
drag, startPoint x: 743, startPoint y: 307, endPoint x: 750, endPoint y: 317, distance: 12.2
click at [743, 310] on span "UPI" at bounding box center [749, 315] width 19 height 14
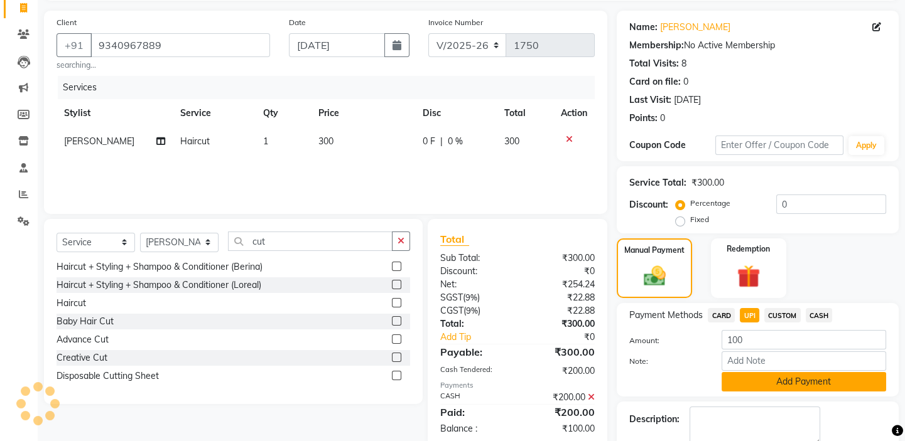
click at [772, 377] on button "Add Payment" at bounding box center [803, 381] width 164 height 19
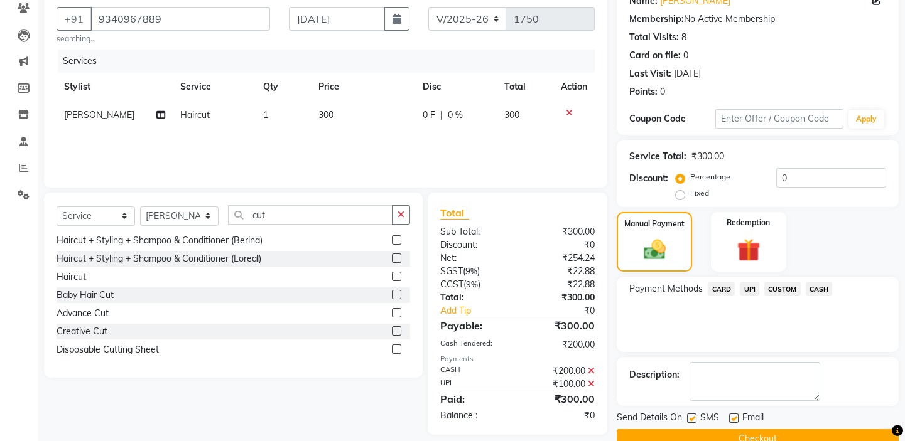
scroll to position [136, 0]
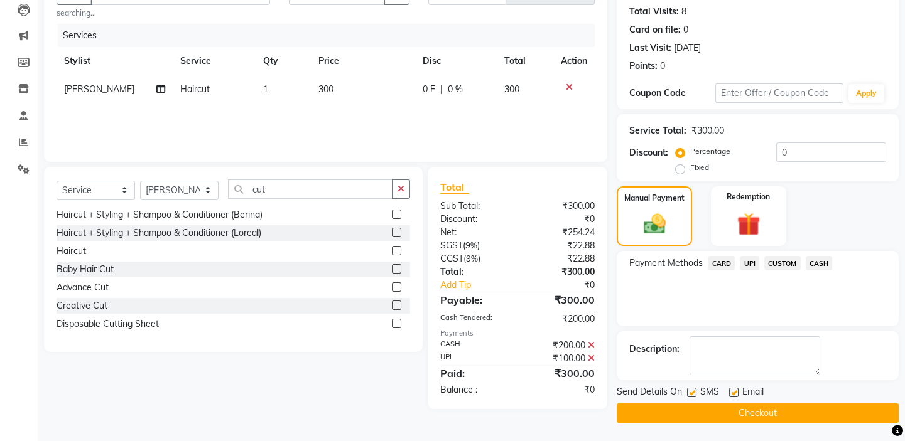
click at [751, 414] on button "Checkout" at bounding box center [758, 413] width 282 height 19
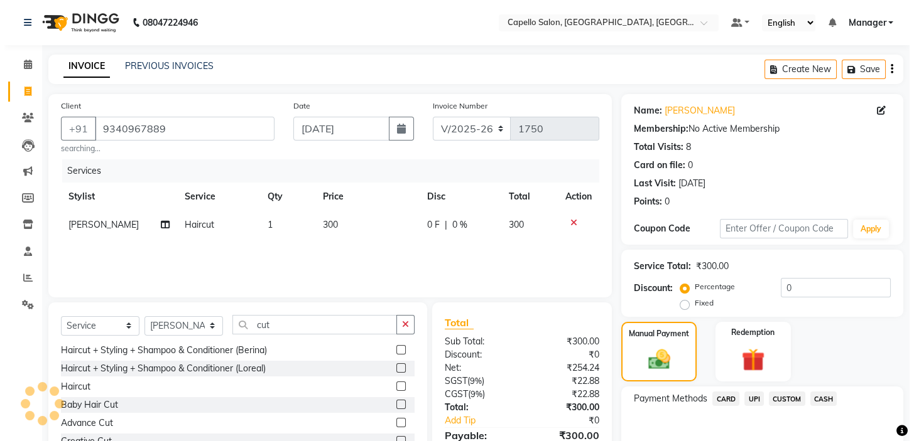
scroll to position [0, 0]
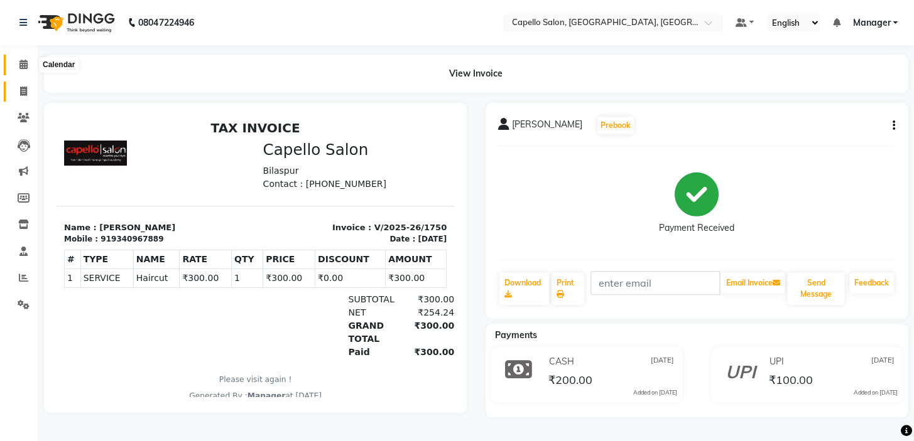
drag, startPoint x: 30, startPoint y: 68, endPoint x: 29, endPoint y: 98, distance: 29.5
click at [29, 68] on span at bounding box center [24, 65] width 22 height 14
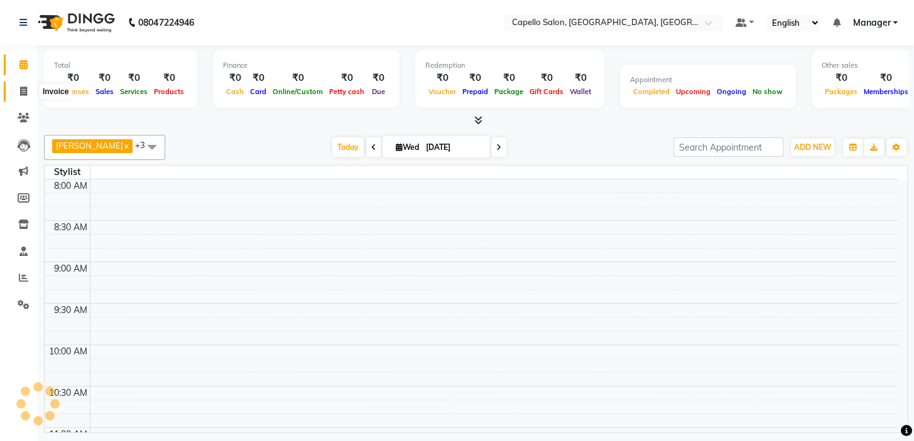
click at [21, 94] on icon at bounding box center [23, 91] width 7 height 9
select select "service"
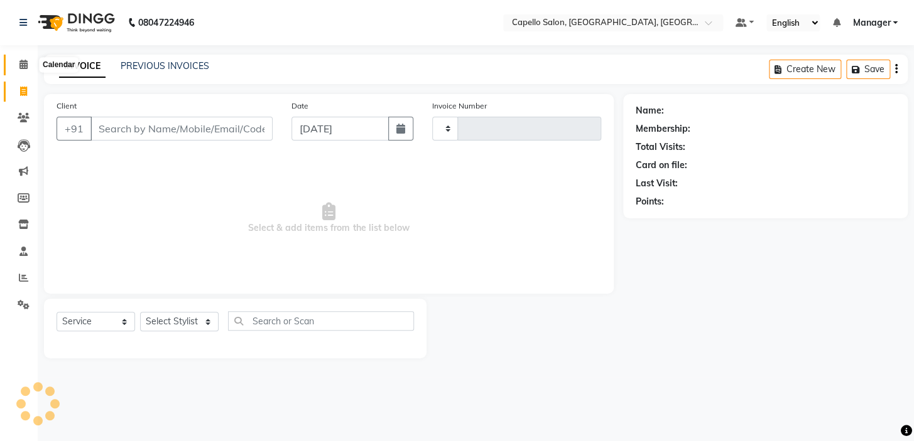
drag, startPoint x: 16, startPoint y: 61, endPoint x: 26, endPoint y: 67, distance: 11.0
click at [17, 62] on span at bounding box center [24, 65] width 22 height 14
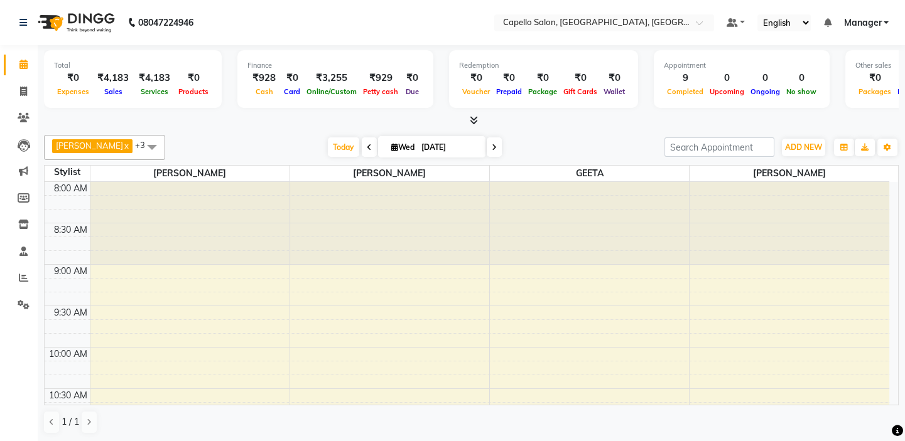
click at [9, 80] on li "Invoice" at bounding box center [19, 91] width 38 height 27
click at [16, 89] on span at bounding box center [24, 92] width 22 height 14
select select "service"
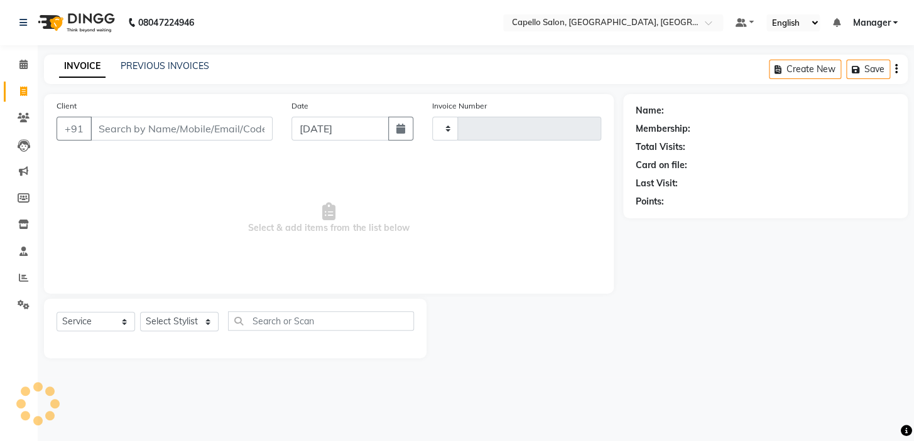
type input "1751"
select select "4763"
click at [154, 126] on input "Client" at bounding box center [181, 129] width 182 height 24
type input "9826511666"
click at [187, 320] on select "Select Stylist" at bounding box center [179, 325] width 78 height 19
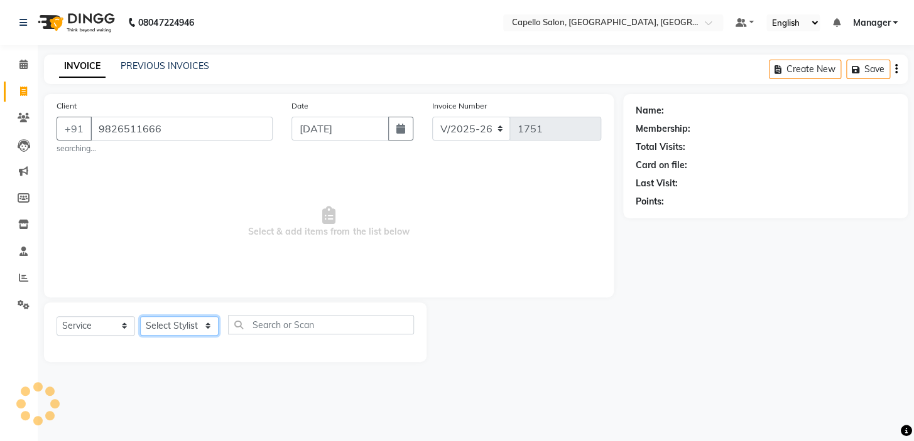
click at [188, 328] on select "Select Stylist" at bounding box center [179, 325] width 78 height 19
click at [188, 326] on select "Select Stylist" at bounding box center [179, 325] width 78 height 19
click at [178, 324] on select "Select Stylist" at bounding box center [179, 325] width 78 height 19
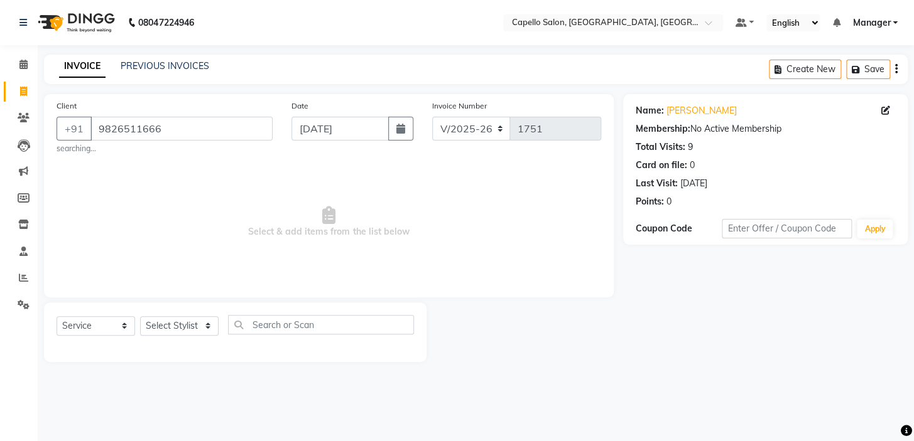
drag, startPoint x: 203, startPoint y: 336, endPoint x: 200, endPoint y: 308, distance: 27.9
click at [203, 335] on div "Select Service Product Membership Package Voucher Prepaid Gift Card Select Styl…" at bounding box center [235, 330] width 357 height 30
click at [199, 309] on div "Select Service Product Membership Package Voucher Prepaid Gift Card Select Styl…" at bounding box center [235, 333] width 382 height 60
click at [195, 318] on select "Select Stylist Admin anish shirwash ANJALI CHAKRDHARI Arvind Ankar GEETA KIRAN …" at bounding box center [179, 325] width 78 height 19
select select "65602"
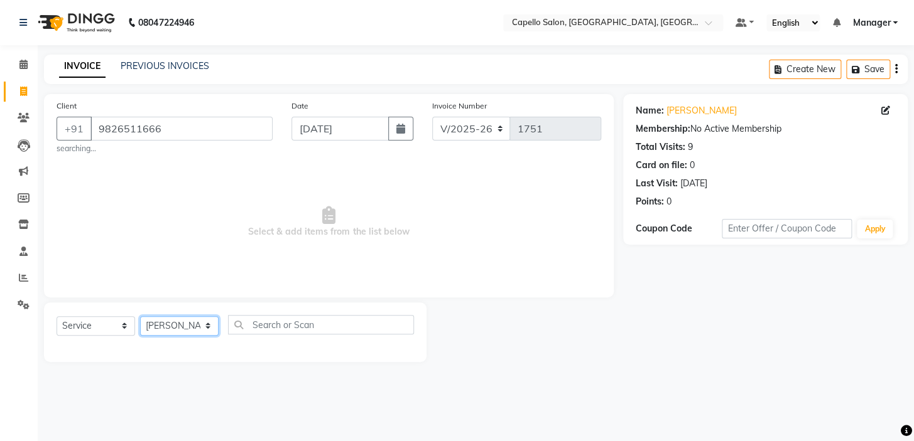
click at [140, 316] on select "Select Stylist Admin anish shirwash ANJALI CHAKRDHARI Arvind Ankar GEETA KIRAN …" at bounding box center [179, 325] width 78 height 19
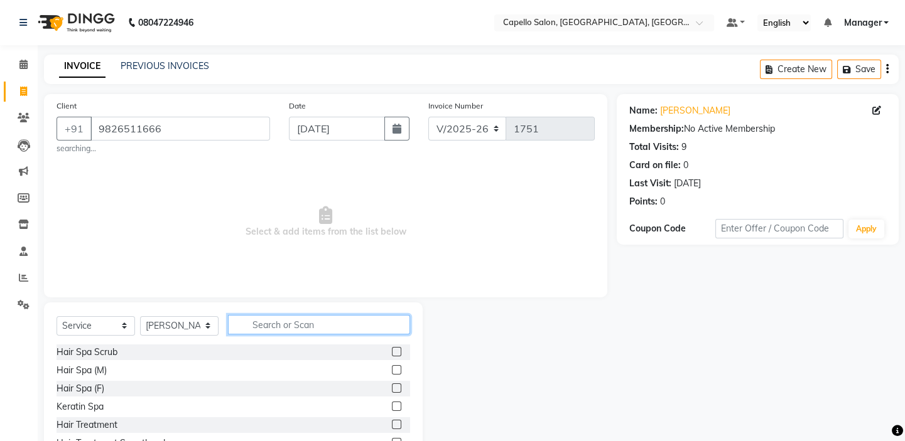
click at [310, 320] on input "text" at bounding box center [319, 324] width 182 height 19
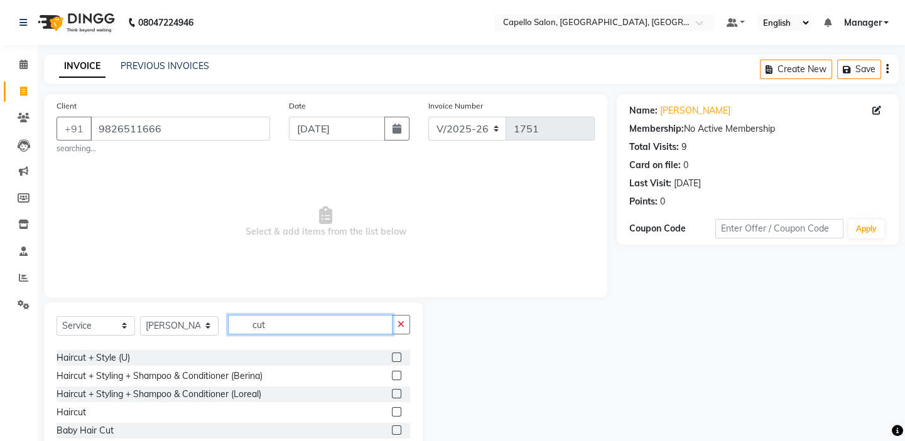
scroll to position [57, 0]
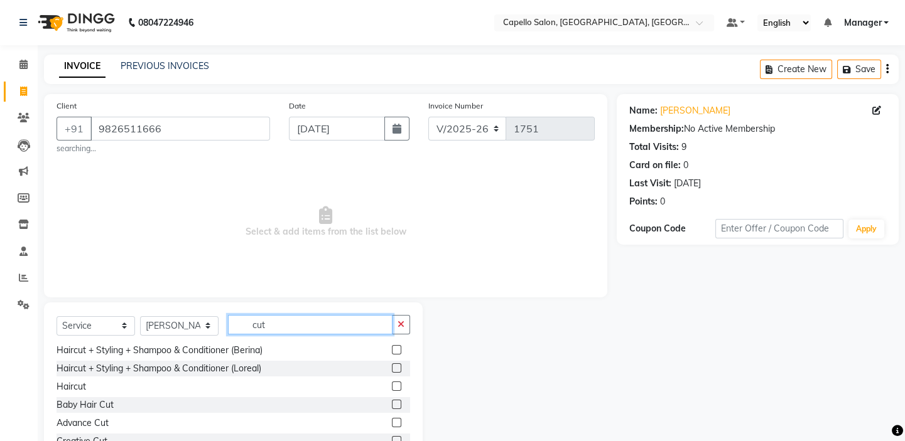
type input "cut"
drag, startPoint x: 385, startPoint y: 387, endPoint x: 385, endPoint y: 358, distance: 28.9
click at [392, 385] on label at bounding box center [396, 386] width 9 height 9
click at [392, 385] on input "checkbox" at bounding box center [396, 387] width 8 height 8
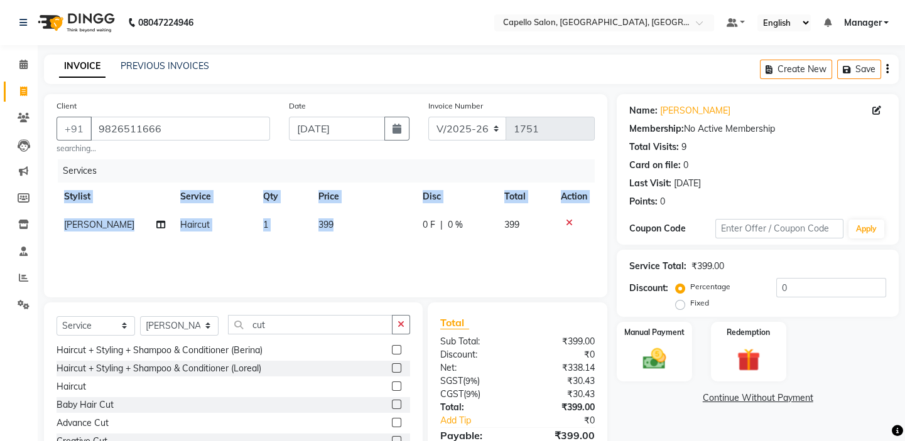
click at [343, 238] on div "Services Stylist Service Qty Price Disc Total Action anish shirwash Haircut 1 3…" at bounding box center [326, 222] width 538 height 126
checkbox input "false"
click at [345, 226] on td "399" at bounding box center [363, 225] width 105 height 28
select select "65602"
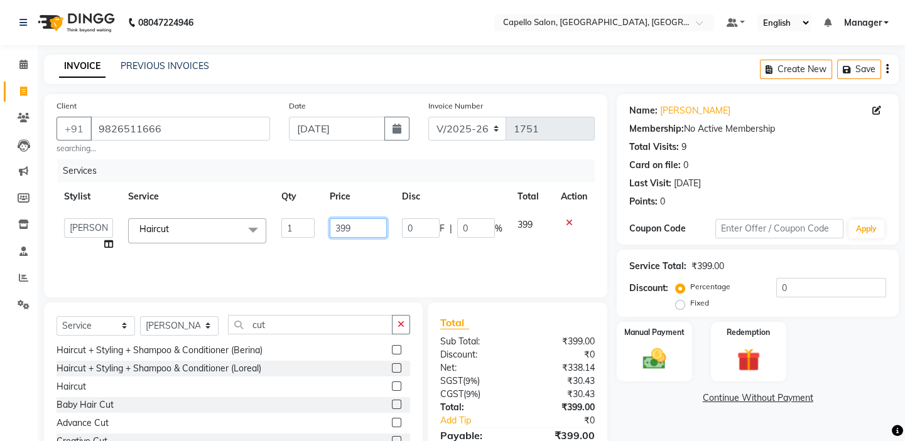
drag, startPoint x: 348, startPoint y: 225, endPoint x: 320, endPoint y: 222, distance: 27.9
click at [320, 224] on tr "Admin anish shirwash ANJALI CHAKRDHARI Arvind Ankar GEETA KIRAN SAHU KUSHAL Man…" at bounding box center [326, 235] width 538 height 48
click at [365, 226] on input "399" at bounding box center [358, 227] width 57 height 19
drag, startPoint x: 365, startPoint y: 226, endPoint x: 269, endPoint y: 212, distance: 97.1
click at [271, 213] on tr "Admin anish shirwash ANJALI CHAKRDHARI Arvind Ankar GEETA KIRAN SAHU KUSHAL Man…" at bounding box center [326, 235] width 538 height 48
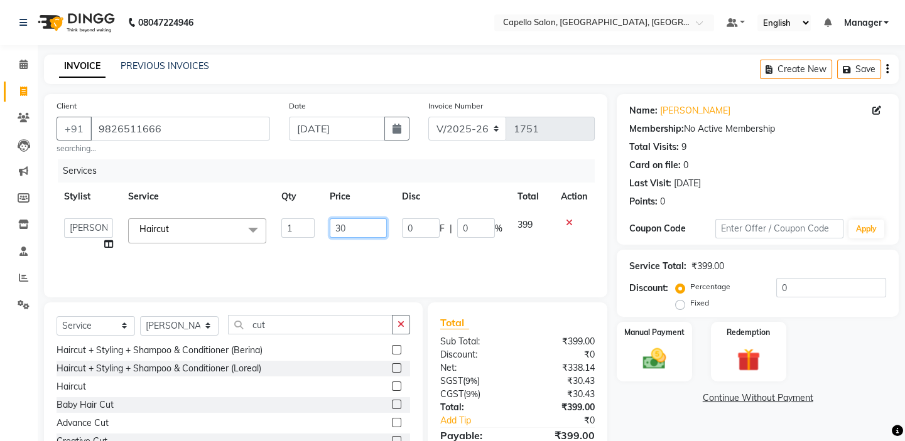
type input "300"
drag, startPoint x: 276, startPoint y: 176, endPoint x: 336, endPoint y: 200, distance: 64.8
click at [276, 175] on div "Services" at bounding box center [331, 170] width 546 height 23
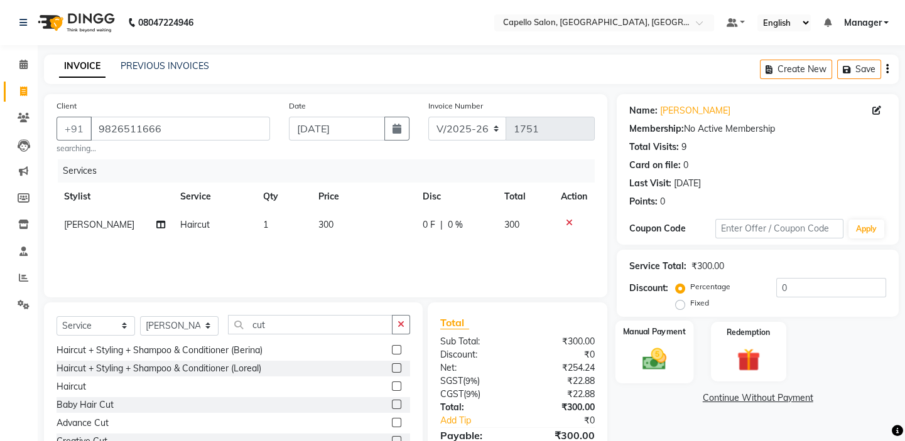
drag, startPoint x: 638, startPoint y: 345, endPoint x: 657, endPoint y: 362, distance: 24.9
click at [637, 345] on img at bounding box center [654, 359] width 39 height 28
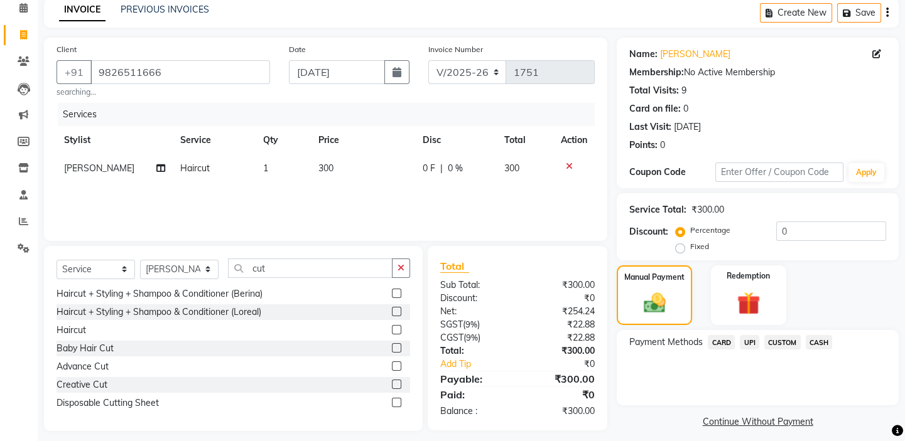
click at [748, 342] on span "UPI" at bounding box center [749, 342] width 19 height 14
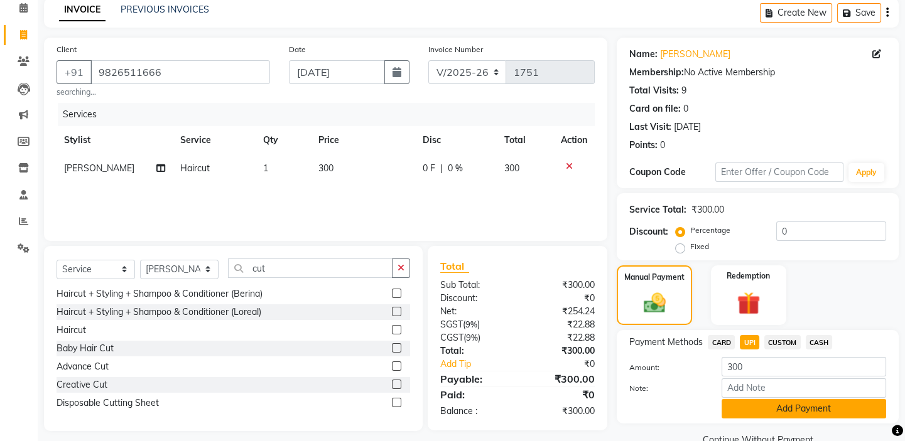
click at [812, 408] on button "Add Payment" at bounding box center [803, 408] width 164 height 19
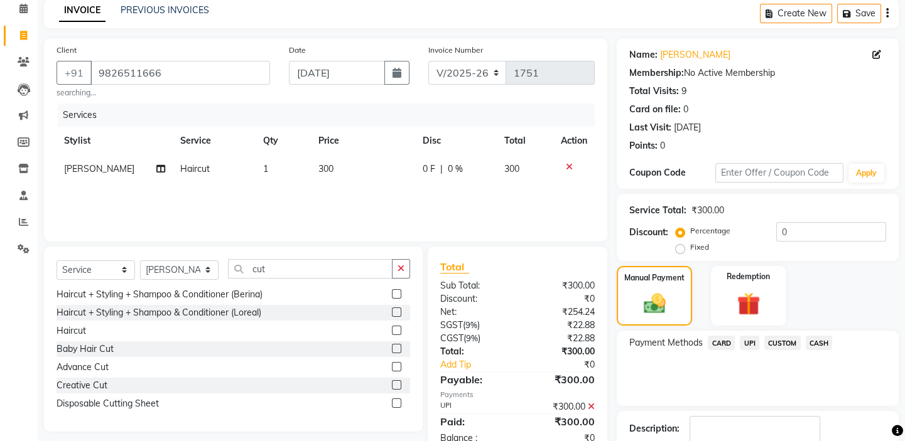
scroll to position [136, 0]
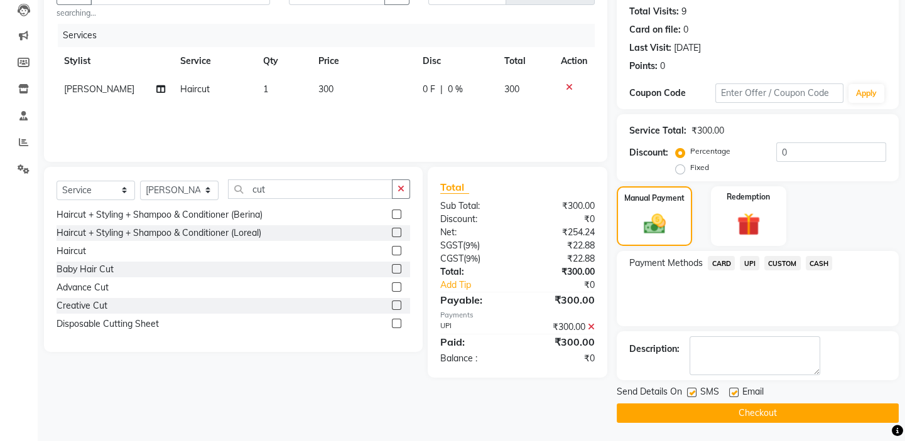
click at [729, 411] on button "Checkout" at bounding box center [758, 413] width 282 height 19
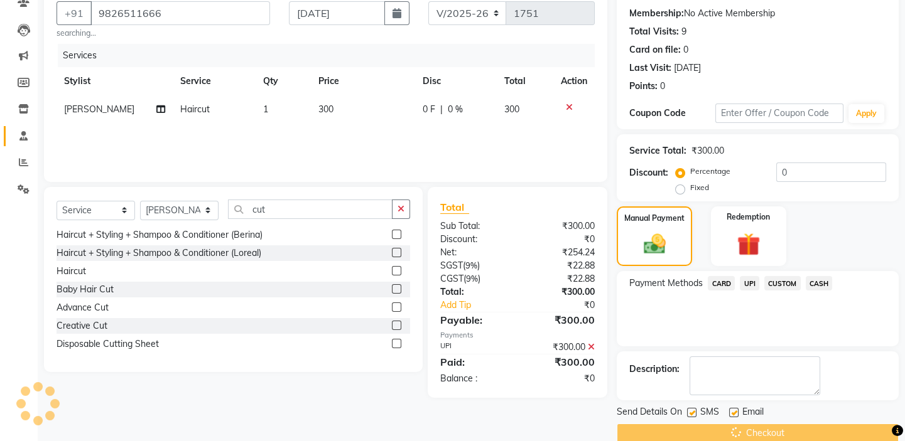
scroll to position [0, 0]
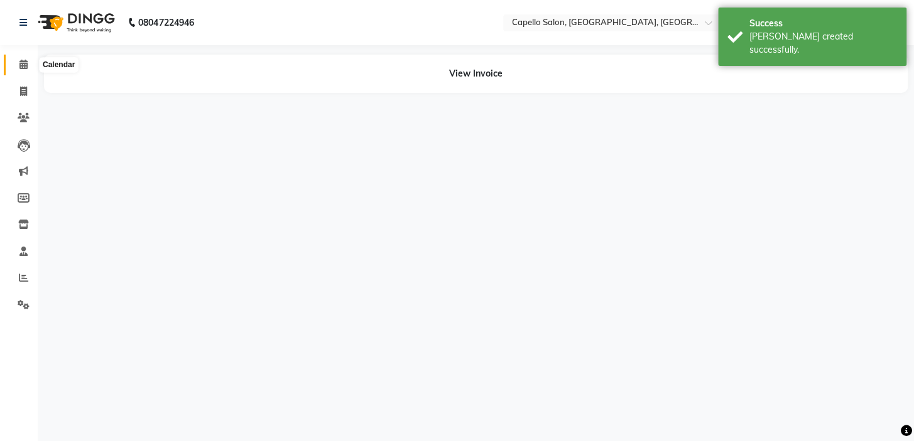
click at [21, 67] on icon at bounding box center [23, 64] width 8 height 9
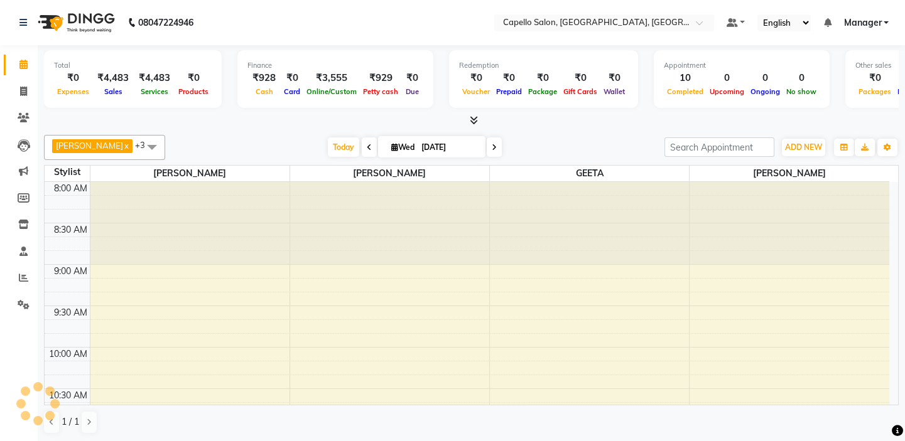
click at [0, 88] on li "Invoice" at bounding box center [19, 91] width 38 height 27
